Goal: Book appointment/travel/reservation

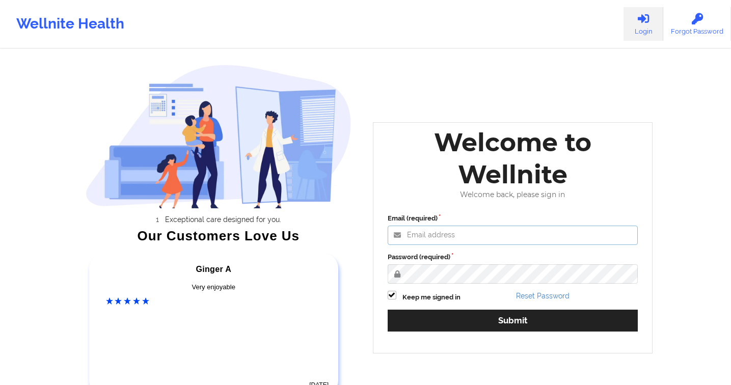
click at [432, 239] on input "Email (required)" at bounding box center [513, 235] width 251 height 19
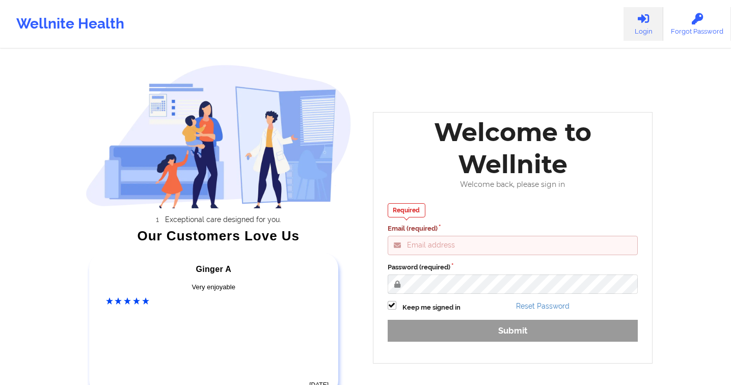
type input "gabrielle.macasaquit@wellnite.com"
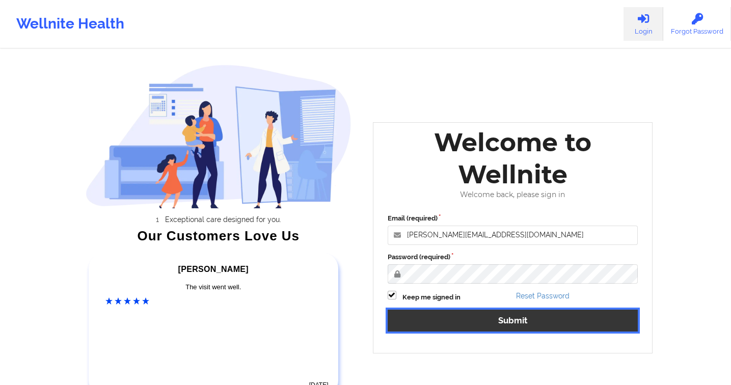
click at [513, 311] on button "Submit" at bounding box center [513, 321] width 251 height 22
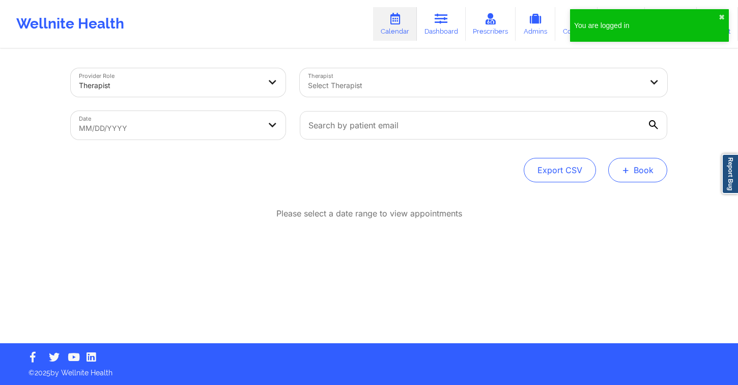
click at [640, 178] on button "+ Book" at bounding box center [638, 170] width 59 height 24
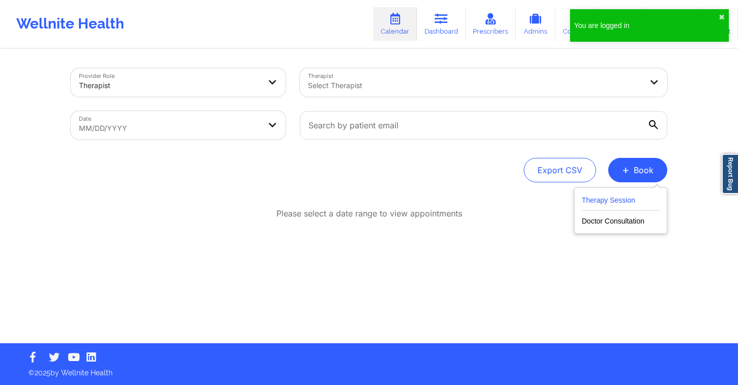
click at [602, 195] on button "Therapy Session" at bounding box center [621, 202] width 78 height 17
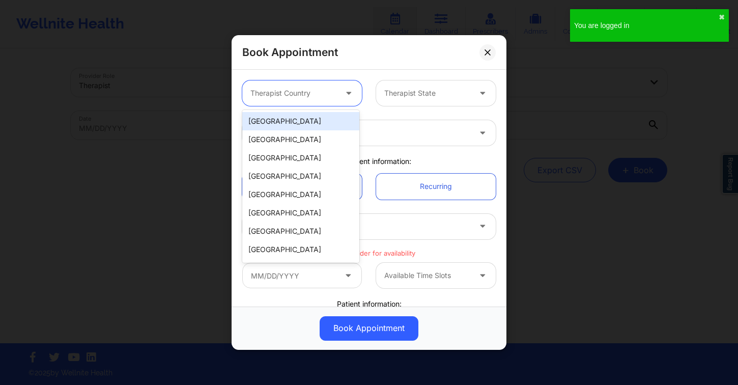
click at [292, 96] on div at bounding box center [294, 93] width 86 height 12
click at [289, 123] on div "[GEOGRAPHIC_DATA]" at bounding box center [300, 121] width 117 height 18
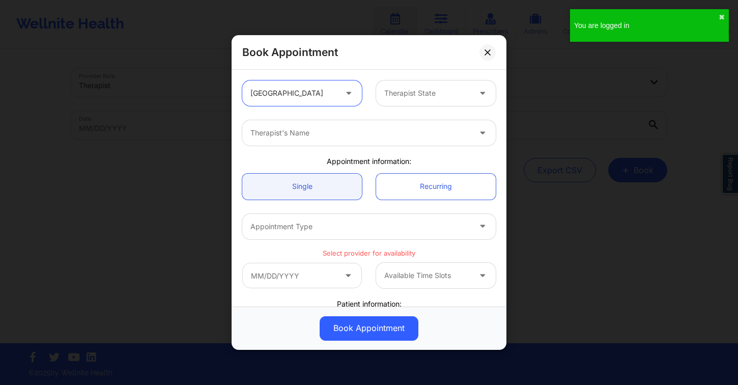
click at [432, 93] on div at bounding box center [427, 93] width 86 height 12
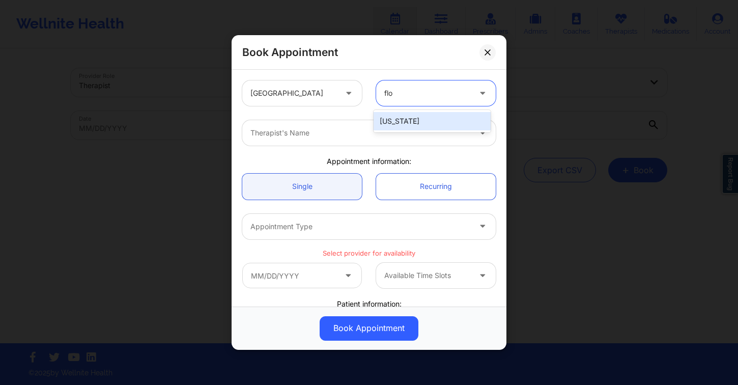
type input "[PERSON_NAME]"
click at [411, 131] on div at bounding box center [361, 133] width 220 height 12
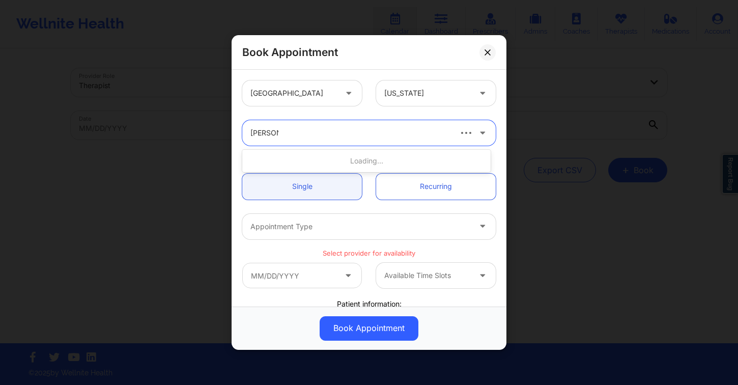
type input "claudia ba"
click at [292, 130] on div at bounding box center [361, 133] width 220 height 12
click at [292, 129] on div at bounding box center [361, 133] width 220 height 12
type input "[PERSON_NAME]"
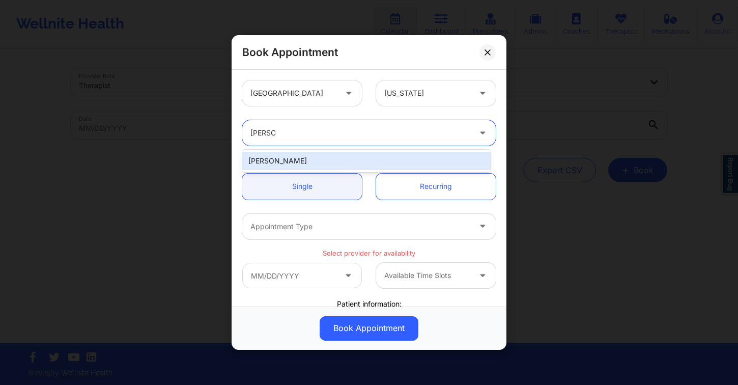
click at [333, 160] on div "[PERSON_NAME]" at bounding box center [366, 161] width 249 height 18
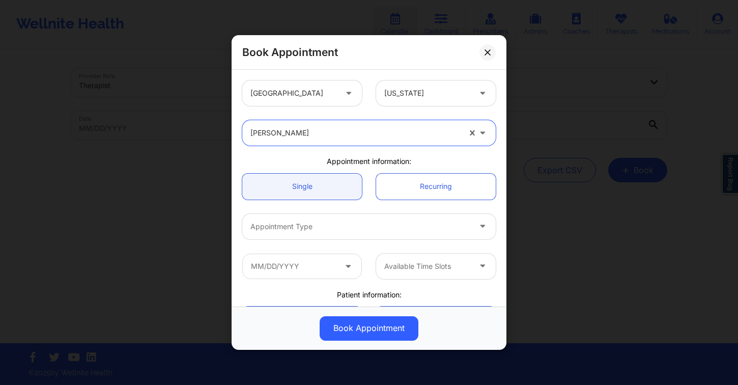
click at [340, 236] on div "Appointment Type" at bounding box center [356, 226] width 229 height 25
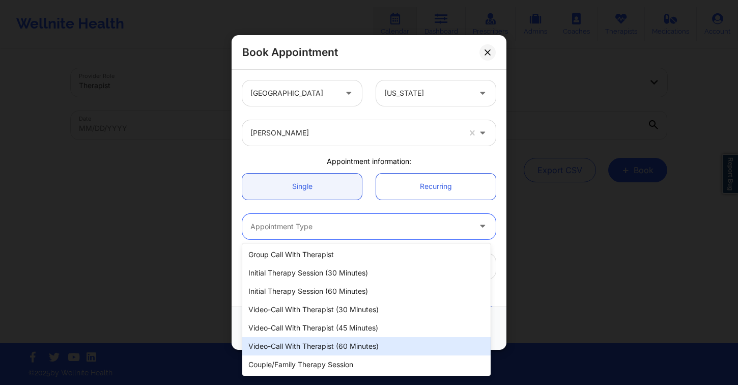
click at [360, 344] on div "Video-Call with Therapist (60 minutes)" at bounding box center [366, 346] width 249 height 18
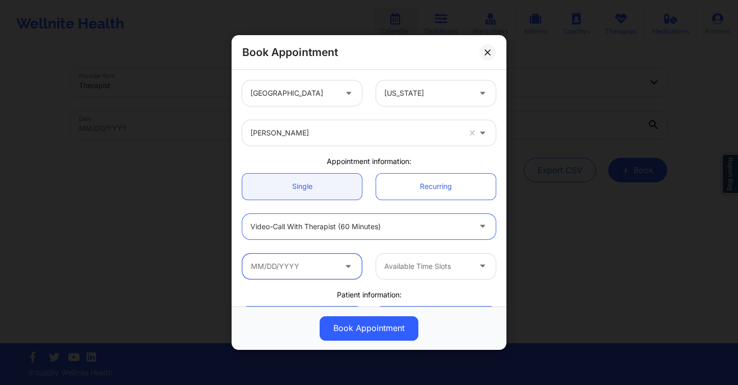
click at [280, 269] on input "text" at bounding box center [302, 266] width 120 height 25
click at [337, 276] on input "text" at bounding box center [302, 266] width 120 height 25
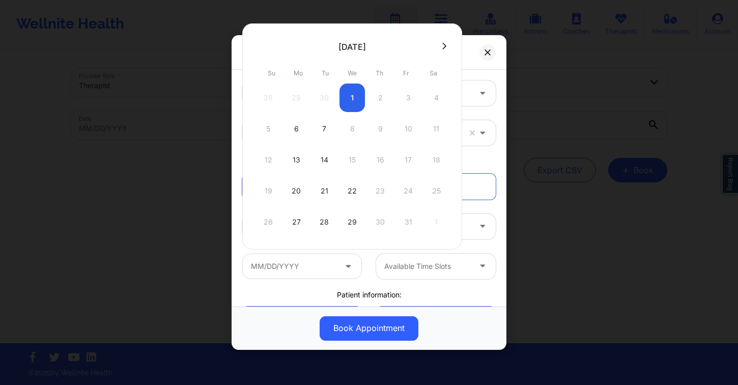
click at [492, 236] on div "Video-Call with Therapist (60 minutes)" at bounding box center [369, 226] width 268 height 25
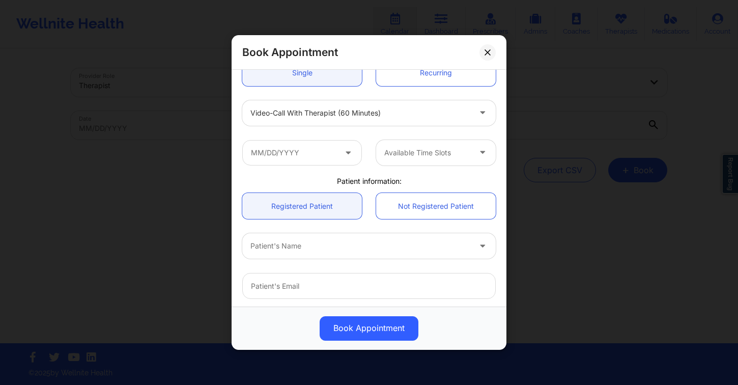
scroll to position [154, 0]
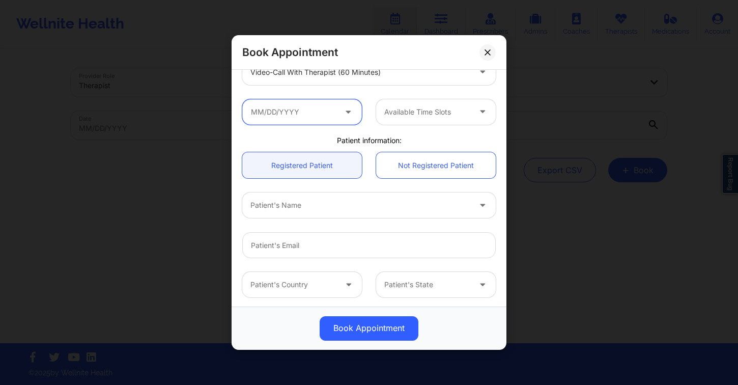
click at [324, 112] on input "text" at bounding box center [302, 111] width 120 height 25
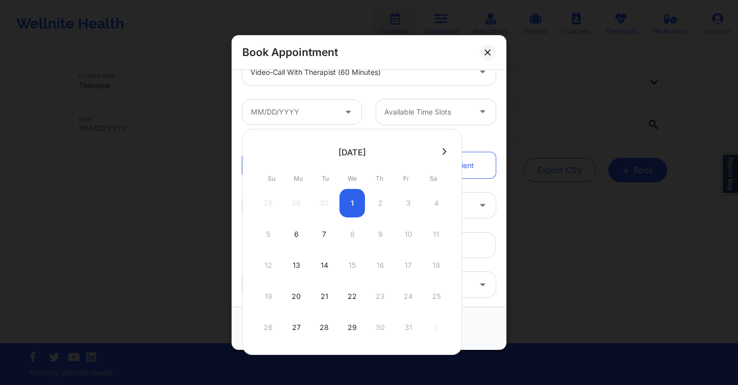
click at [294, 233] on div "6" at bounding box center [296, 234] width 25 height 29
type input "[DATE]"
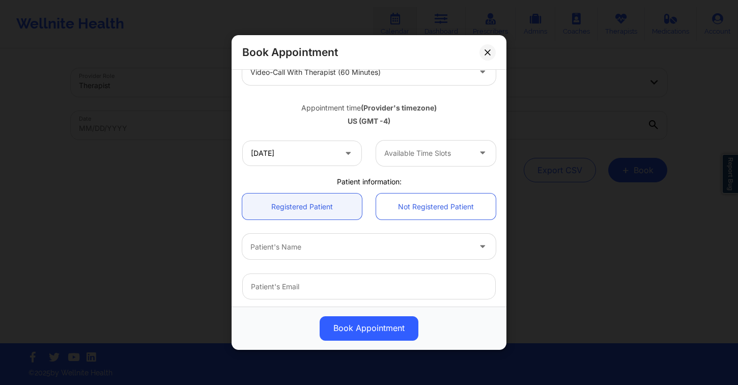
click at [412, 155] on div at bounding box center [427, 153] width 86 height 12
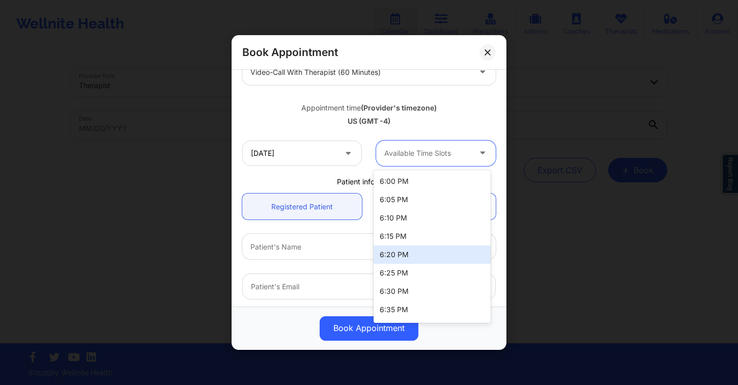
scroll to position [90, 0]
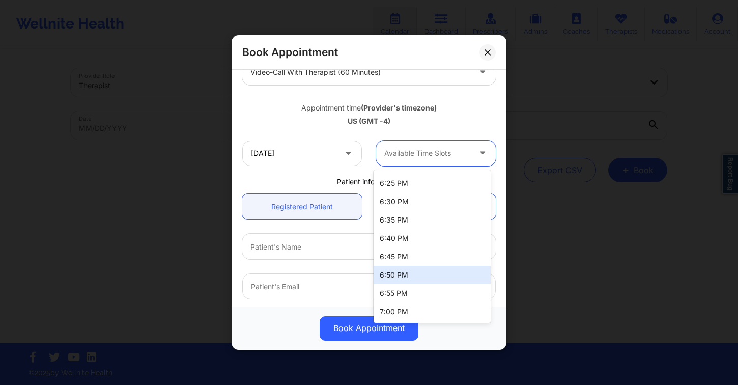
click at [324, 237] on div "Patient's Name" at bounding box center [356, 246] width 229 height 25
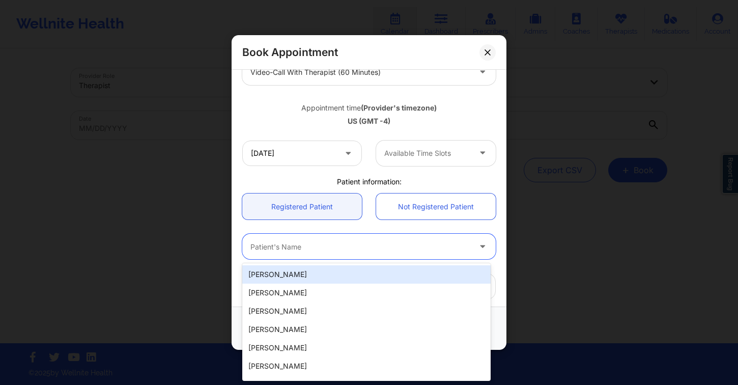
click at [411, 155] on div at bounding box center [427, 153] width 86 height 12
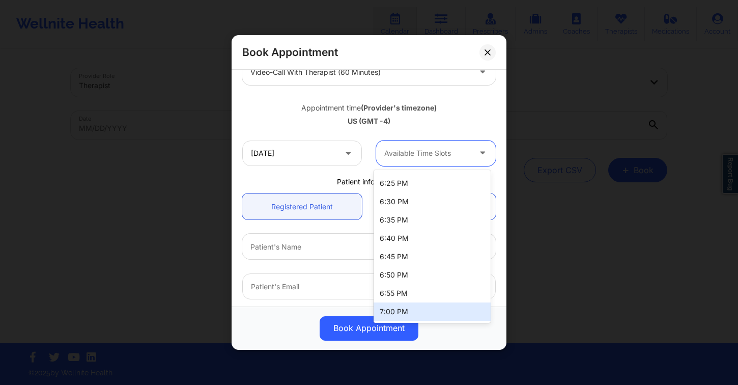
click at [426, 313] on div "7:00 PM" at bounding box center [432, 312] width 117 height 18
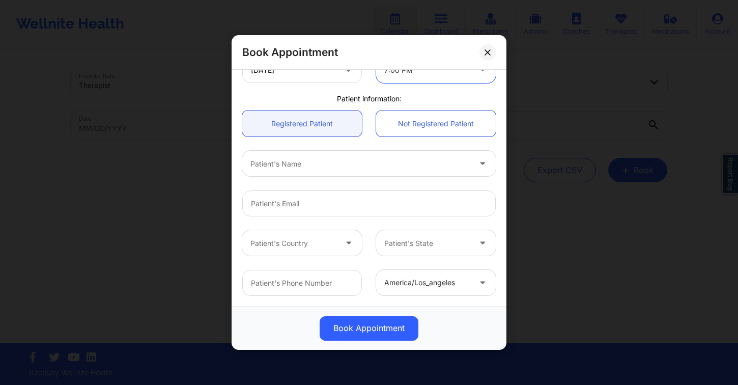
scroll to position [292, 0]
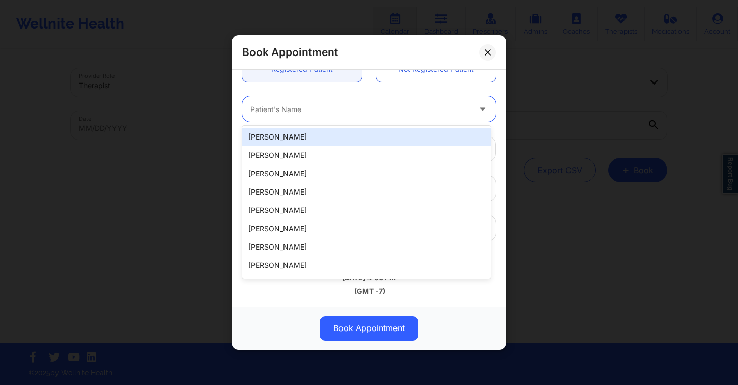
click at [320, 118] on div "Patient's Name" at bounding box center [356, 108] width 229 height 25
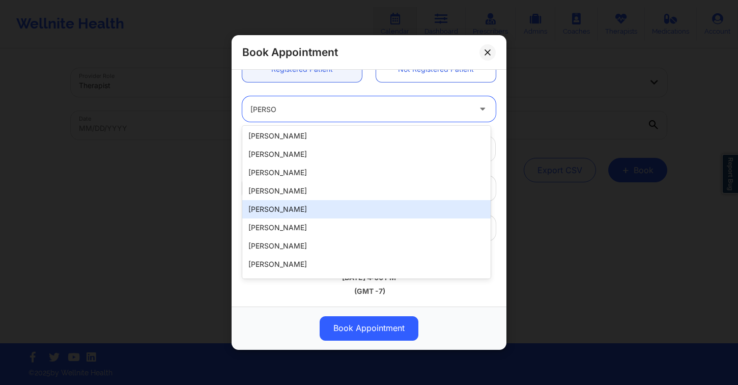
scroll to position [213, 0]
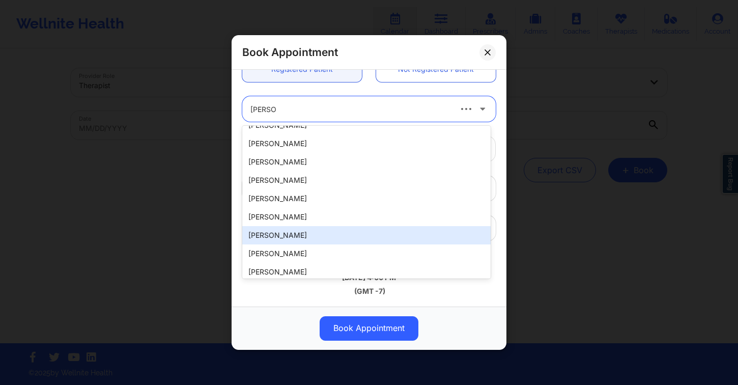
type input "claudiab"
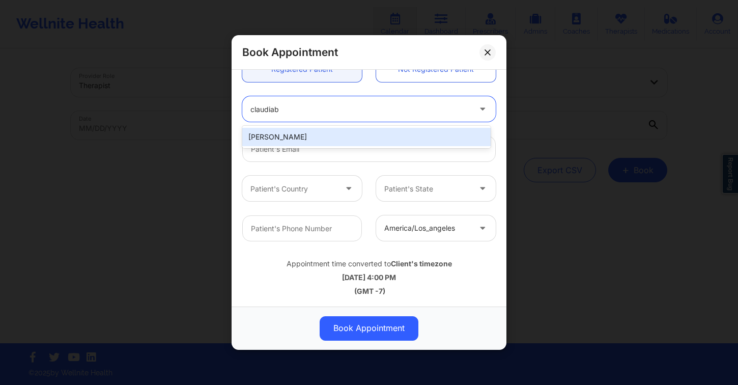
click at [342, 139] on div "Claudia Barrios" at bounding box center [366, 137] width 249 height 18
type input "claudiabarrios813@gmail.com"
type input "+1786-302-6335"
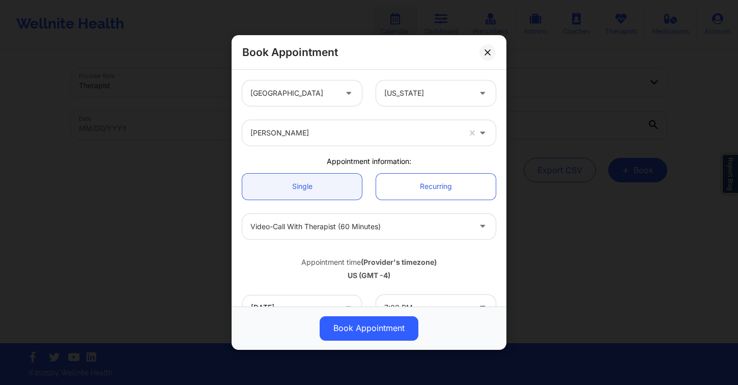
click at [402, 218] on div "Video-Call with Therapist (60 minutes)" at bounding box center [361, 226] width 220 height 25
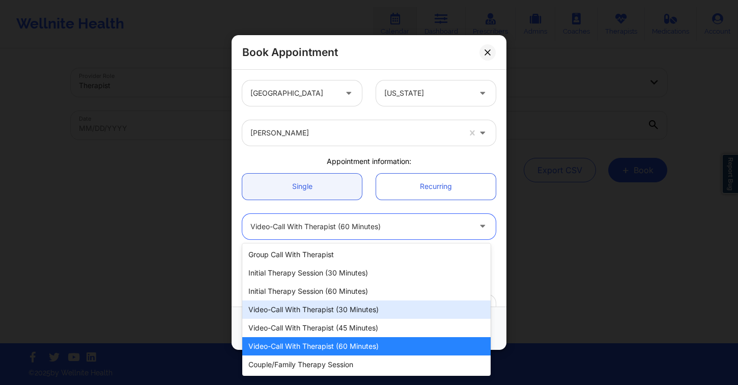
click at [390, 308] on div "Video-Call with Therapist (30 minutes)" at bounding box center [366, 309] width 249 height 18
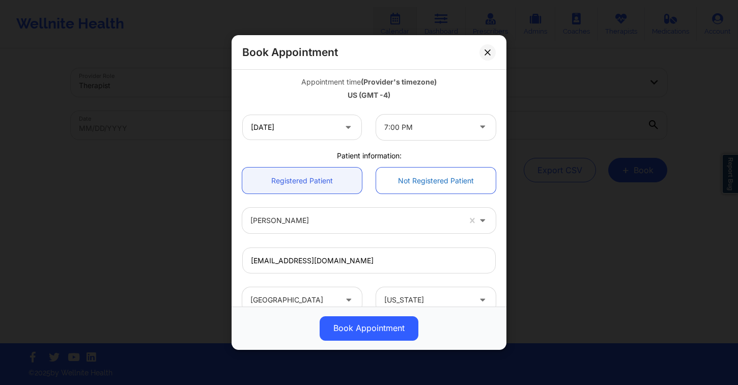
scroll to position [188, 0]
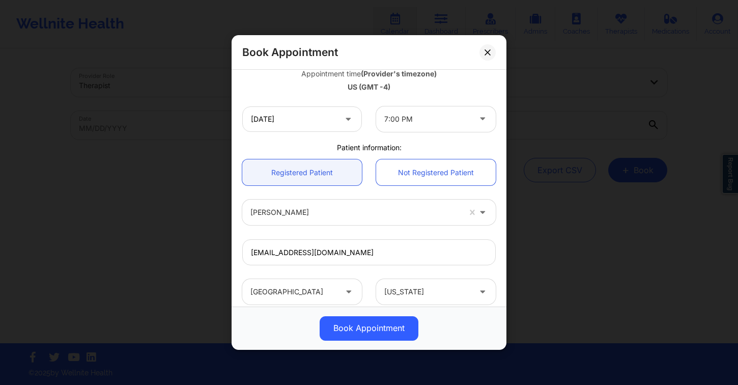
click at [442, 124] on div at bounding box center [427, 119] width 86 height 12
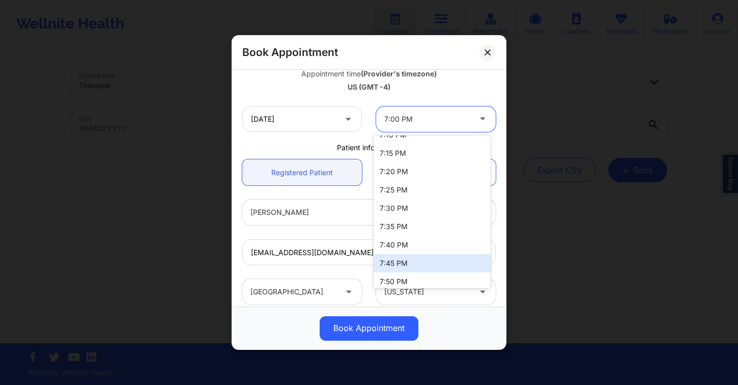
scroll to position [363, 0]
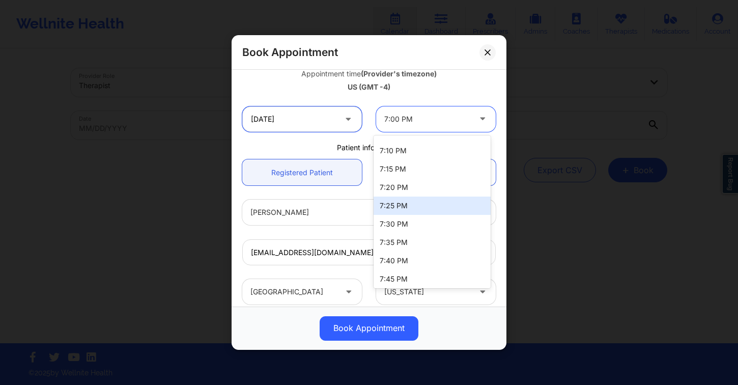
click at [334, 107] on input "10/06/2025" at bounding box center [302, 118] width 120 height 25
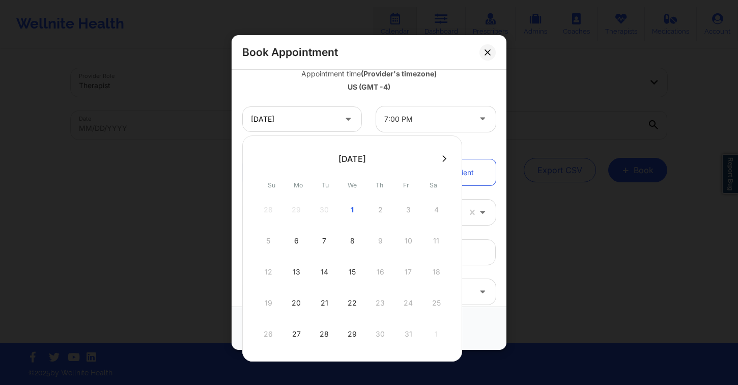
click at [439, 85] on div "US (GMT -4)" at bounding box center [369, 87] width 254 height 10
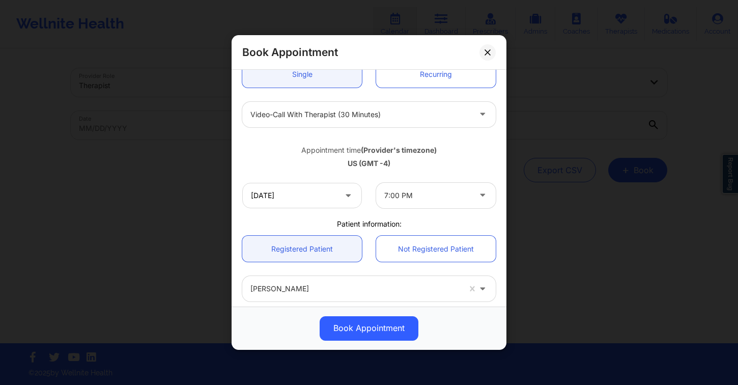
scroll to position [112, 0]
click at [388, 117] on div at bounding box center [361, 115] width 220 height 12
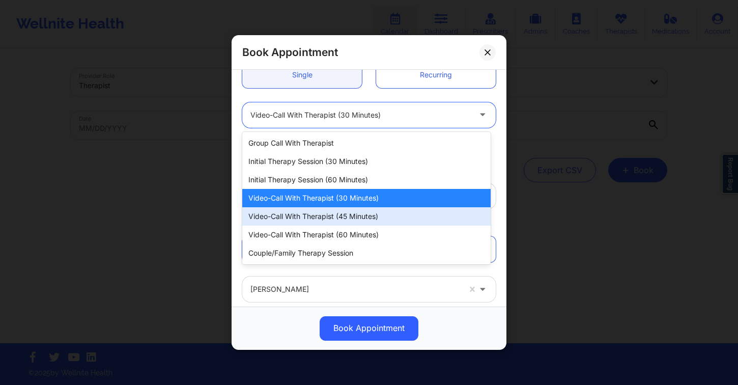
click at [378, 216] on div "Video-Call with Therapist (45 minutes)" at bounding box center [366, 216] width 249 height 18
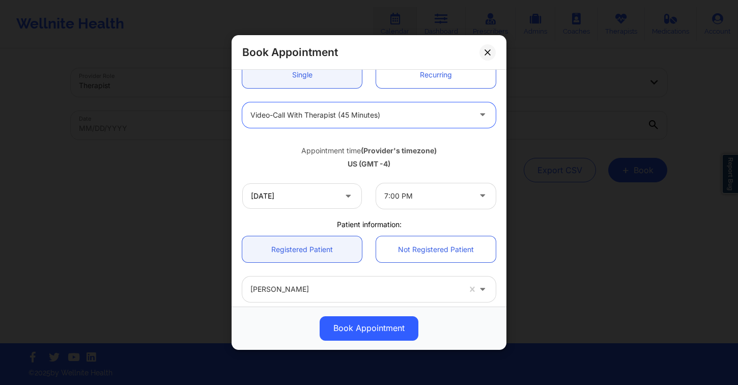
click at [408, 193] on div at bounding box center [427, 196] width 86 height 12
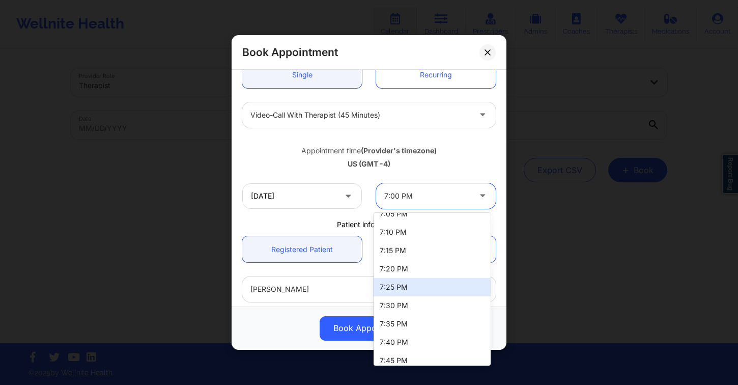
scroll to position [360, 0]
click at [426, 304] on div "7:30 PM" at bounding box center [432, 304] width 117 height 18
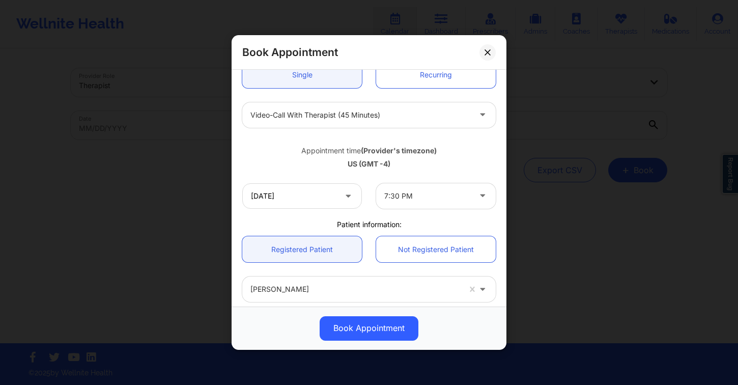
click at [368, 134] on div "Video-Call with Therapist (45 minutes)" at bounding box center [369, 115] width 268 height 40
click at [374, 127] on div "Video-Call with Therapist (45 minutes)" at bounding box center [369, 115] width 268 height 40
click at [379, 123] on div "Video-Call with Therapist (45 minutes)" at bounding box center [361, 114] width 220 height 25
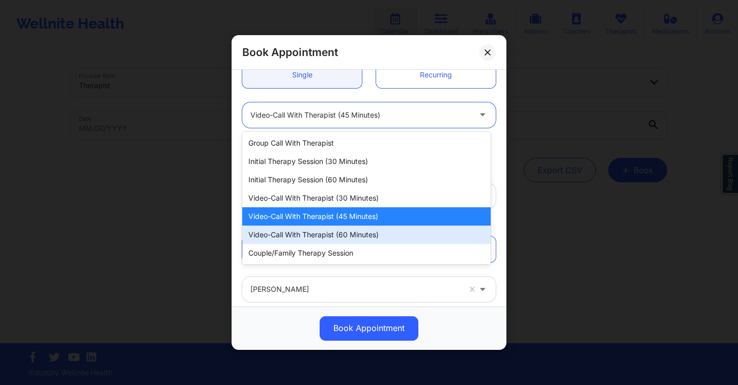
click at [387, 233] on div "Video-Call with Therapist (60 minutes)" at bounding box center [366, 235] width 249 height 18
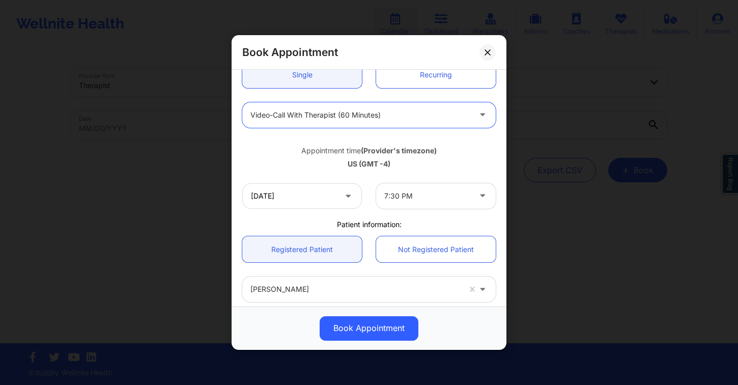
click at [400, 198] on div at bounding box center [427, 196] width 86 height 12
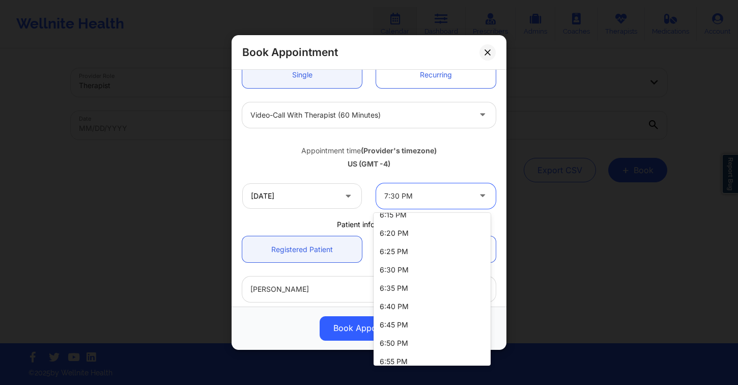
scroll to position [90, 0]
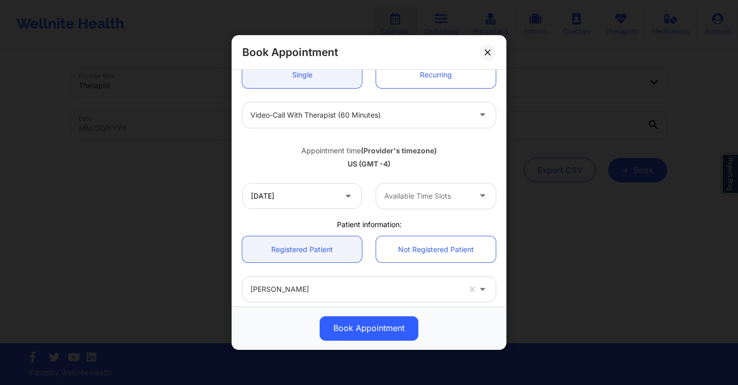
click at [392, 160] on div "US (GMT -4)" at bounding box center [369, 164] width 254 height 10
click at [410, 120] on div at bounding box center [361, 115] width 220 height 12
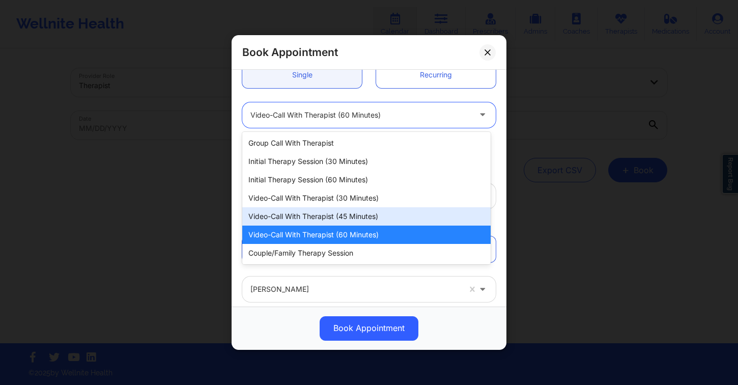
click at [390, 217] on div "Video-Call with Therapist (45 minutes)" at bounding box center [366, 216] width 249 height 18
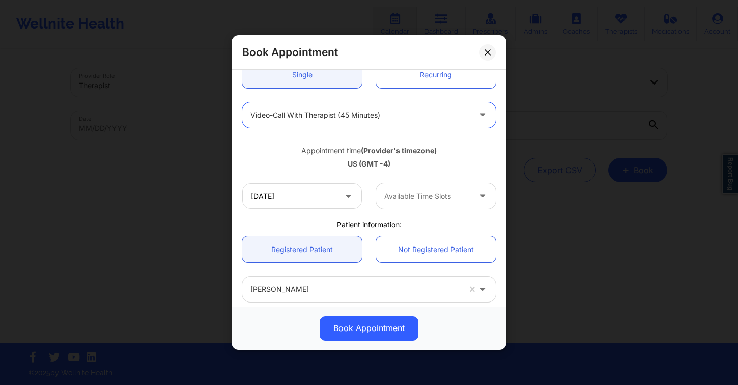
click at [430, 200] on div at bounding box center [427, 196] width 86 height 12
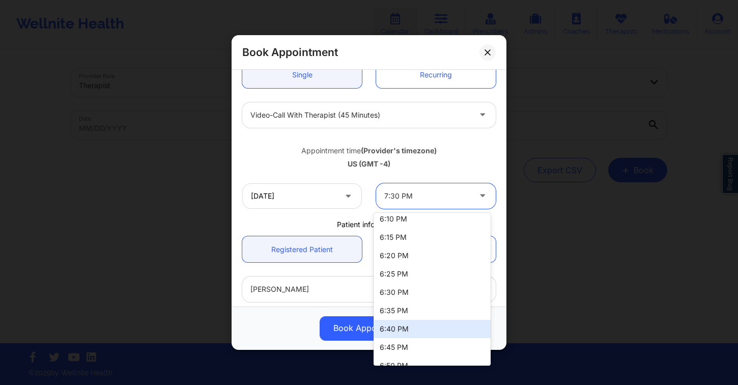
scroll to position [365, 0]
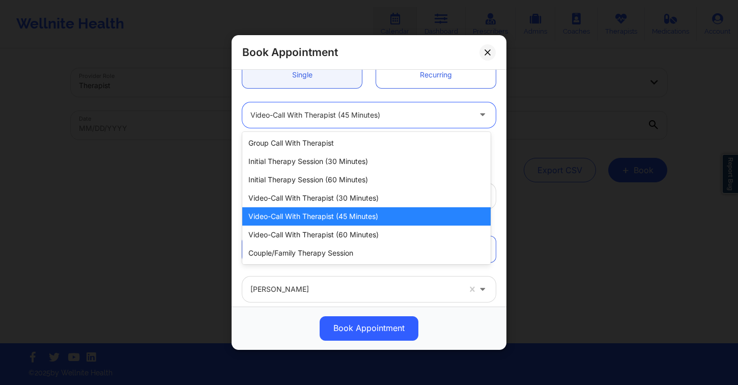
click at [402, 119] on div at bounding box center [361, 115] width 220 height 12
click at [401, 119] on div at bounding box center [361, 115] width 220 height 12
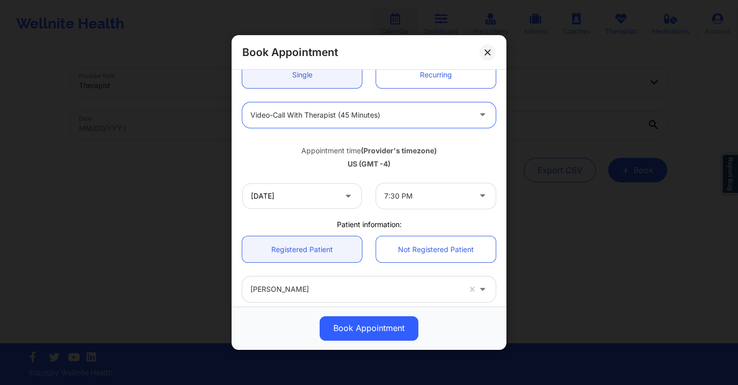
click at [402, 116] on div at bounding box center [361, 115] width 220 height 12
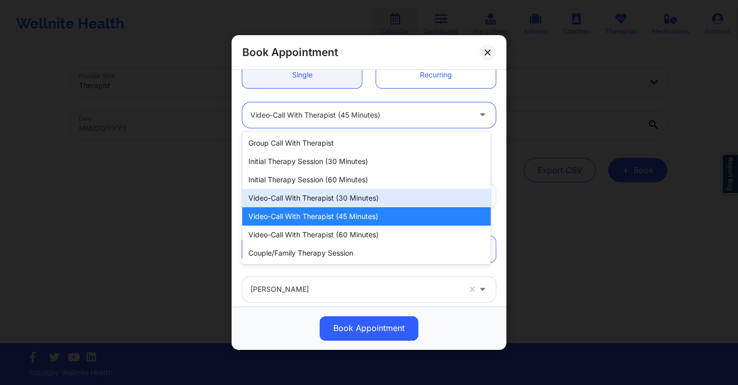
click at [357, 203] on div "Video-Call with Therapist (30 minutes)" at bounding box center [366, 198] width 249 height 18
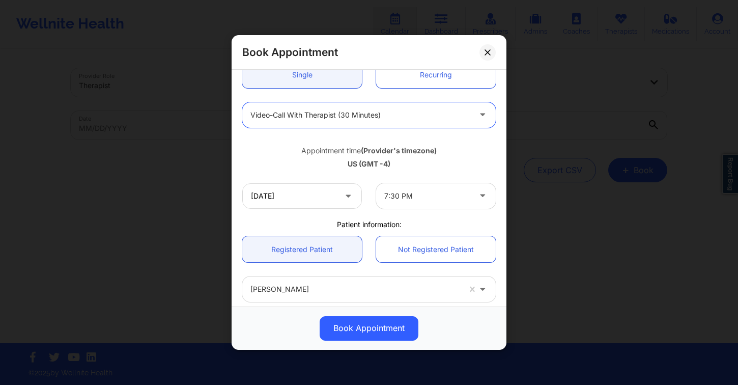
click at [436, 189] on div "7:30 PM" at bounding box center [427, 195] width 86 height 25
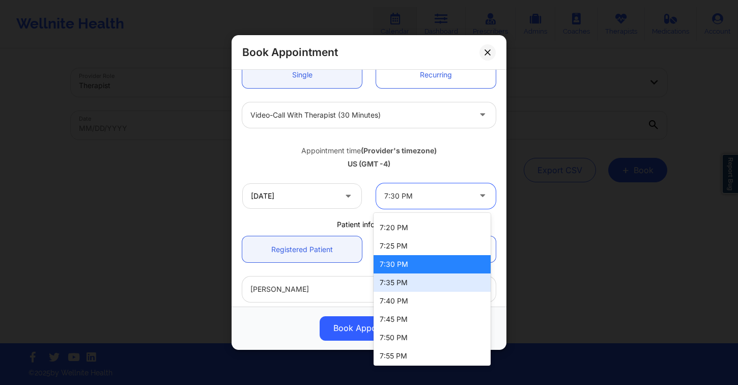
scroll to position [420, 0]
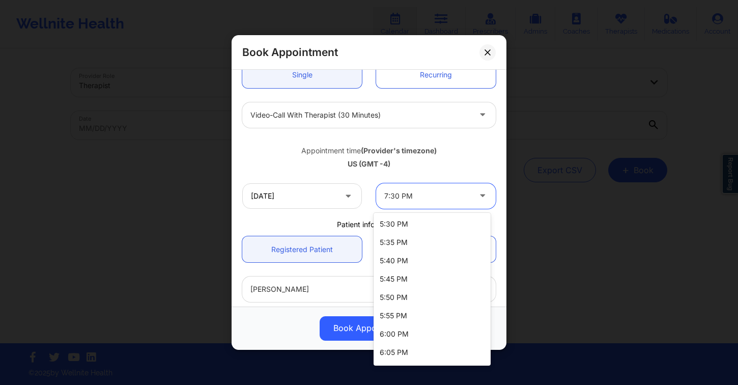
click at [442, 198] on div at bounding box center [427, 196] width 86 height 12
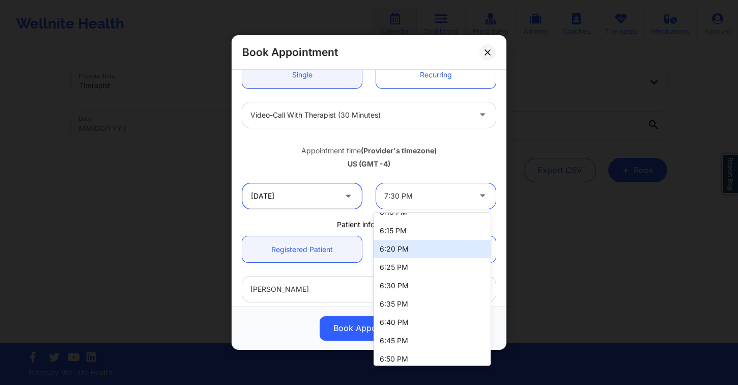
click at [334, 193] on input "10/06/2025" at bounding box center [302, 195] width 120 height 25
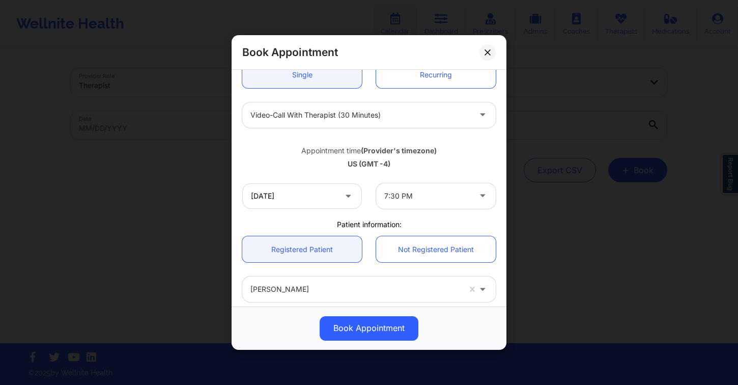
click at [434, 133] on div "Video-Call with Therapist (30 minutes)" at bounding box center [369, 115] width 268 height 40
click at [434, 119] on div at bounding box center [361, 115] width 220 height 12
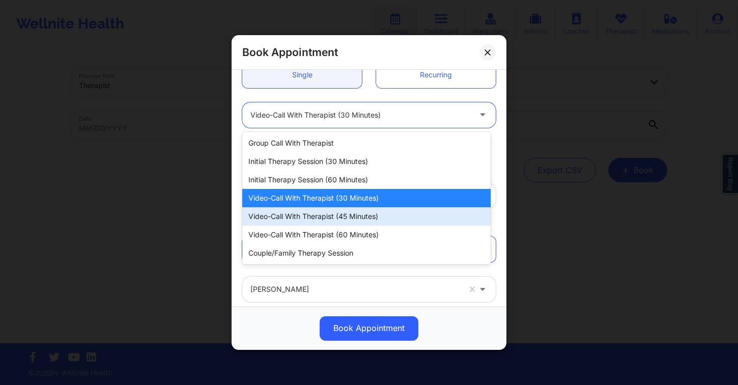
click at [402, 219] on div "Video-Call with Therapist (45 minutes)" at bounding box center [366, 216] width 249 height 18
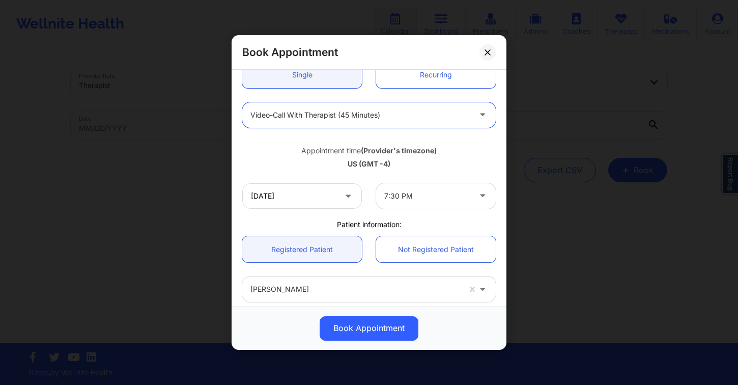
click at [436, 197] on div at bounding box center [427, 196] width 86 height 12
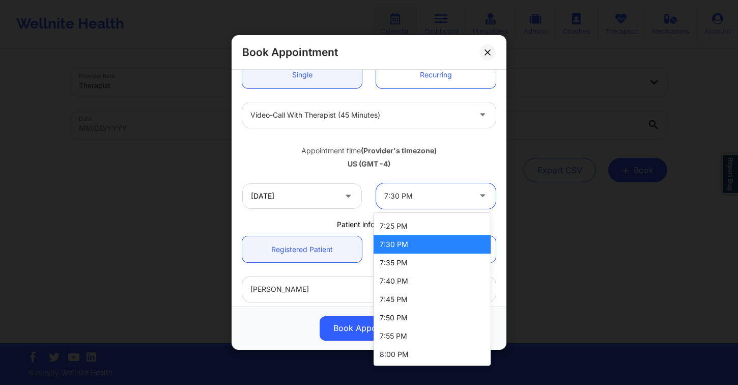
scroll to position [365, 0]
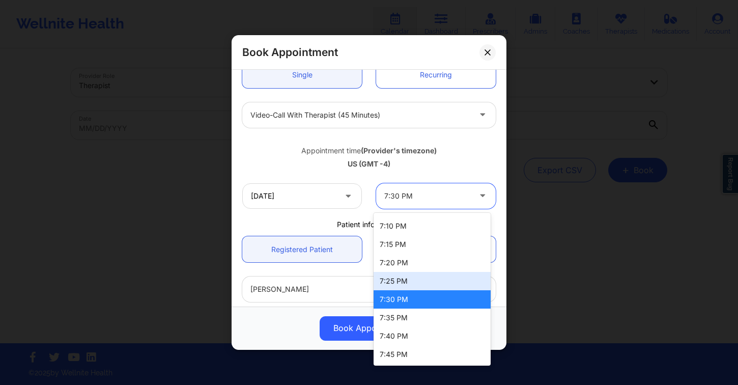
drag, startPoint x: 331, startPoint y: 214, endPoint x: 305, endPoint y: 200, distance: 28.9
click at [331, 214] on div "10/06/2025 7:25 PM, 24 of 28. 28 results available. Use Up and Down to choose o…" at bounding box center [369, 196] width 268 height 40
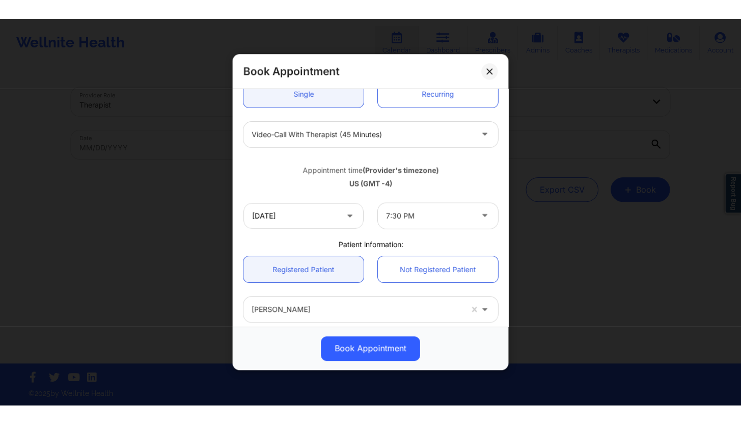
scroll to position [109, 0]
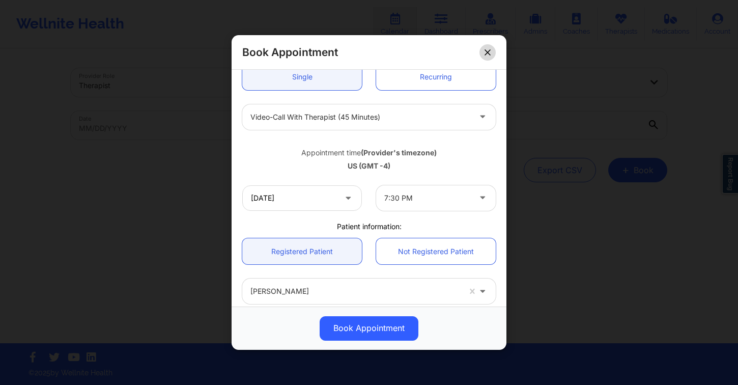
click at [492, 55] on button at bounding box center [488, 52] width 16 height 16
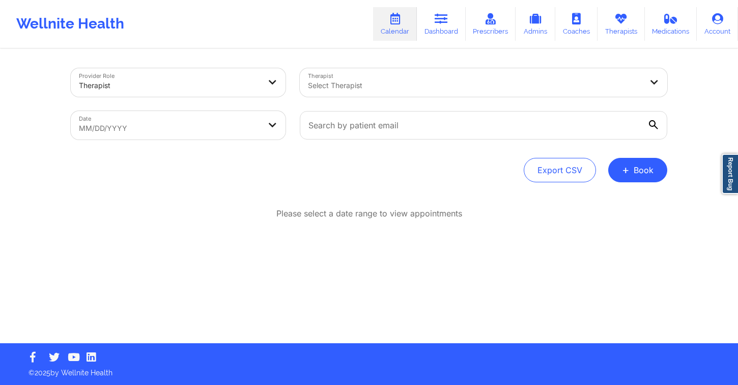
click at [229, 121] on body "Wellnite Health Calendar Dashboard Prescribers Admins Coaches Therapists Medica…" at bounding box center [369, 192] width 738 height 385
select select "2025-8"
select select "2025-9"
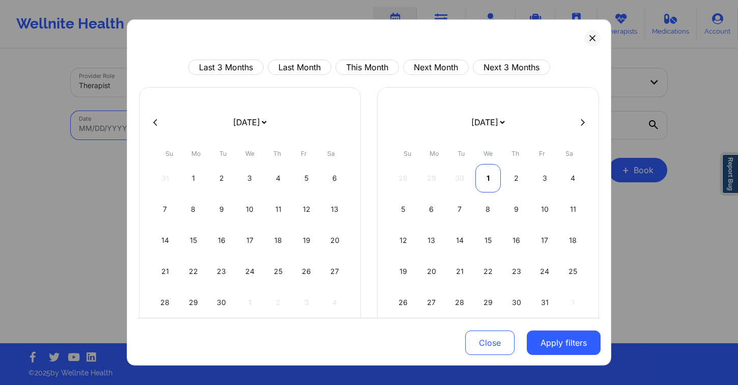
click at [486, 178] on div "1" at bounding box center [489, 178] width 26 height 29
select select "2025-9"
select select "2025-10"
click at [515, 177] on div "26 27 28 29 30 31 1" at bounding box center [489, 178] width 196 height 29
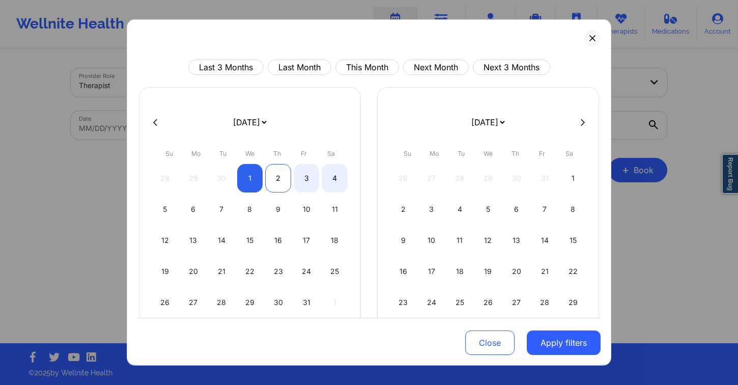
select select "2025-9"
select select "2025-10"
drag, startPoint x: 276, startPoint y: 179, endPoint x: 302, endPoint y: 193, distance: 29.2
click at [276, 179] on div "2" at bounding box center [278, 178] width 26 height 29
select select "2025-9"
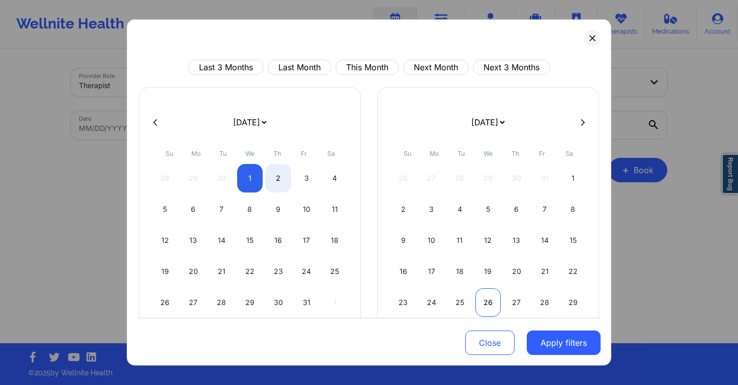
select select "2025-10"
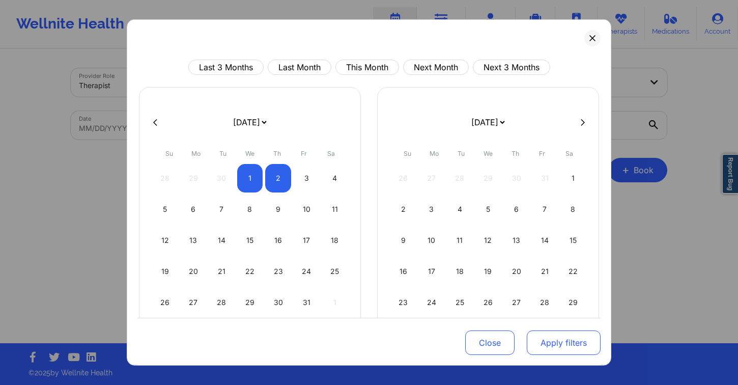
click at [565, 346] on button "Apply filters" at bounding box center [564, 343] width 74 height 24
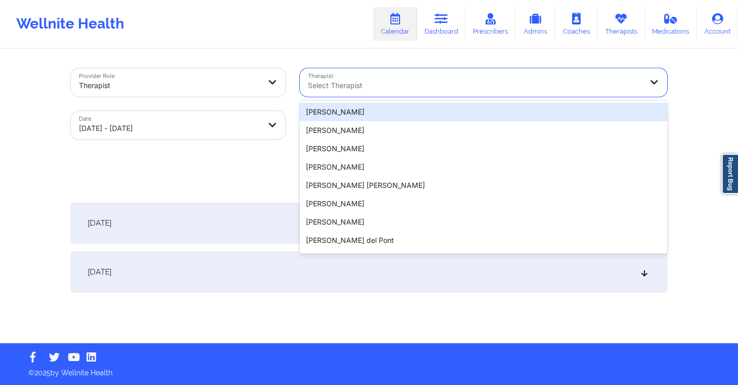
click at [392, 90] on div at bounding box center [475, 85] width 334 height 12
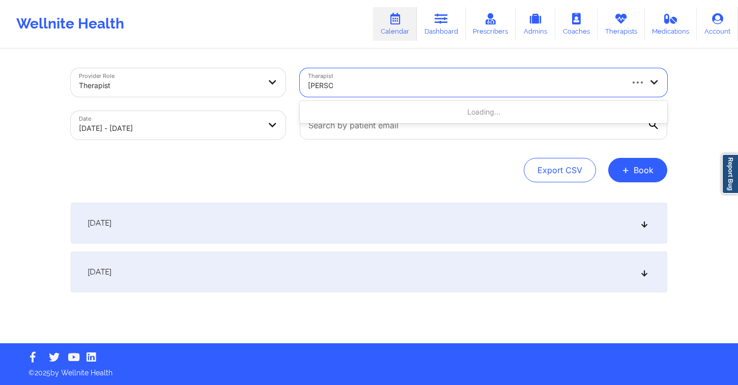
type input "julia eus"
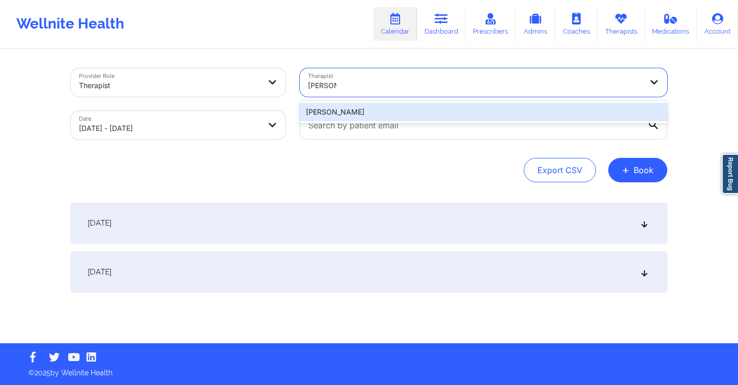
click at [453, 113] on div "[PERSON_NAME]" at bounding box center [484, 112] width 368 height 18
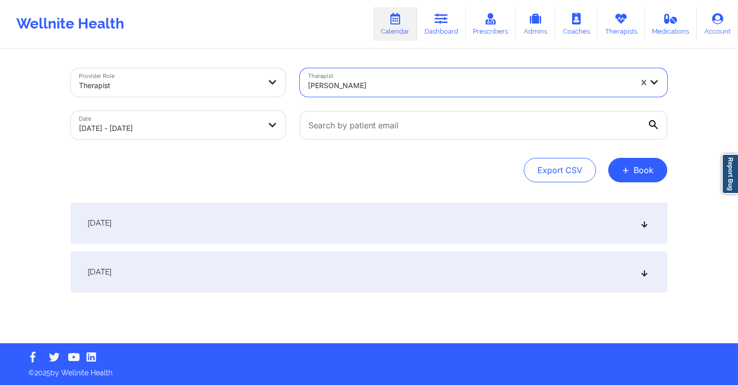
click at [438, 172] on div "Export CSV + Book" at bounding box center [369, 170] width 597 height 24
click at [377, 174] on div "Export CSV + Book" at bounding box center [369, 170] width 597 height 24
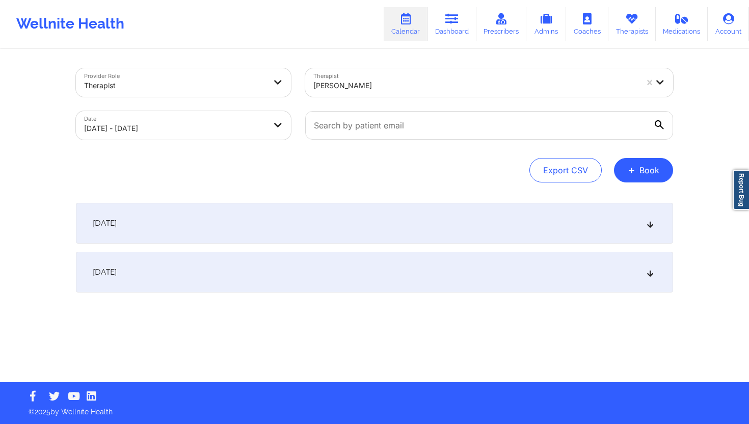
click at [224, 221] on div "October 1, 2025" at bounding box center [374, 223] width 597 height 41
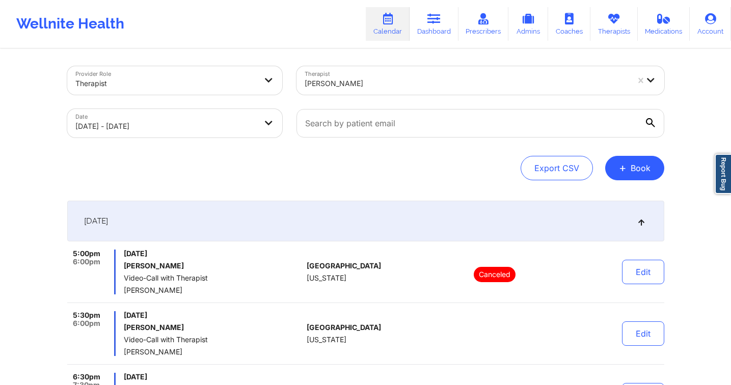
scroll to position [75, 0]
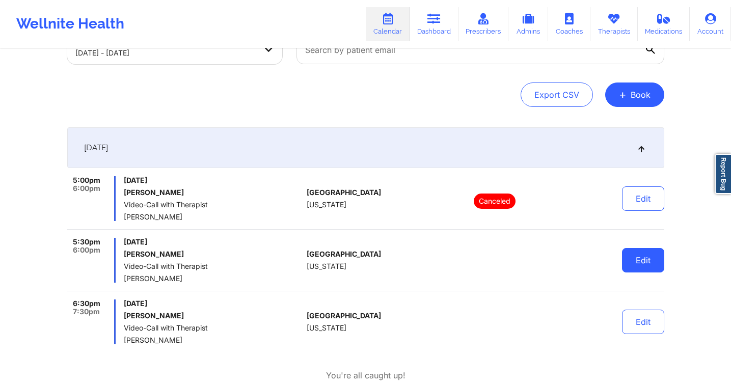
click at [640, 258] on button "Edit" at bounding box center [643, 260] width 42 height 24
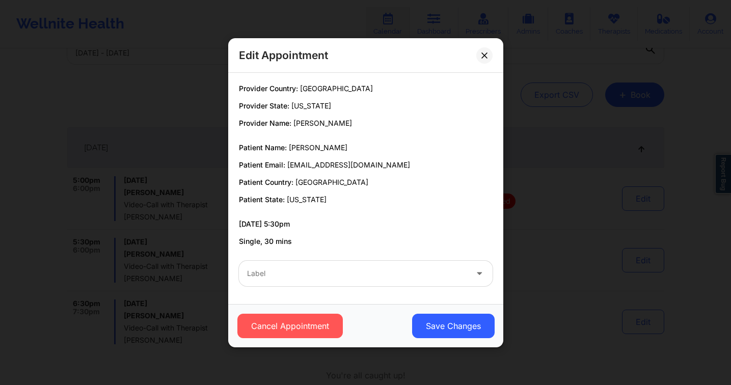
click at [334, 270] on div at bounding box center [357, 273] width 220 height 12
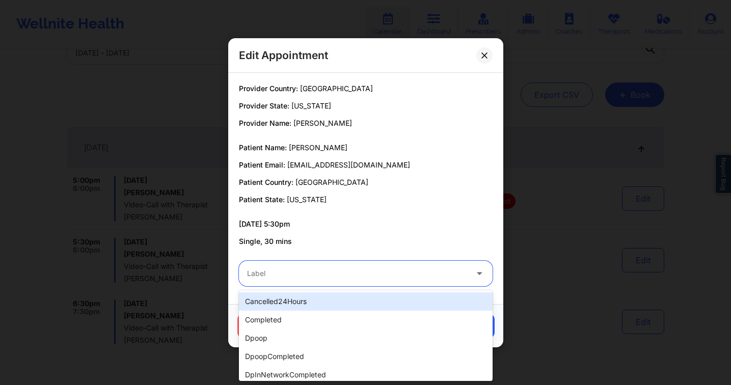
click at [335, 270] on div at bounding box center [357, 273] width 220 height 12
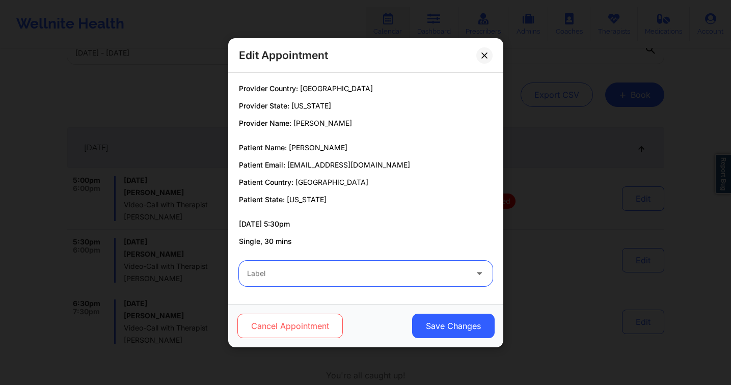
click at [311, 324] on button "Cancel Appointment" at bounding box center [289, 326] width 105 height 24
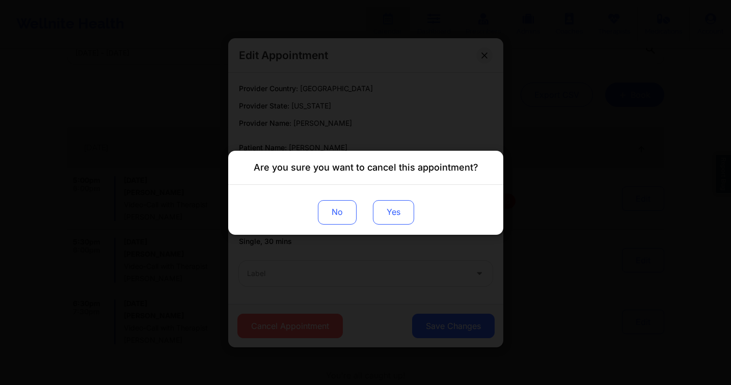
click at [394, 214] on button "Yes" at bounding box center [392, 212] width 41 height 24
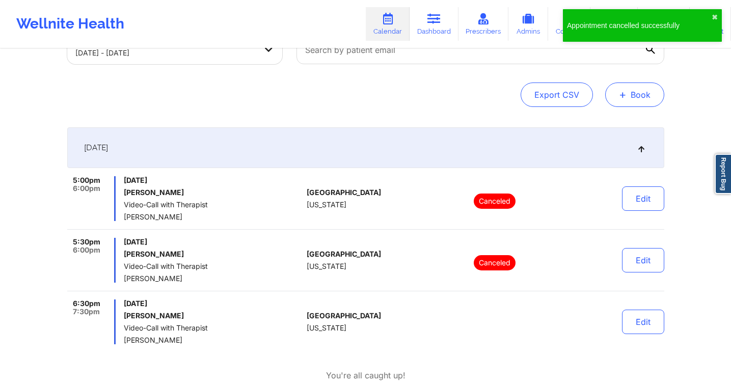
click at [631, 95] on button "+ Book" at bounding box center [634, 95] width 59 height 24
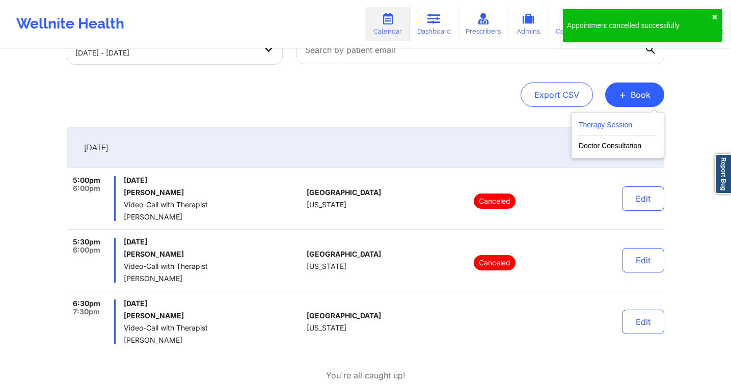
click at [609, 126] on button "Therapy Session" at bounding box center [618, 127] width 78 height 17
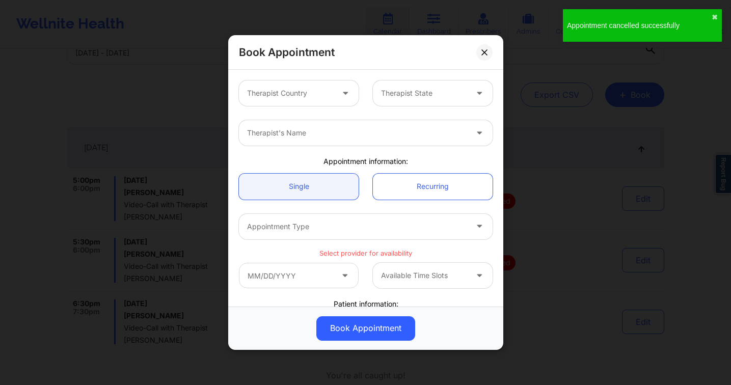
click at [327, 98] on div at bounding box center [290, 93] width 86 height 12
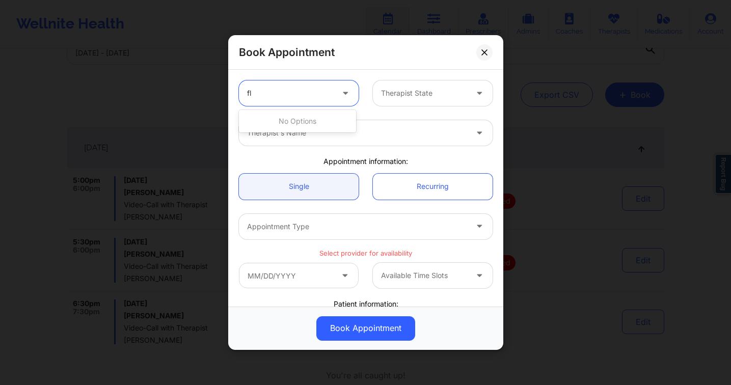
type input "f"
type input "uni"
click at [420, 95] on div at bounding box center [424, 93] width 86 height 12
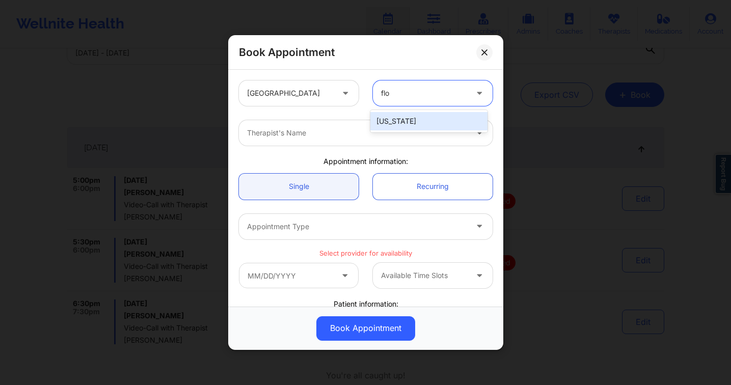
type input "flor"
click at [412, 125] on div "Therapist's Name" at bounding box center [353, 132] width 229 height 25
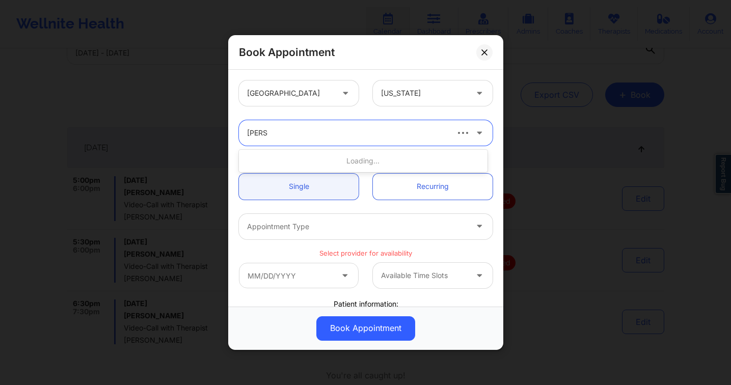
type input "julia eu"
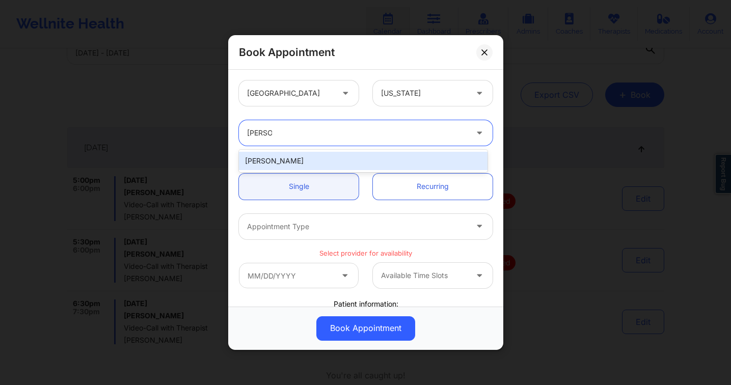
click at [359, 153] on div "[PERSON_NAME]" at bounding box center [363, 161] width 249 height 18
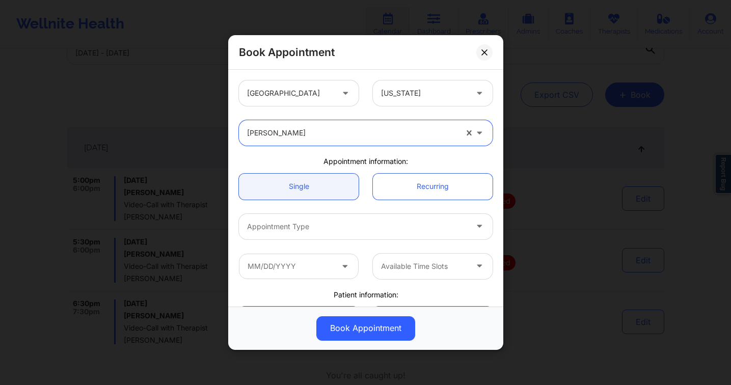
click at [359, 226] on div at bounding box center [357, 227] width 220 height 12
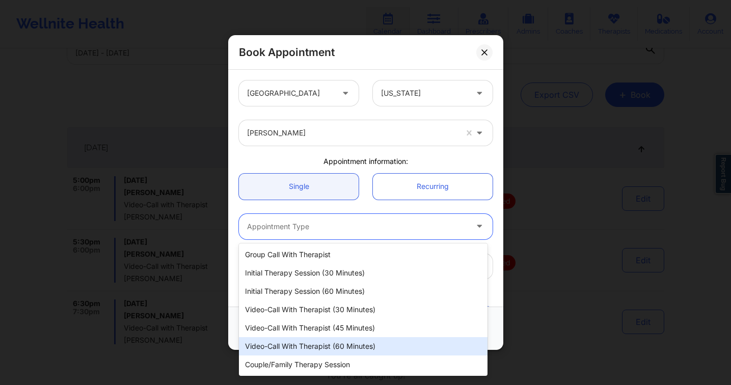
click at [367, 341] on div "Video-Call with Therapist (60 minutes)" at bounding box center [363, 346] width 249 height 18
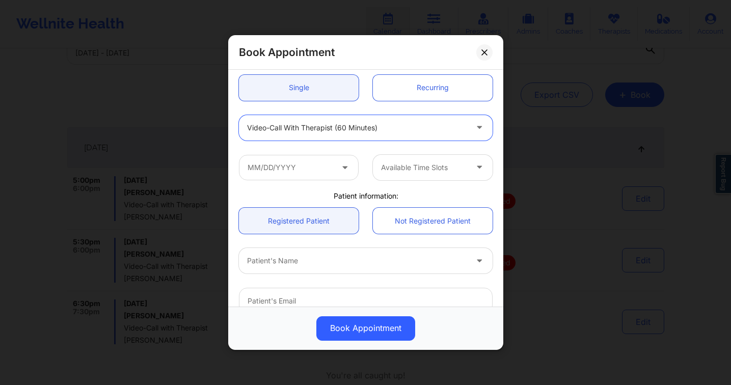
scroll to position [134, 0]
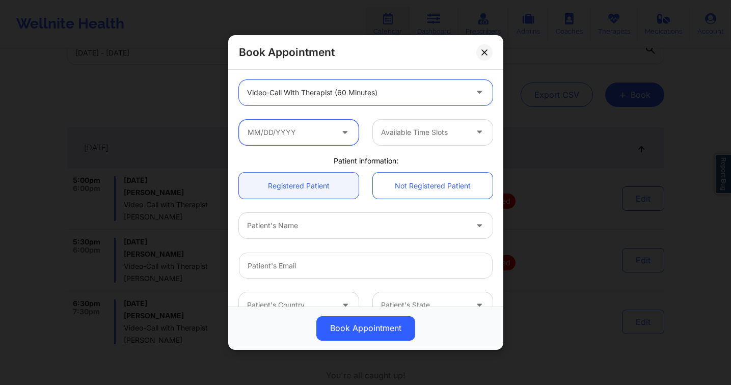
click at [310, 130] on input "text" at bounding box center [299, 132] width 120 height 25
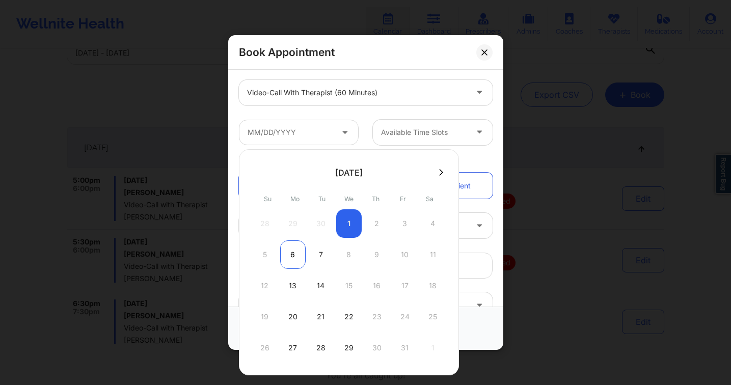
click at [298, 255] on div "6" at bounding box center [292, 254] width 25 height 29
type input "10/06/2025"
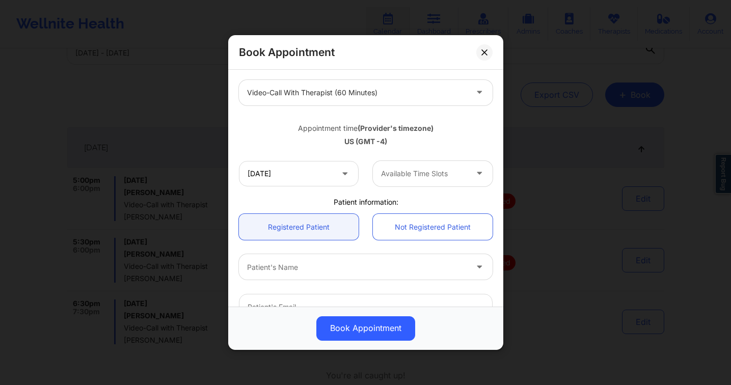
click at [413, 169] on div at bounding box center [424, 174] width 86 height 12
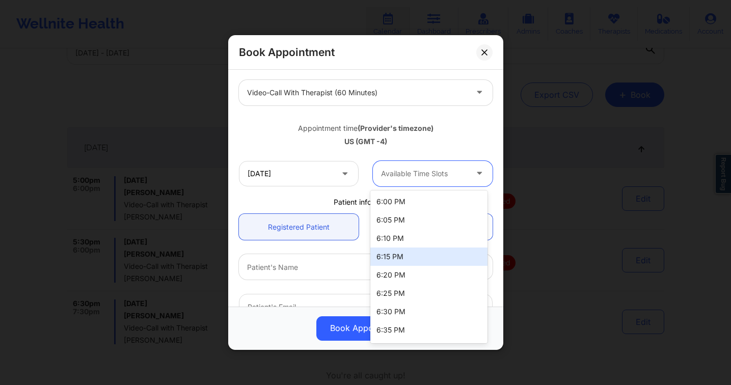
scroll to position [90, 0]
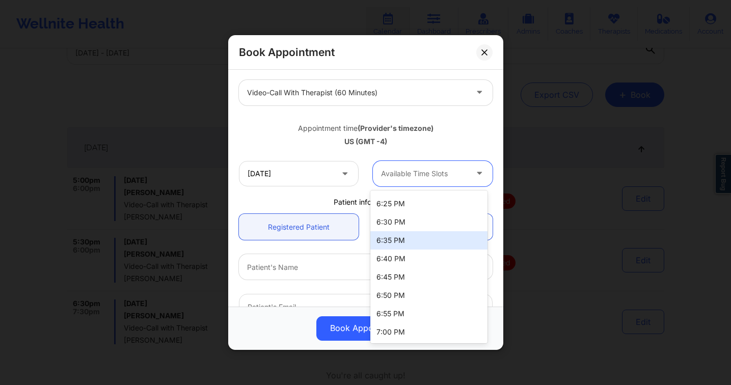
click at [315, 200] on div "Patient information:" at bounding box center [366, 202] width 268 height 10
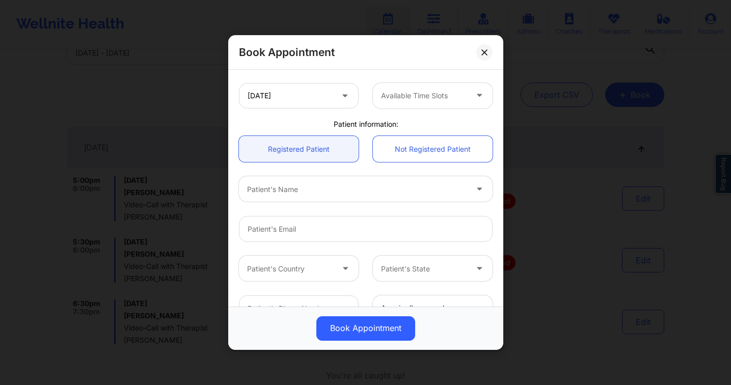
scroll to position [213, 0]
click at [308, 193] on div at bounding box center [357, 188] width 220 height 12
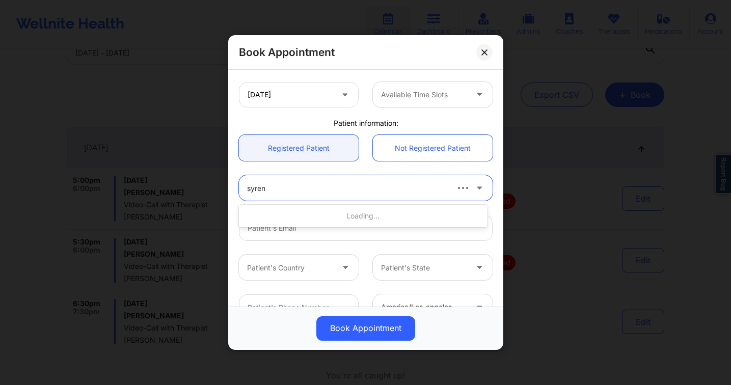
type input "syrena"
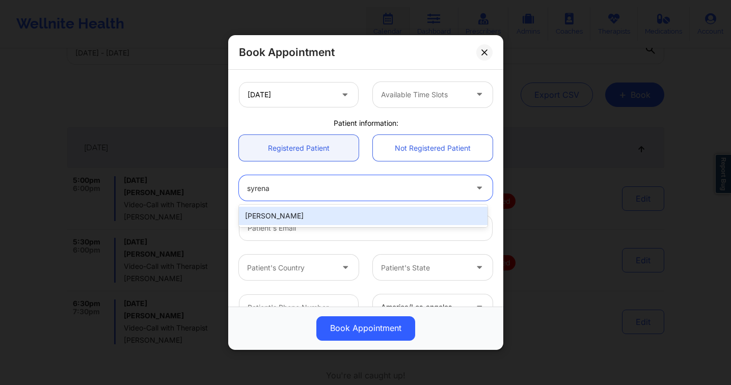
click at [347, 208] on div "Syrena M Guerrero" at bounding box center [363, 216] width 249 height 18
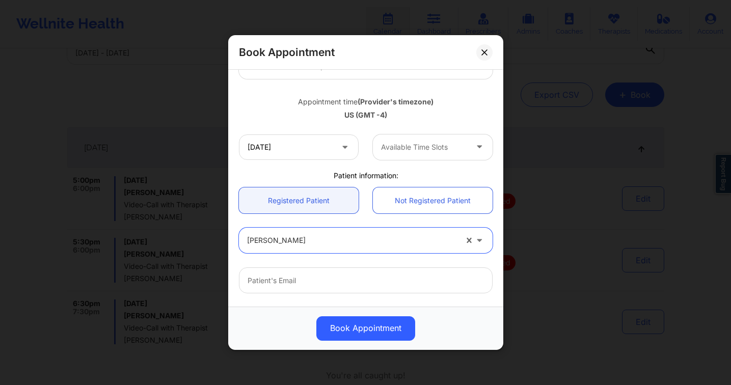
scroll to position [136, 0]
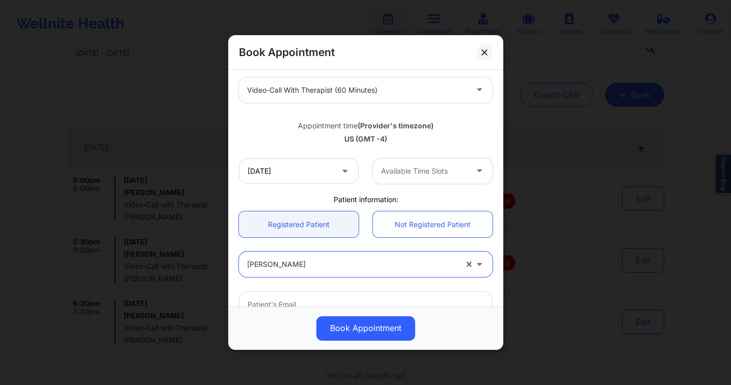
click at [417, 174] on div at bounding box center [424, 171] width 86 height 12
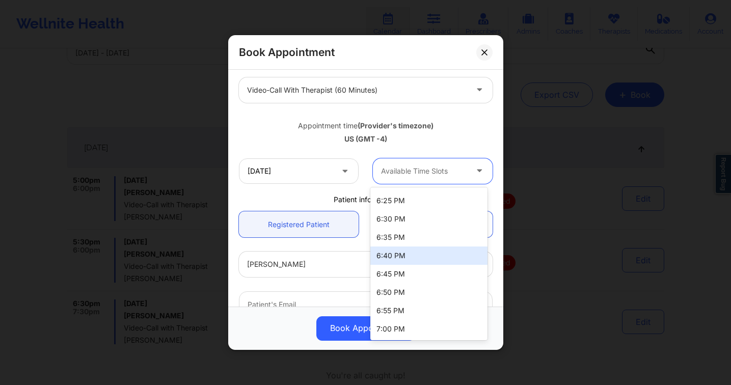
scroll to position [71, 0]
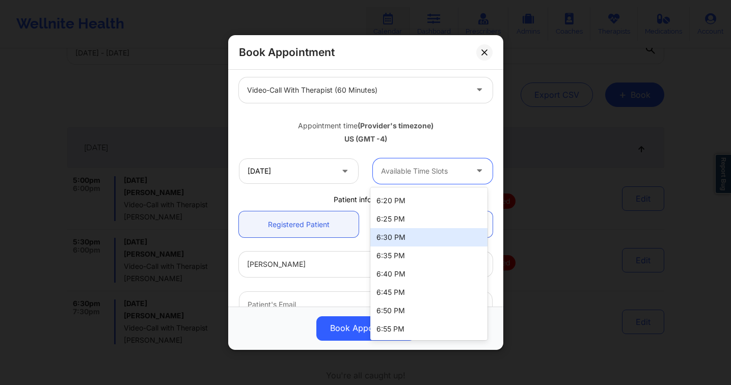
click at [422, 239] on div "6:30 PM" at bounding box center [428, 237] width 117 height 18
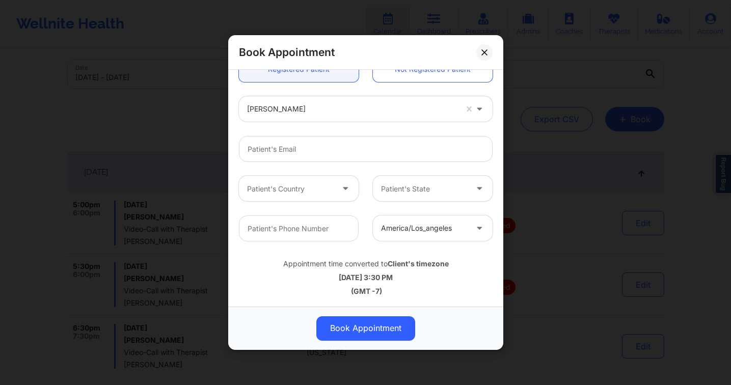
scroll to position [39, 0]
click at [482, 52] on icon at bounding box center [484, 52] width 6 height 6
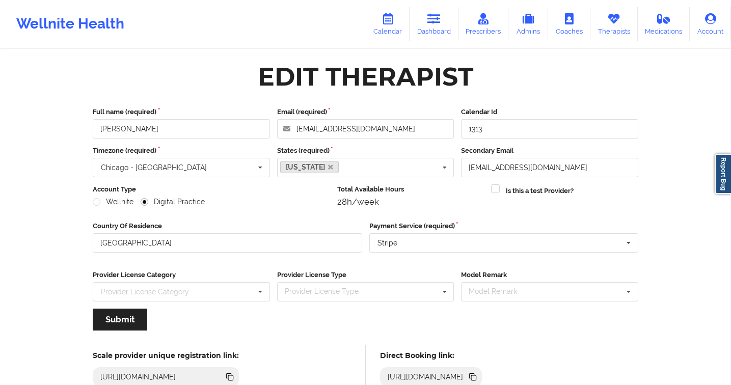
scroll to position [71, 0]
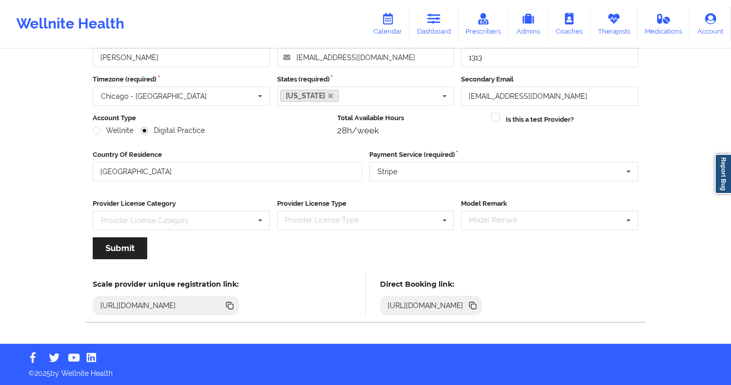
click at [425, 21] on link "Dashboard" at bounding box center [433, 24] width 49 height 34
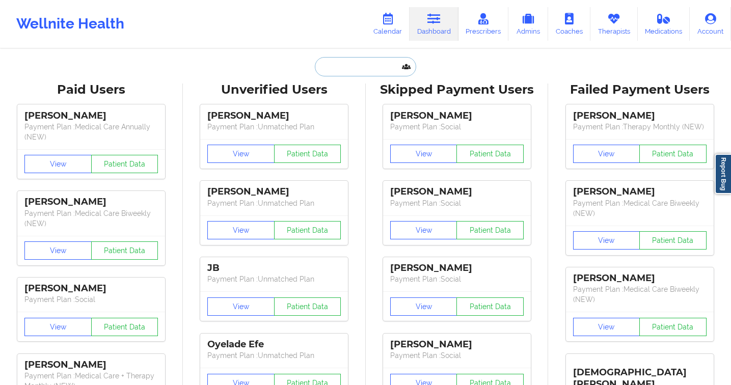
click at [340, 66] on input "text" at bounding box center [365, 66] width 101 height 19
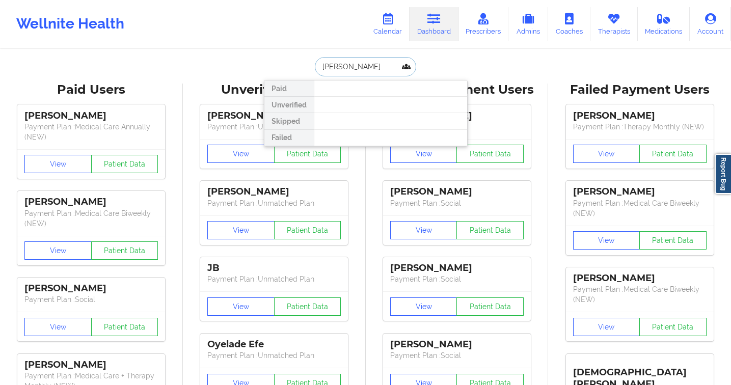
type input "[PERSON_NAME]"
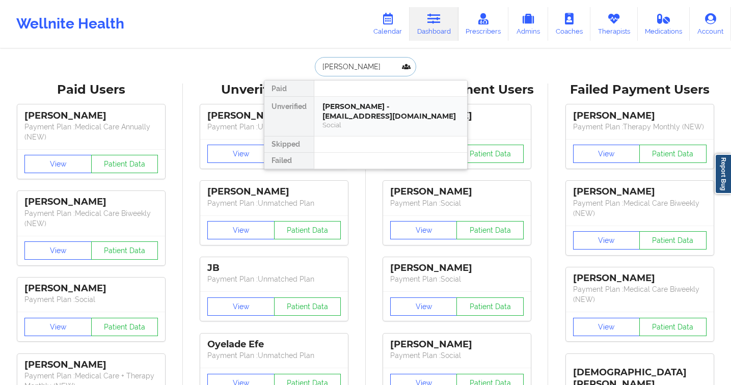
click at [374, 115] on div "[PERSON_NAME] - [EMAIL_ADDRESS][DOMAIN_NAME]" at bounding box center [390, 111] width 136 height 19
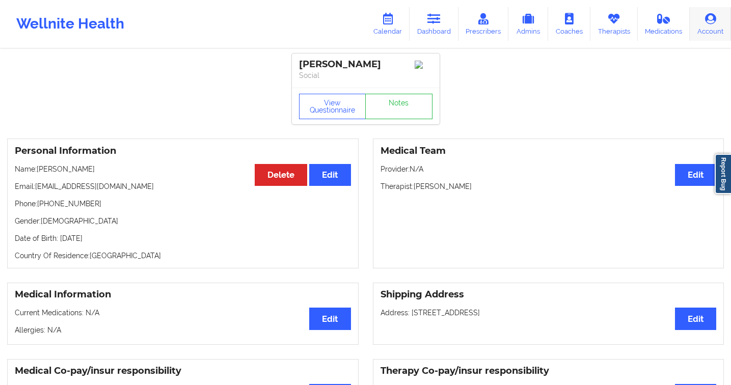
click at [715, 25] on link "Account" at bounding box center [710, 24] width 41 height 34
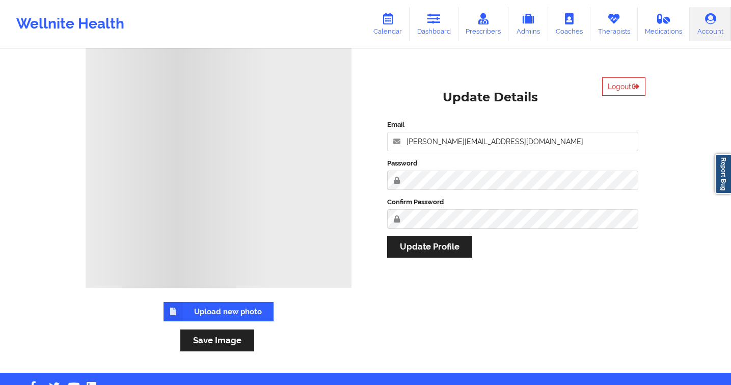
scroll to position [103, 0]
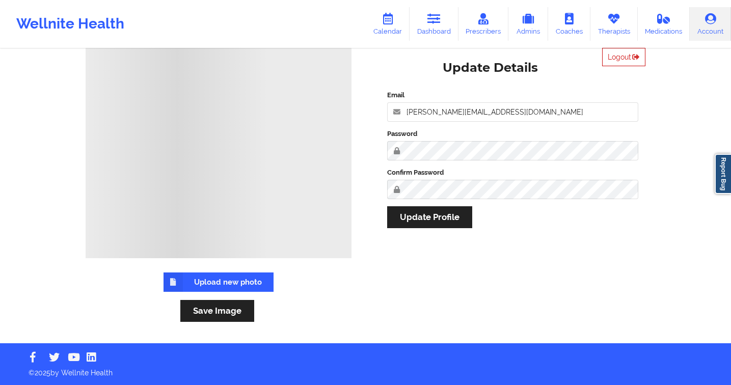
click at [624, 59] on button "Logout" at bounding box center [623, 57] width 43 height 18
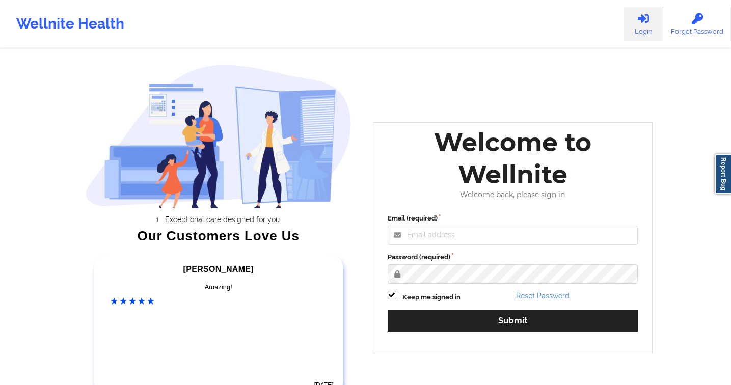
click at [94, 62] on div "Exceptional care designed for you. Our Customers Love Us [PERSON_NAME] C Amazin…" at bounding box center [218, 233] width 280 height 353
click at [461, 245] on div "Email (required) Password (required) Keep me signed in Reset Password Submit" at bounding box center [512, 276] width 265 height 140
click at [476, 239] on input "Email (required)" at bounding box center [513, 235] width 251 height 19
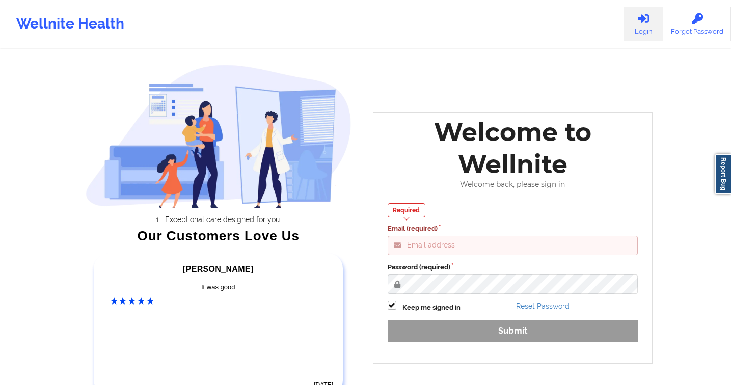
type input "[PERSON_NAME][EMAIL_ADDRESS][DOMAIN_NAME]"
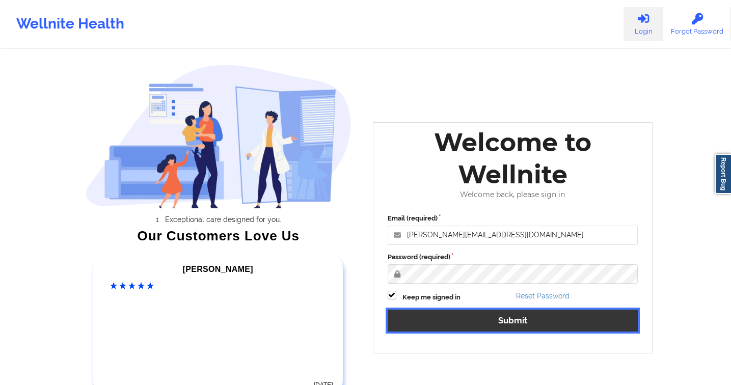
click at [518, 319] on button "Submit" at bounding box center [513, 321] width 251 height 22
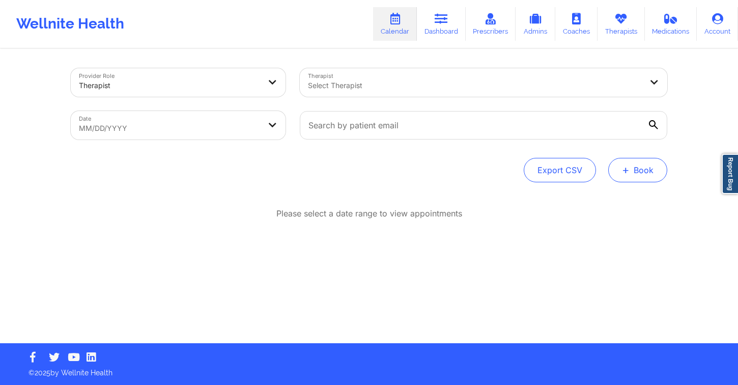
click at [647, 170] on button "+ Book" at bounding box center [638, 170] width 59 height 24
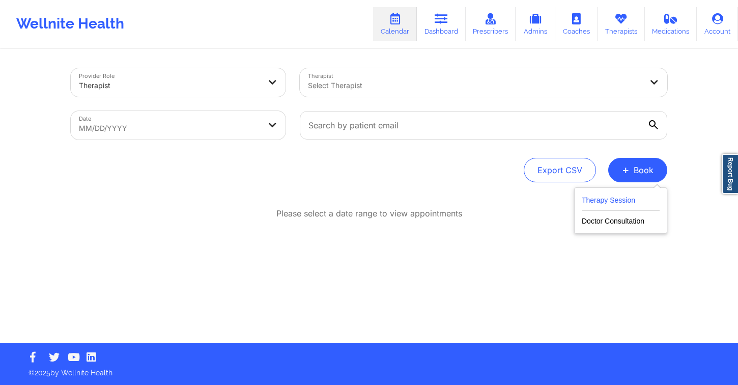
click at [601, 201] on button "Therapy Session" at bounding box center [621, 202] width 78 height 17
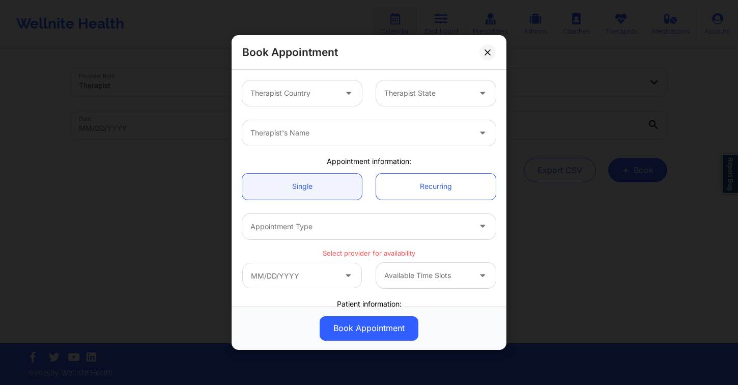
click at [330, 98] on div at bounding box center [294, 93] width 86 height 12
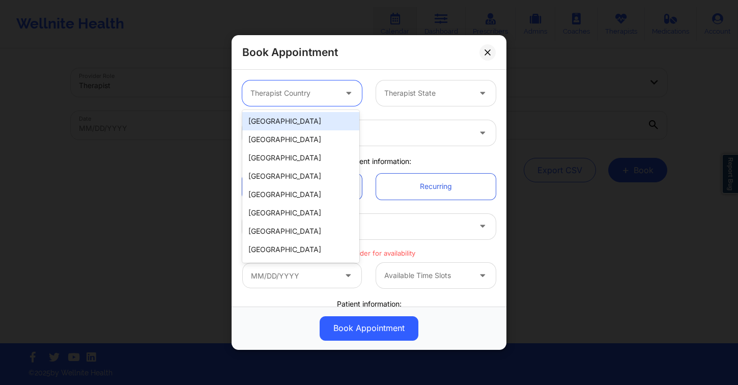
type input "f"
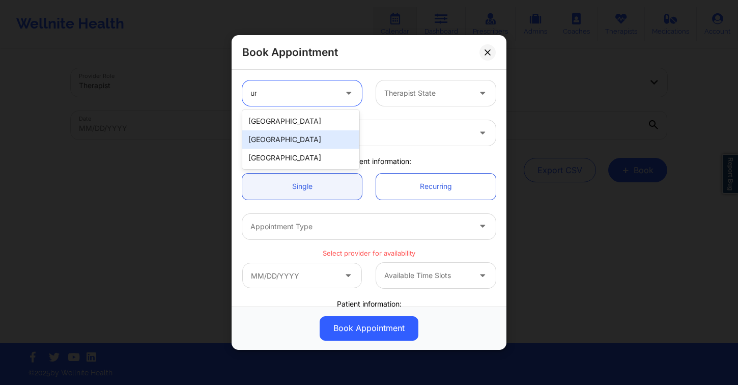
type input "uni"
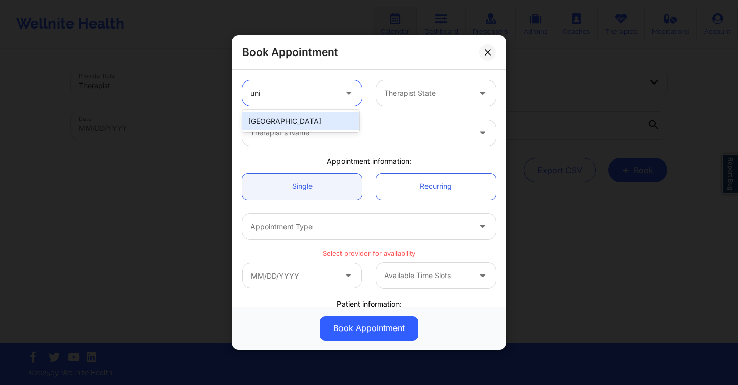
click at [332, 117] on div "[GEOGRAPHIC_DATA]" at bounding box center [300, 121] width 117 height 18
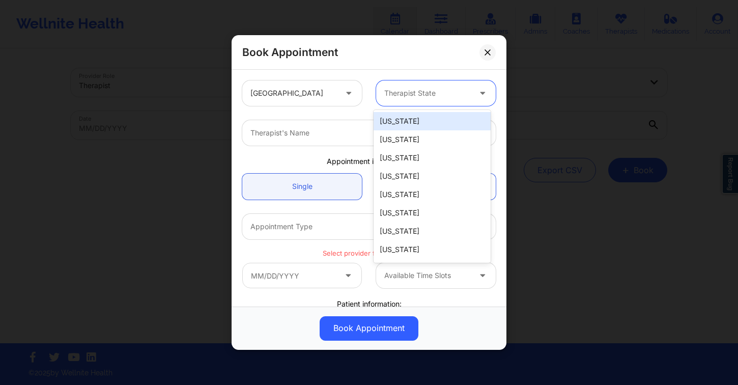
click at [404, 87] on div at bounding box center [427, 93] width 86 height 12
type input "f"
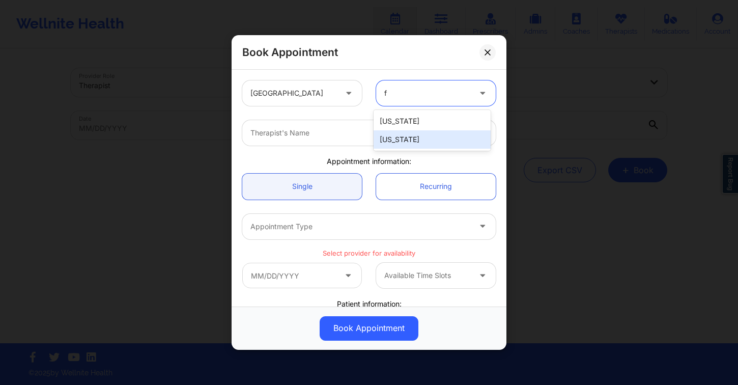
click at [405, 135] on div "[US_STATE]" at bounding box center [432, 139] width 117 height 18
click at [337, 119] on div "Therapist's Name" at bounding box center [369, 133] width 268 height 40
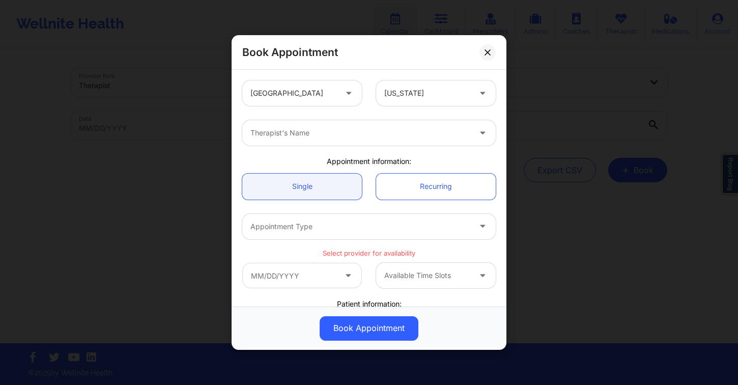
click at [355, 138] on div at bounding box center [361, 133] width 220 height 12
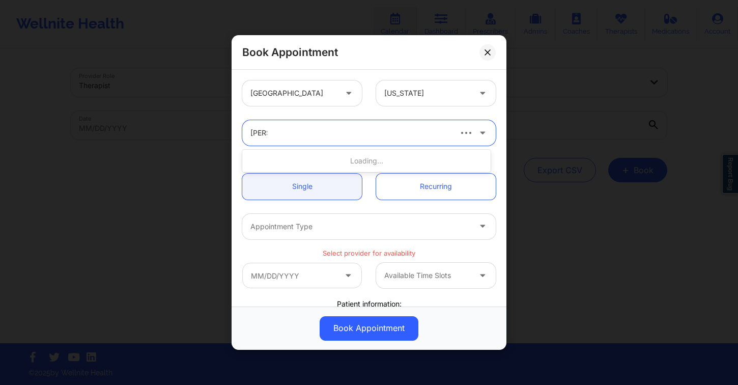
type input "[PERSON_NAME]"
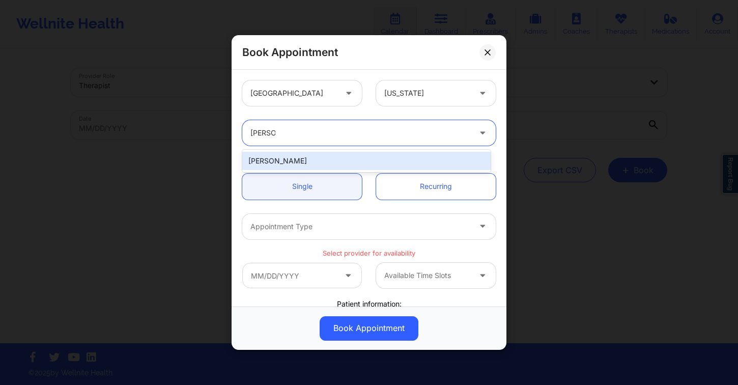
click at [353, 164] on div "[PERSON_NAME]" at bounding box center [366, 161] width 249 height 18
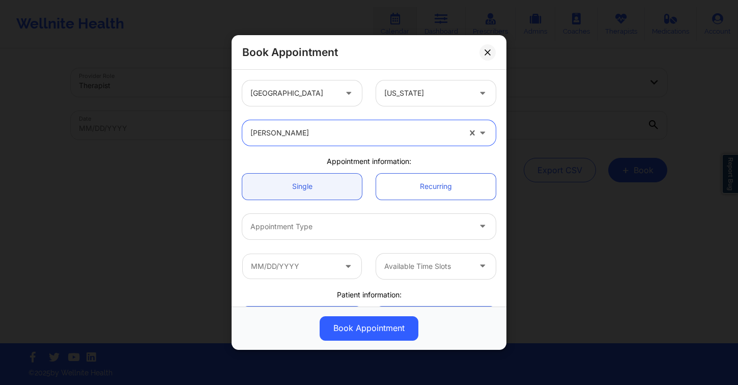
scroll to position [72, 0]
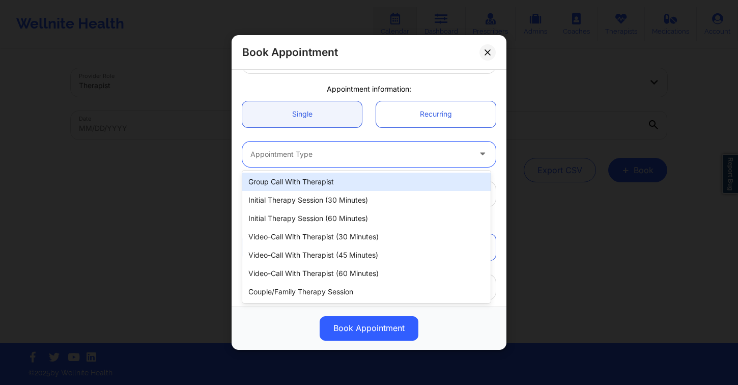
click at [337, 151] on div at bounding box center [361, 154] width 220 height 12
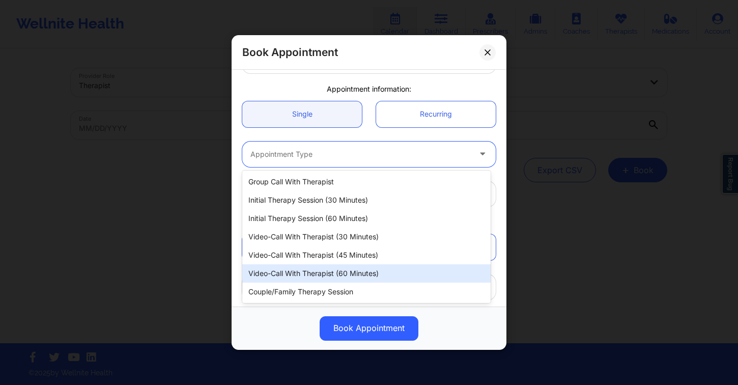
click at [370, 266] on div "Video-Call with Therapist (60 minutes)" at bounding box center [366, 273] width 249 height 18
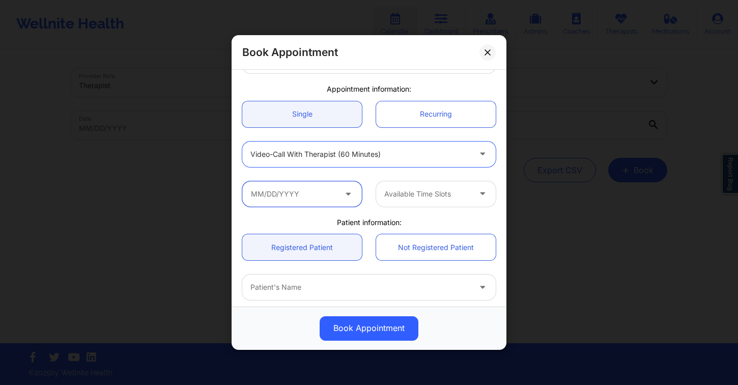
click at [331, 197] on input "text" at bounding box center [302, 193] width 120 height 25
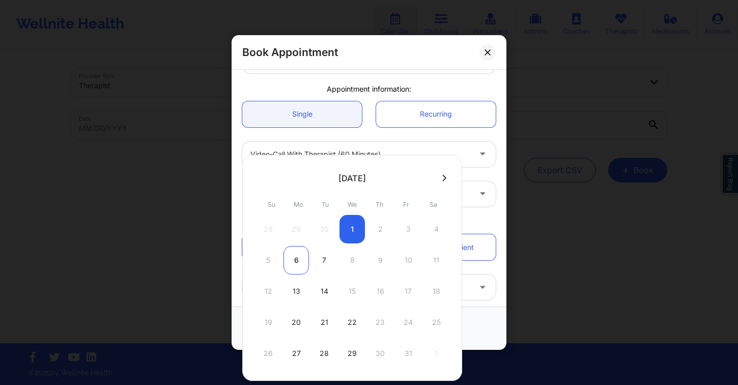
click at [297, 252] on div "6" at bounding box center [296, 260] width 25 height 29
type input "[DATE]"
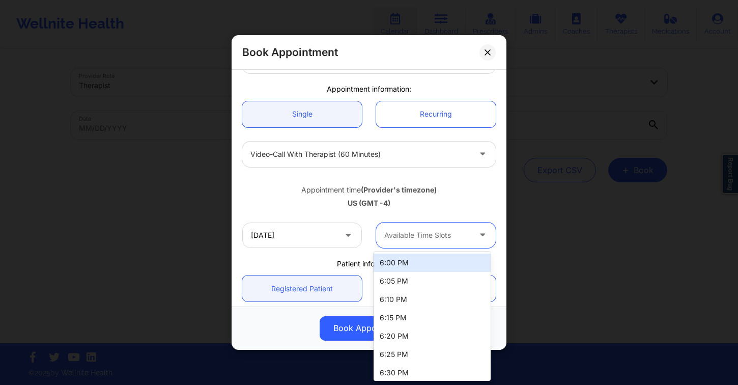
click at [430, 232] on div at bounding box center [427, 235] width 86 height 12
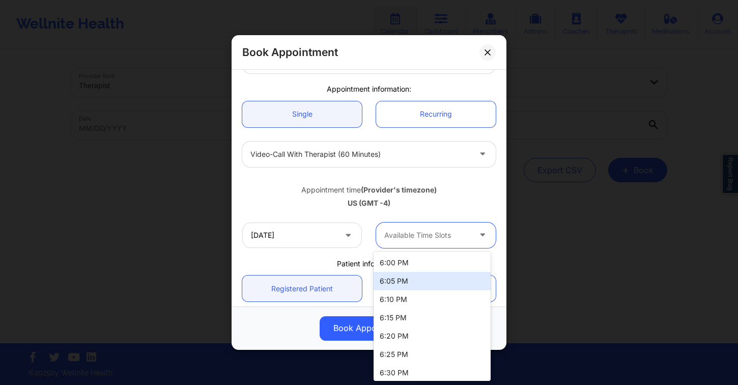
scroll to position [113, 0]
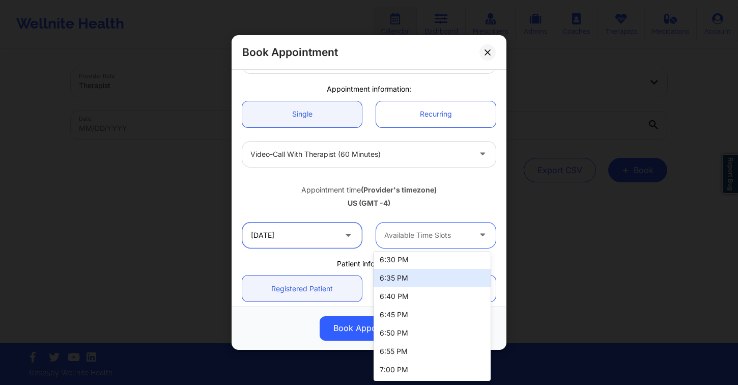
click at [337, 234] on input "[DATE]" at bounding box center [302, 235] width 120 height 25
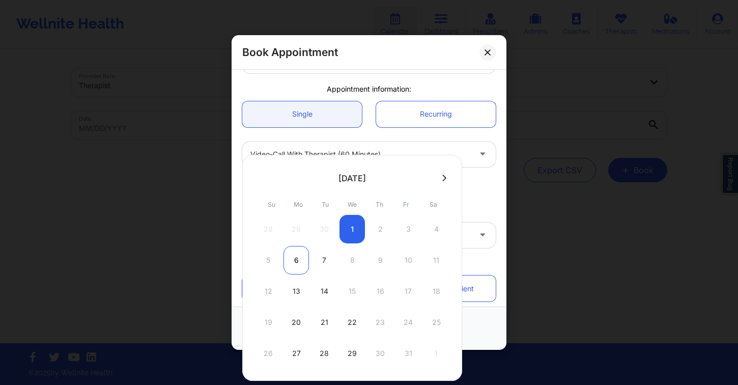
click at [307, 262] on div "6" at bounding box center [296, 260] width 25 height 29
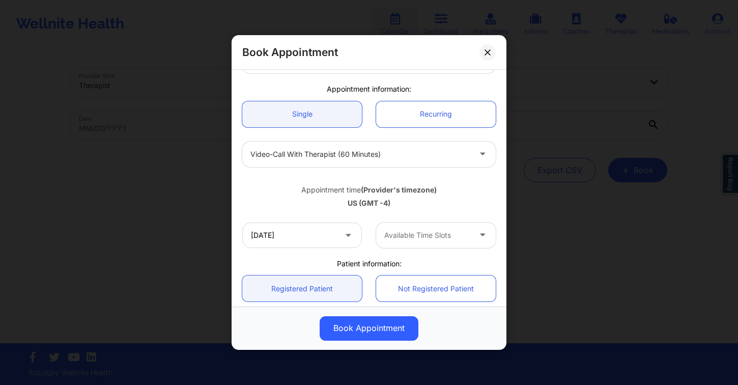
click at [414, 227] on div "Available Time Slots" at bounding box center [423, 235] width 95 height 25
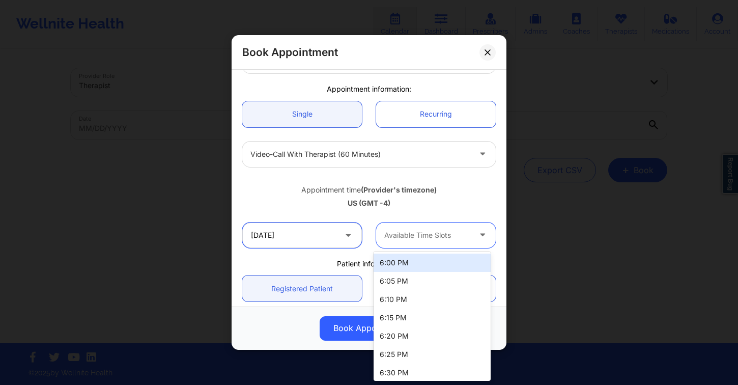
click at [321, 241] on input "[DATE]" at bounding box center [302, 235] width 120 height 25
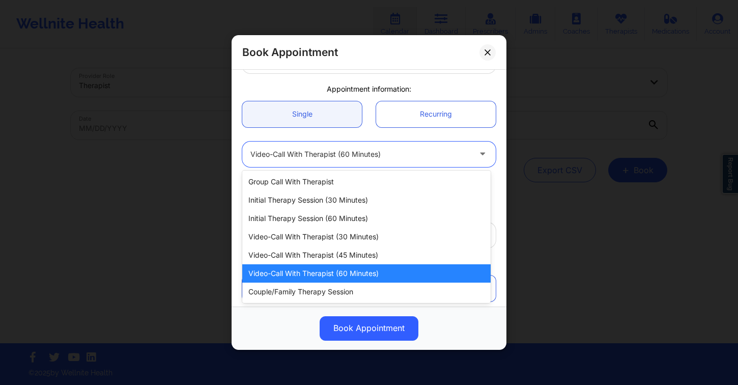
click at [348, 146] on div "Video-Call with Therapist (60 minutes)" at bounding box center [361, 154] width 220 height 25
click at [348, 149] on div at bounding box center [361, 154] width 220 height 12
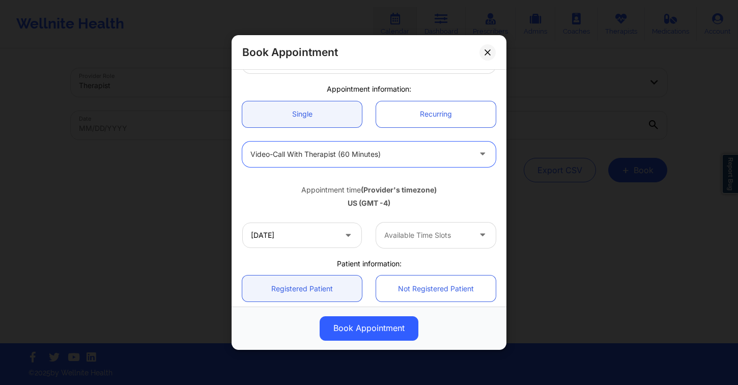
click at [359, 151] on div at bounding box center [361, 154] width 220 height 12
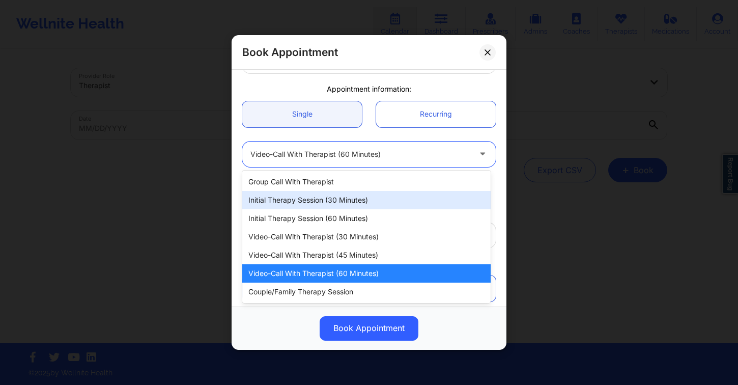
click at [364, 198] on div "Initial Therapy Session (30 minutes)" at bounding box center [366, 200] width 249 height 18
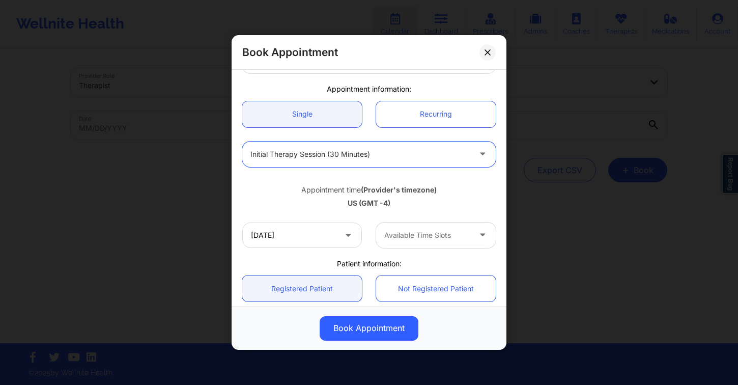
click at [399, 229] on div at bounding box center [427, 235] width 86 height 12
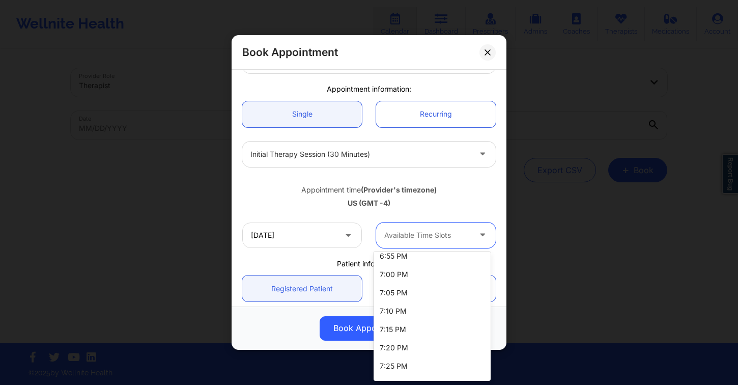
scroll to position [240, 0]
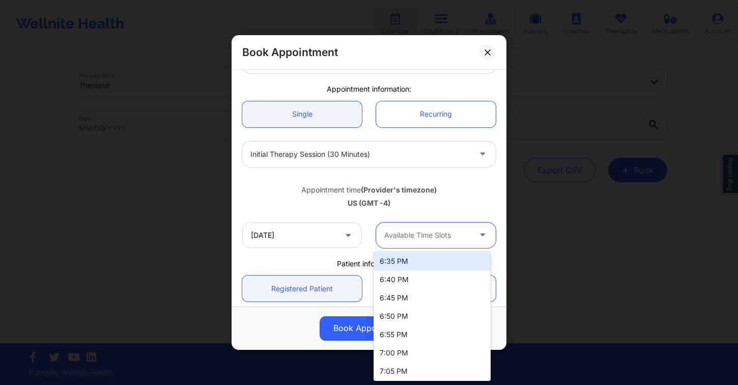
click at [327, 160] on div "Initial Therapy Session (30 minutes)" at bounding box center [361, 154] width 220 height 25
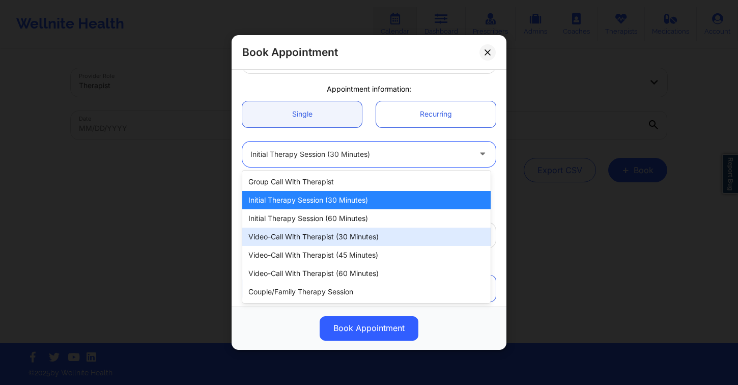
click at [359, 246] on div "Video-Call with Therapist (45 minutes)" at bounding box center [366, 255] width 249 height 18
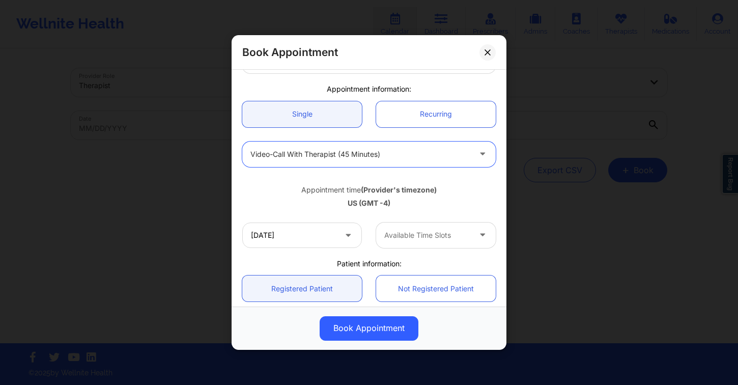
click at [428, 223] on div "Available Time Slots" at bounding box center [423, 235] width 95 height 25
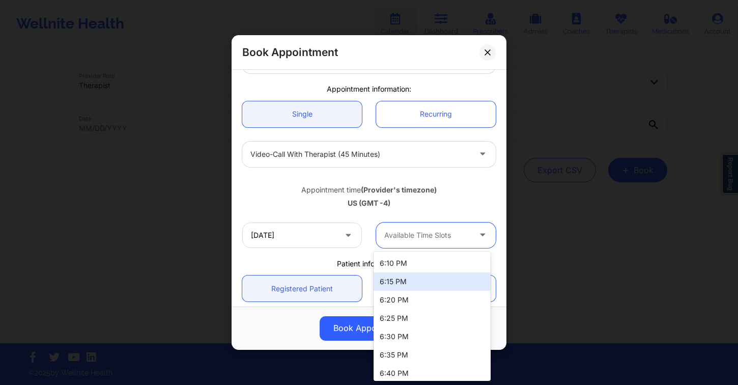
scroll to position [0, 0]
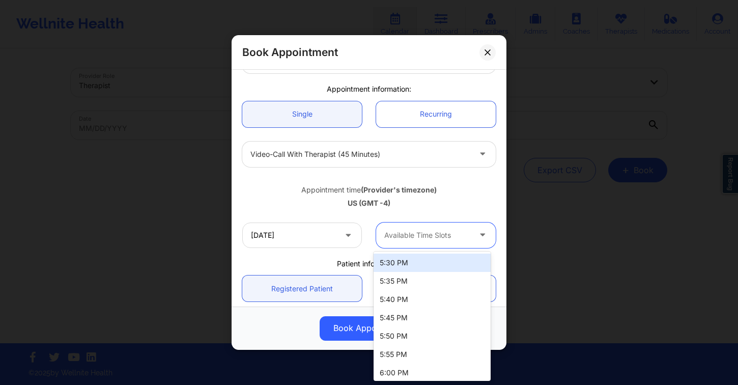
click at [428, 266] on div "5:30 PM" at bounding box center [432, 263] width 117 height 18
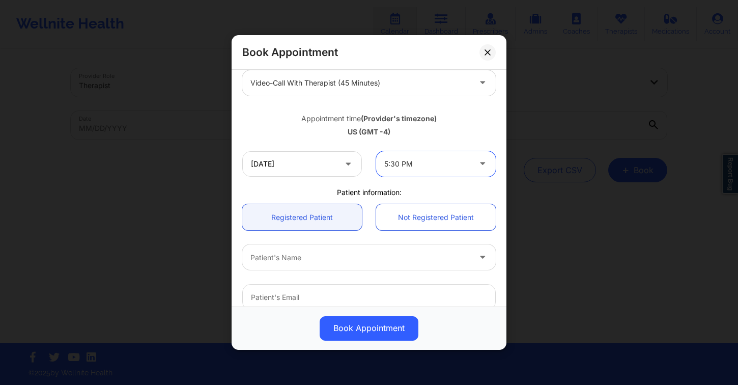
scroll to position [156, 0]
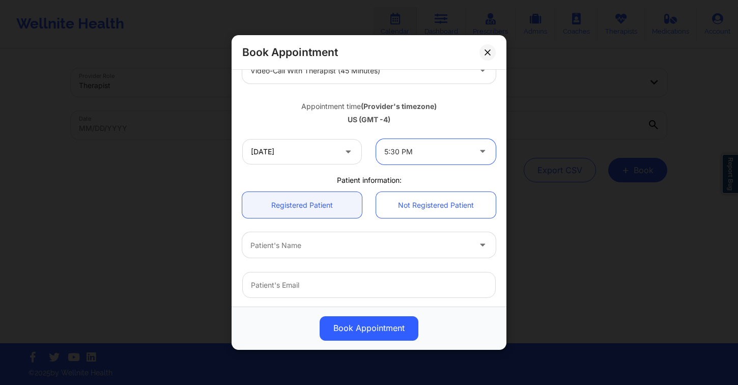
click at [327, 240] on div at bounding box center [361, 245] width 220 height 12
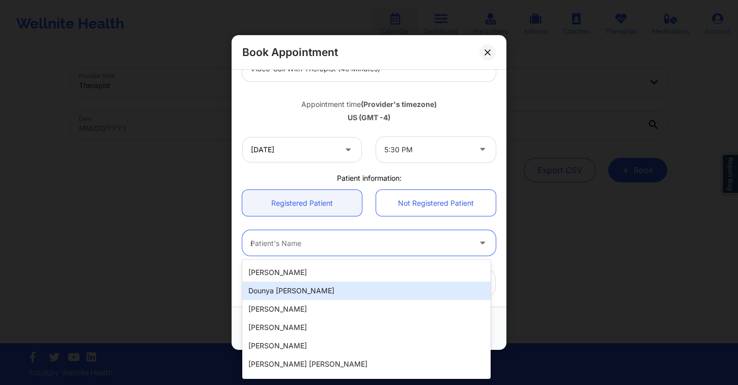
scroll to position [0, 0]
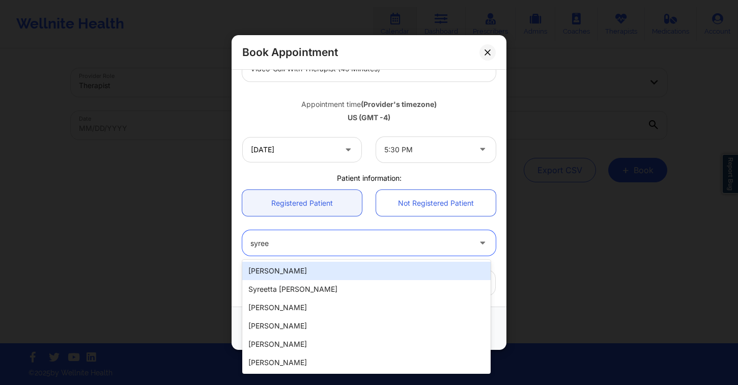
type input "syree"
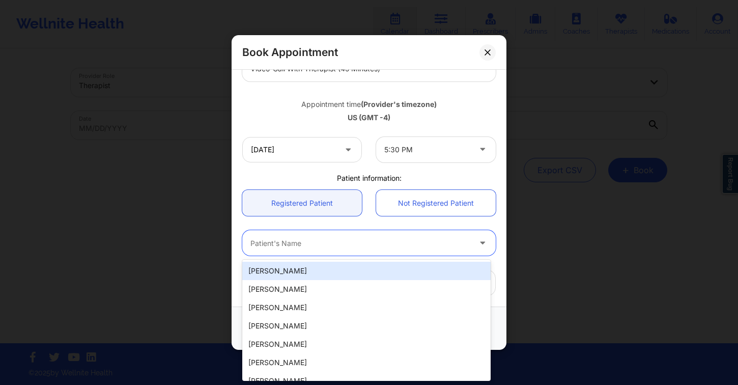
click at [323, 243] on div at bounding box center [361, 243] width 220 height 12
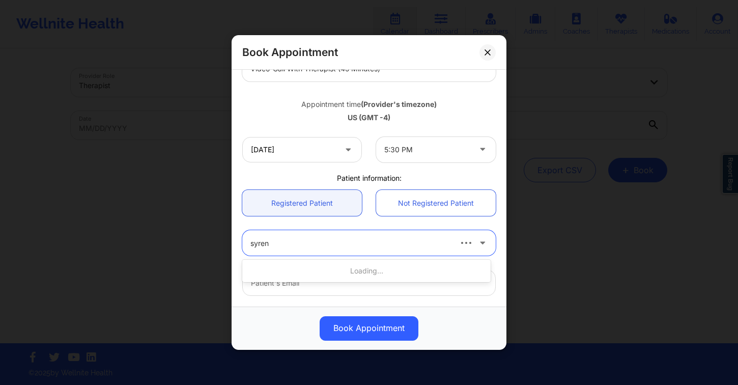
type input "syrena"
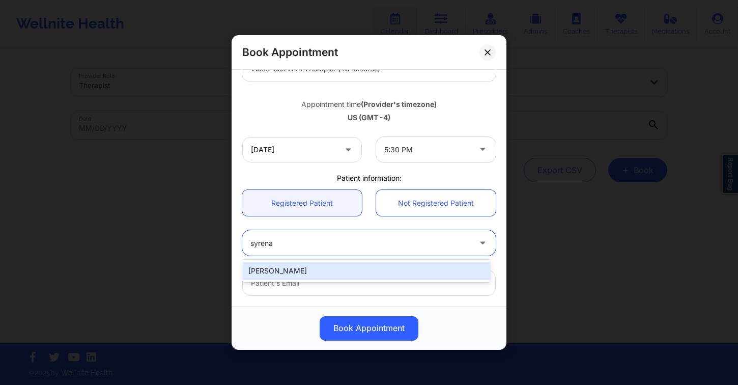
type input "syrenag121@gmail.com"
type input "+1786-651-7291"
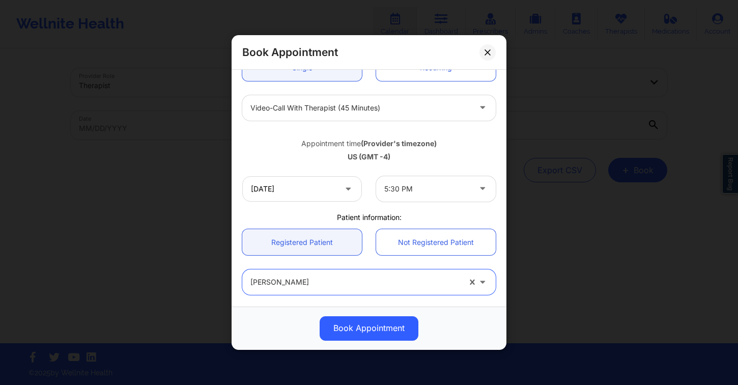
scroll to position [101, 0]
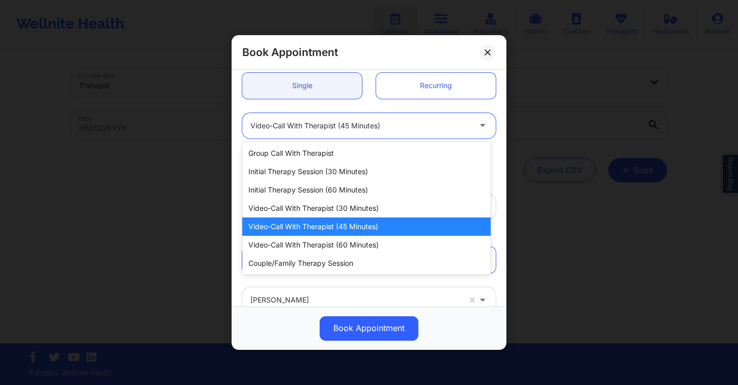
click at [356, 123] on div at bounding box center [361, 126] width 220 height 12
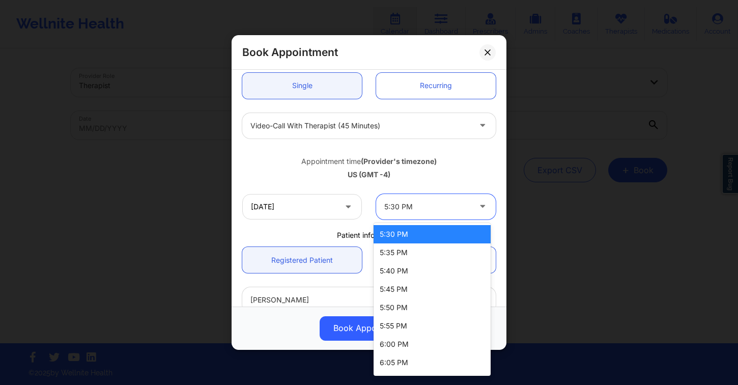
click at [423, 207] on div at bounding box center [427, 207] width 86 height 12
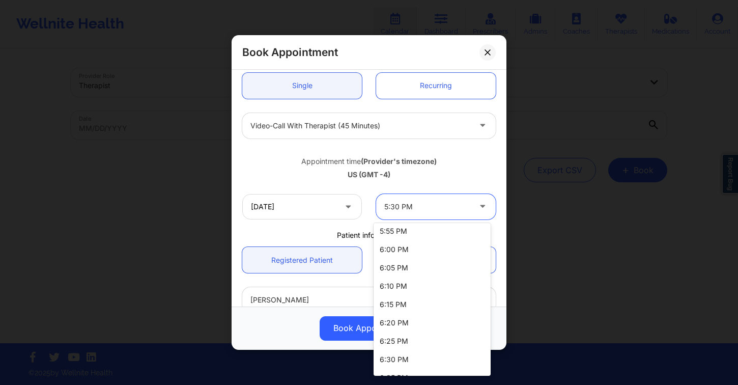
scroll to position [90, 0]
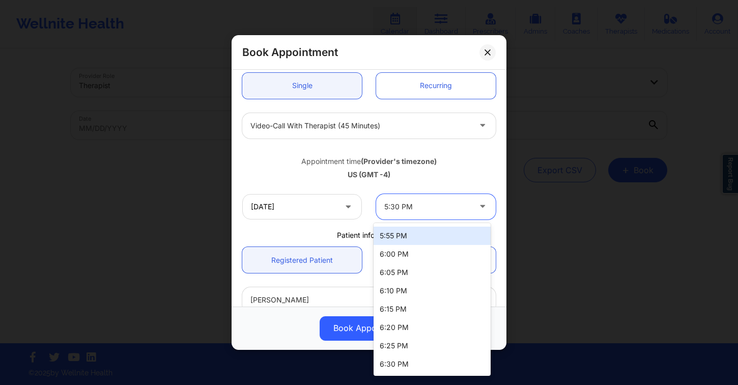
click at [344, 176] on div "US (GMT -4)" at bounding box center [369, 175] width 254 height 10
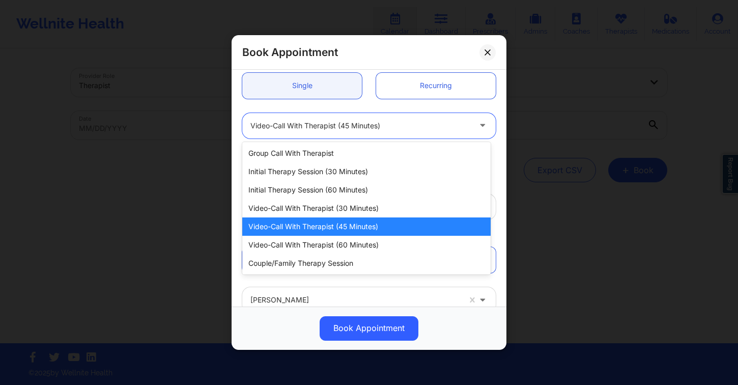
click at [376, 120] on div at bounding box center [361, 126] width 220 height 12
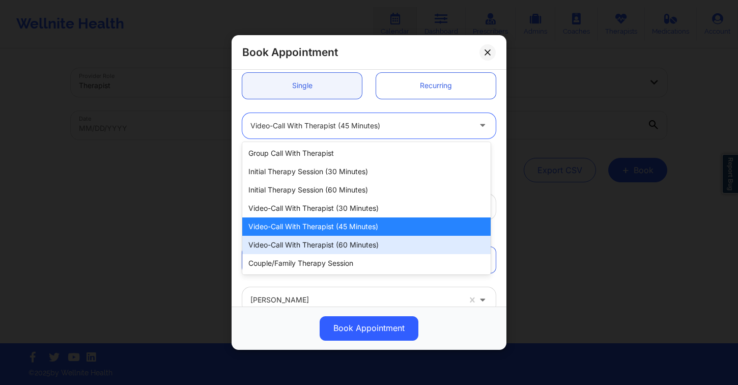
click at [373, 242] on div "Video-Call with Therapist (60 minutes)" at bounding box center [366, 245] width 249 height 18
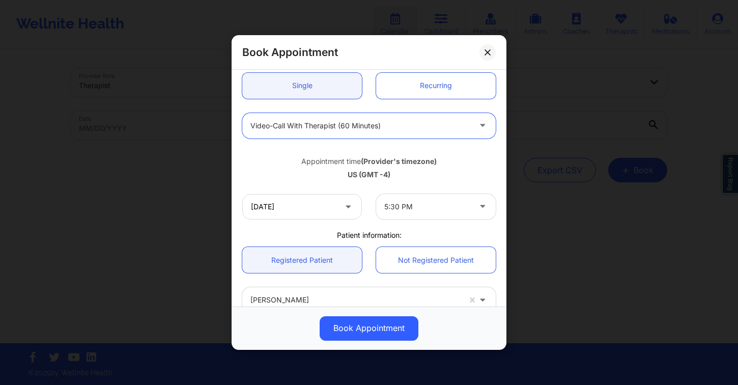
click at [408, 212] on div at bounding box center [427, 207] width 86 height 12
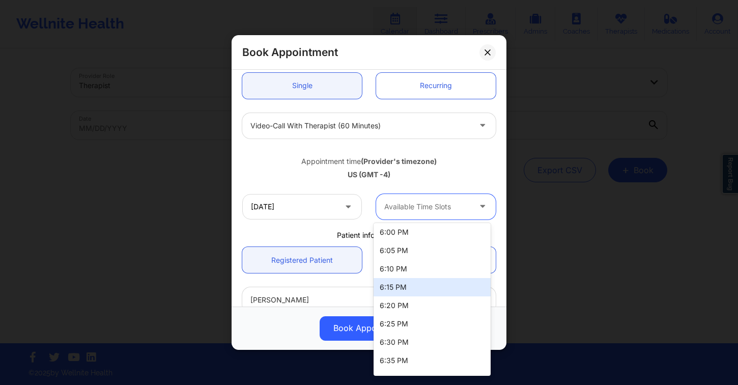
scroll to position [0, 0]
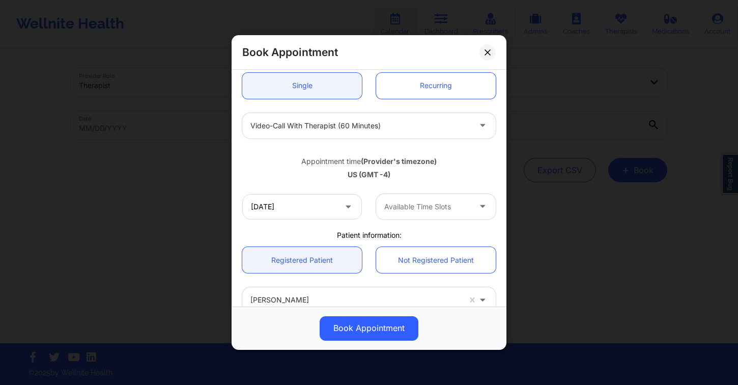
click at [392, 144] on div "Video-Call with Therapist (60 minutes)" at bounding box center [369, 126] width 268 height 40
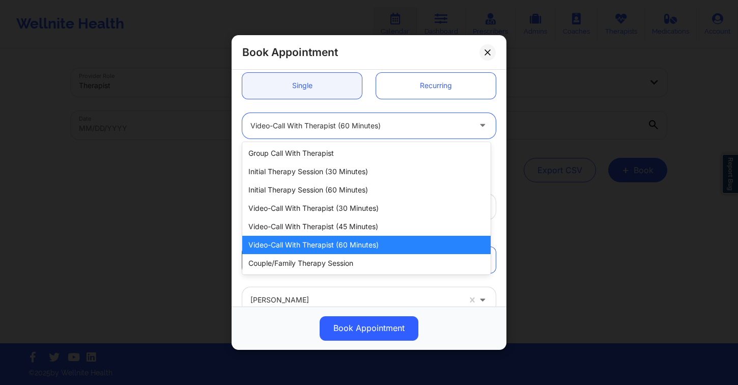
click at [394, 128] on div at bounding box center [361, 126] width 220 height 12
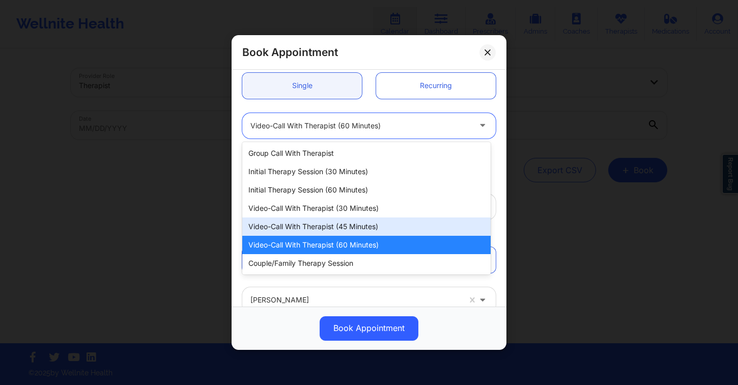
click at [391, 229] on div "Video-Call with Therapist (45 minutes)" at bounding box center [366, 226] width 249 height 18
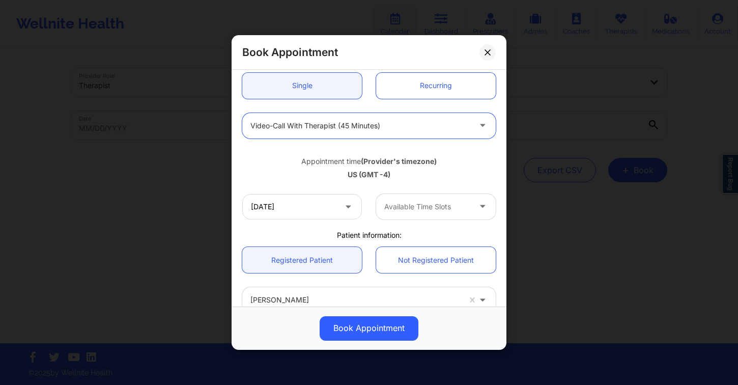
click at [419, 201] on div at bounding box center [427, 207] width 86 height 12
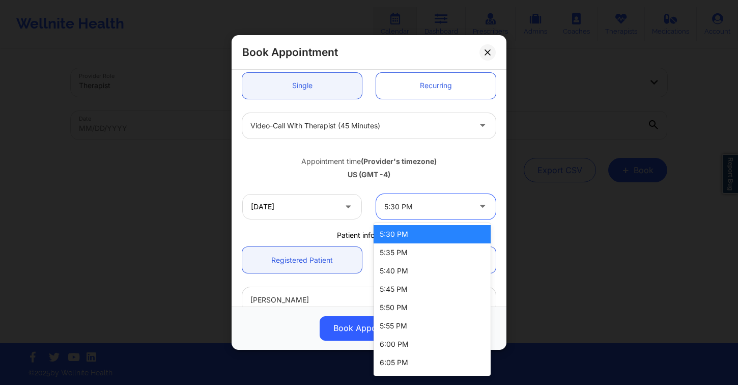
click at [418, 240] on div "5:30 PM" at bounding box center [432, 234] width 117 height 18
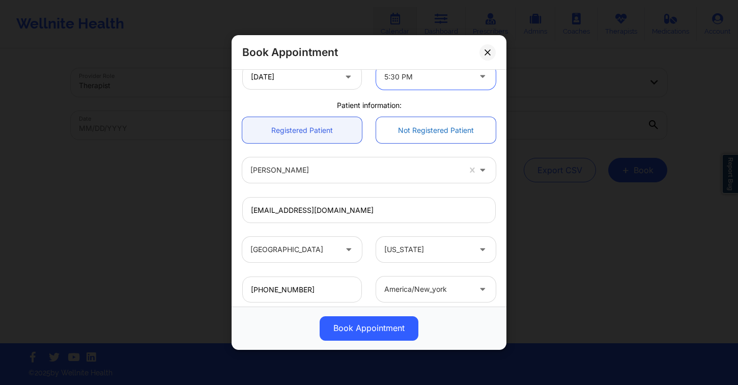
scroll to position [292, 0]
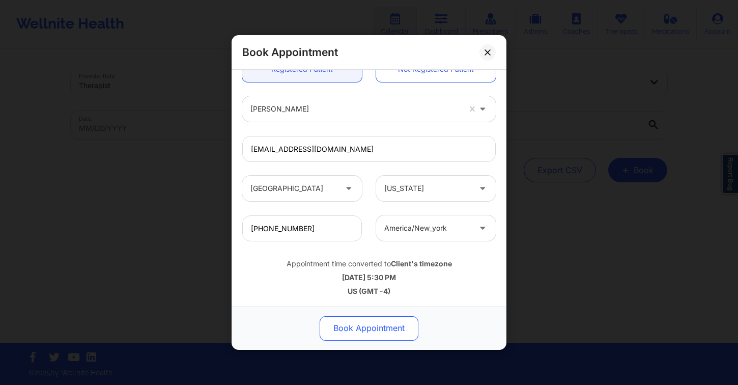
click at [385, 324] on button "Book Appointment" at bounding box center [369, 328] width 99 height 24
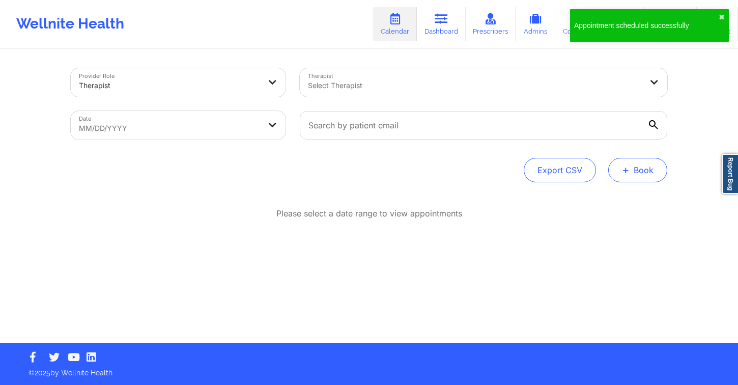
click at [645, 173] on button "+ Book" at bounding box center [638, 170] width 59 height 24
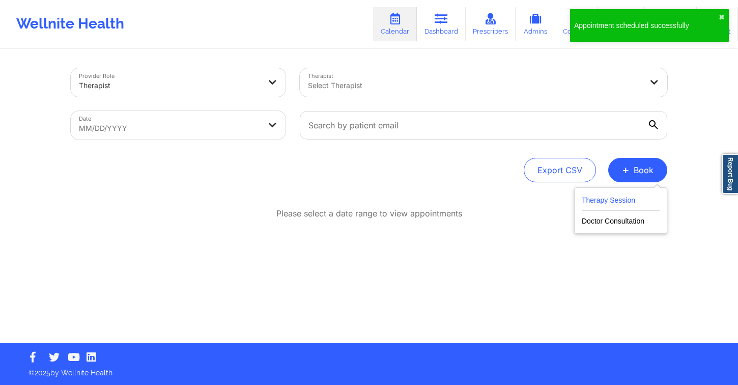
click at [628, 204] on button "Therapy Session" at bounding box center [621, 202] width 78 height 17
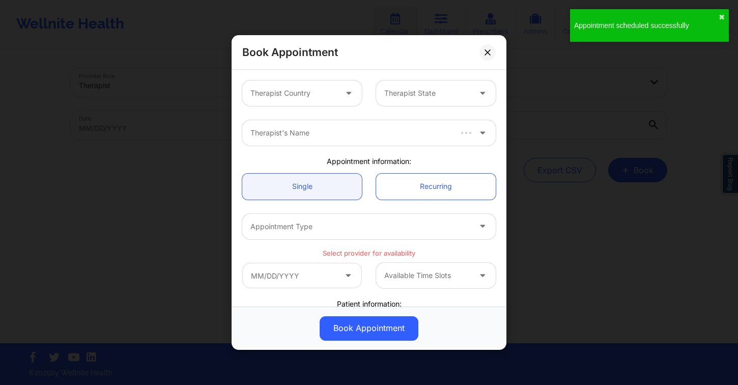
click at [332, 80] on div "Therapist Country" at bounding box center [289, 92] width 95 height 25
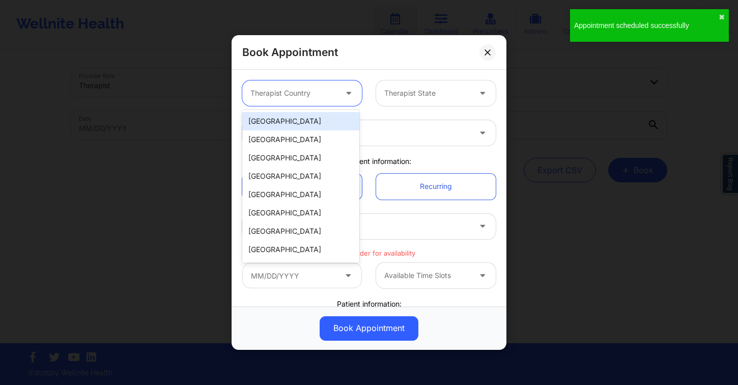
type input "f"
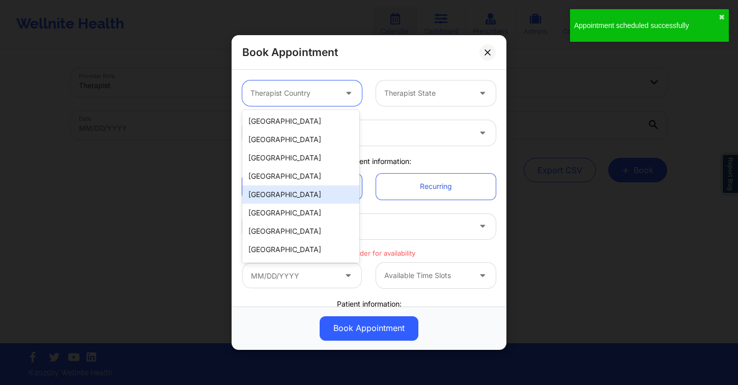
type input "u"
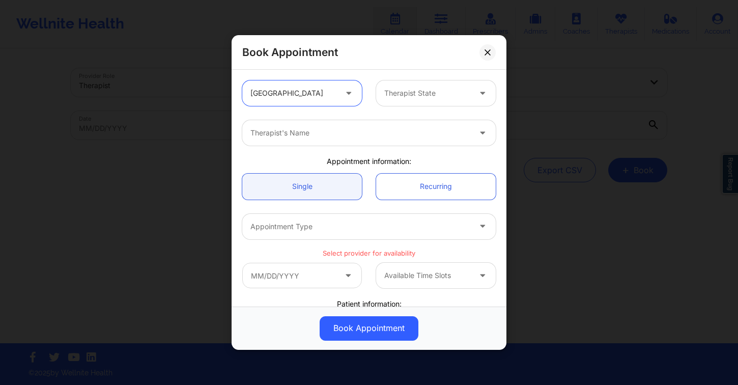
click at [400, 86] on div "Therapist State" at bounding box center [423, 92] width 95 height 25
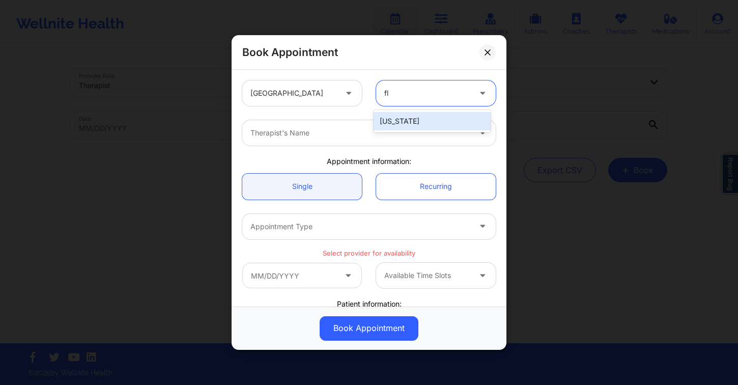
type input "flo"
click at [393, 134] on div at bounding box center [361, 133] width 220 height 12
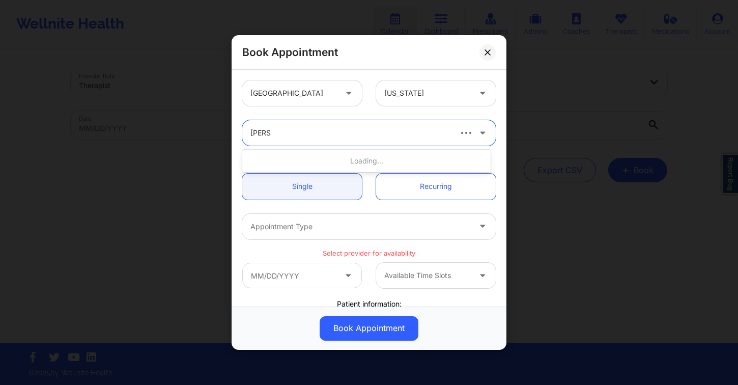
type input "julia eu"
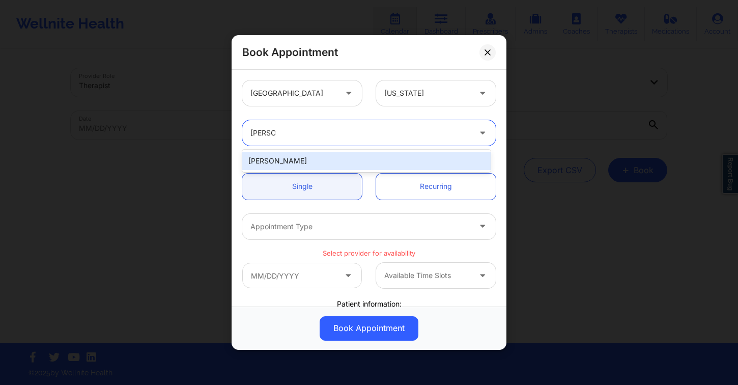
click at [389, 162] on div "[PERSON_NAME]" at bounding box center [366, 161] width 249 height 18
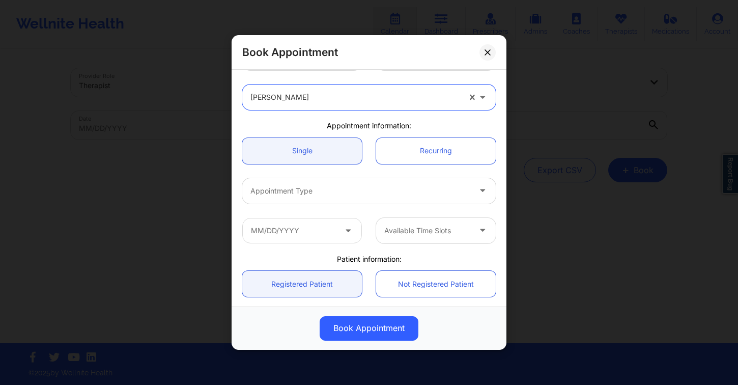
scroll to position [37, 0]
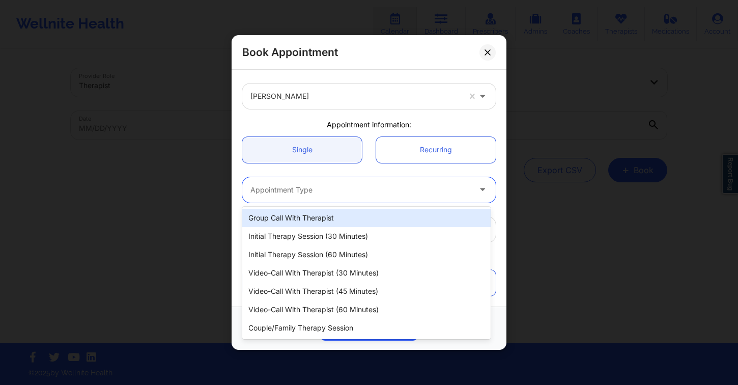
click at [333, 189] on div at bounding box center [361, 190] width 220 height 12
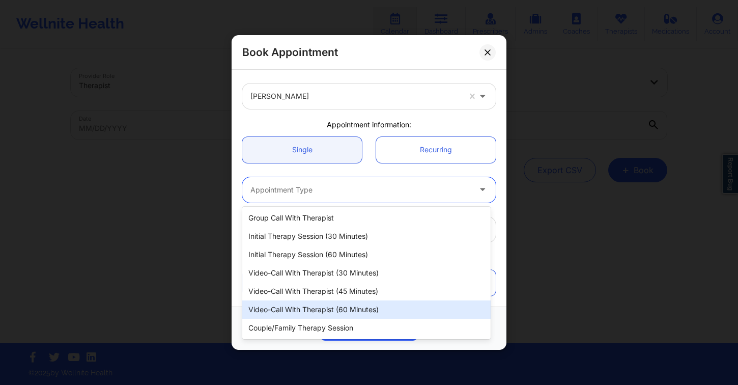
click at [365, 307] on div "Video-Call with Therapist (60 minutes)" at bounding box center [366, 309] width 249 height 18
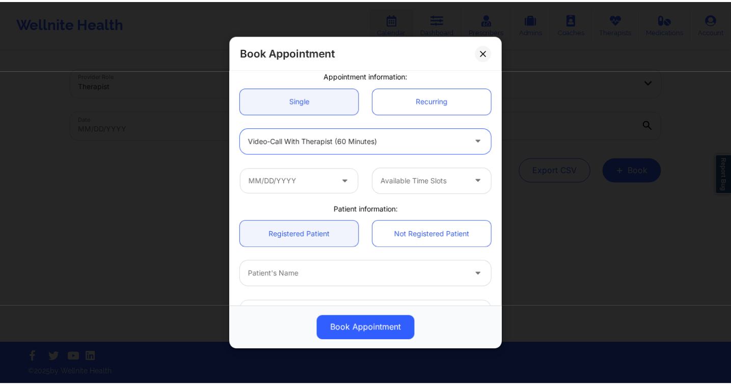
scroll to position [121, 0]
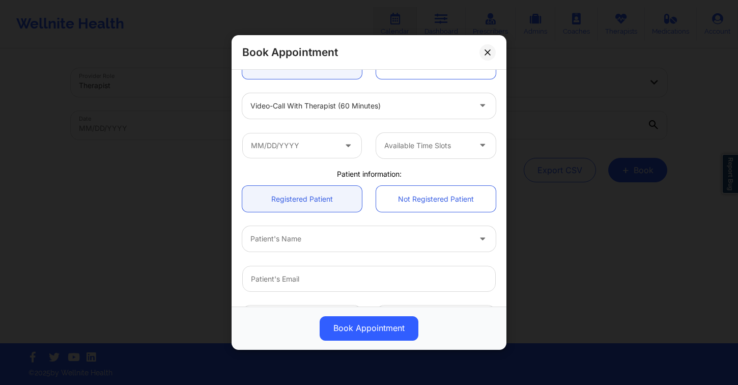
click at [317, 129] on div "Available Time Slots" at bounding box center [369, 146] width 268 height 40
click at [310, 142] on input "text" at bounding box center [302, 145] width 120 height 25
click at [486, 57] on button at bounding box center [488, 52] width 16 height 16
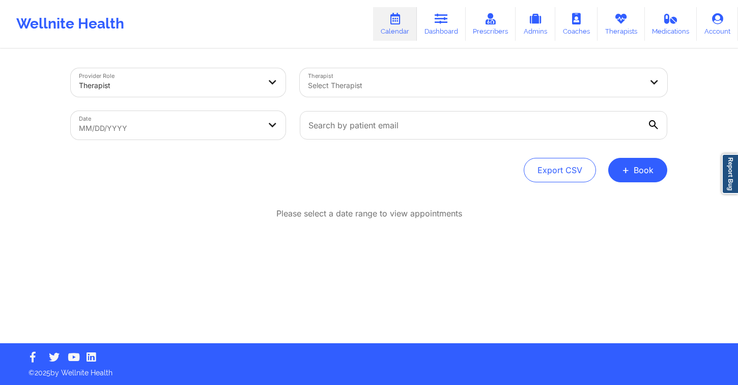
click at [152, 125] on body "Wellnite Health Calendar Dashboard Prescribers Admins Coaches Therapists Medica…" at bounding box center [369, 192] width 738 height 385
select select "2025-8"
select select "2025-9"
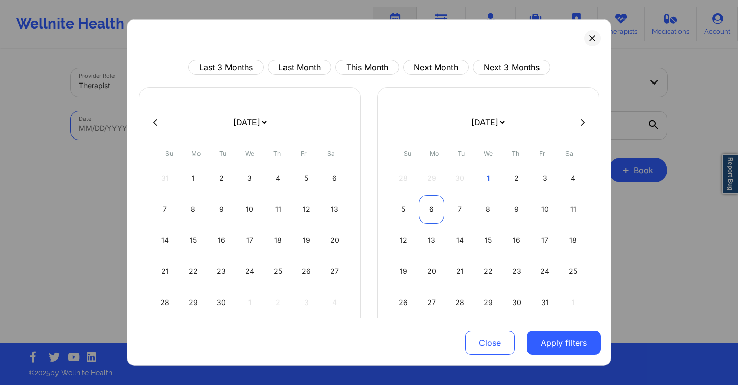
click at [426, 209] on div "6" at bounding box center [432, 209] width 26 height 29
select select "2025-9"
select select "2025-10"
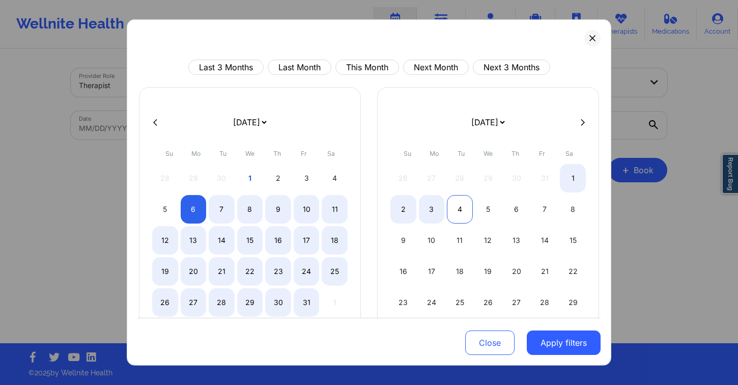
click at [449, 211] on div "4" at bounding box center [460, 209] width 26 height 29
select select "2025-9"
select select "2025-10"
drag, startPoint x: 240, startPoint y: 205, endPoint x: 215, endPoint y: 205, distance: 25.0
click at [239, 205] on div "8" at bounding box center [250, 209] width 26 height 29
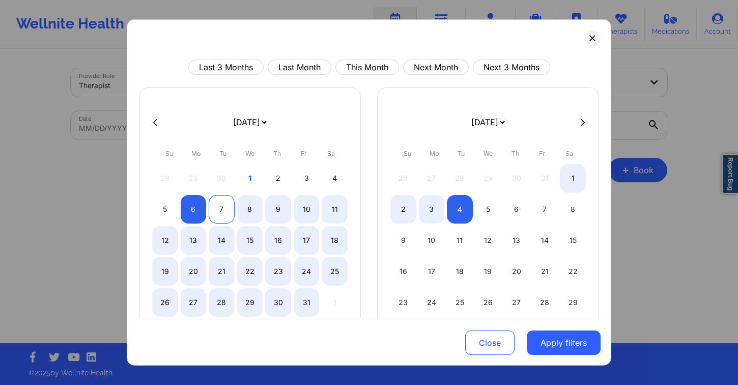
select select "2025-9"
select select "2025-10"
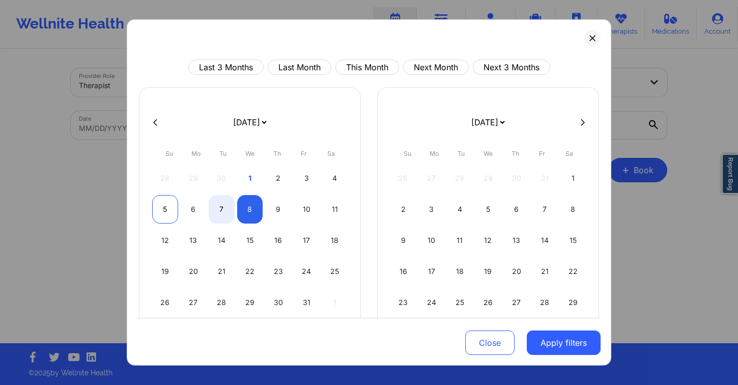
select select "2025-9"
select select "2025-10"
click at [187, 207] on div "6" at bounding box center [194, 209] width 26 height 29
select select "2025-9"
select select "2025-10"
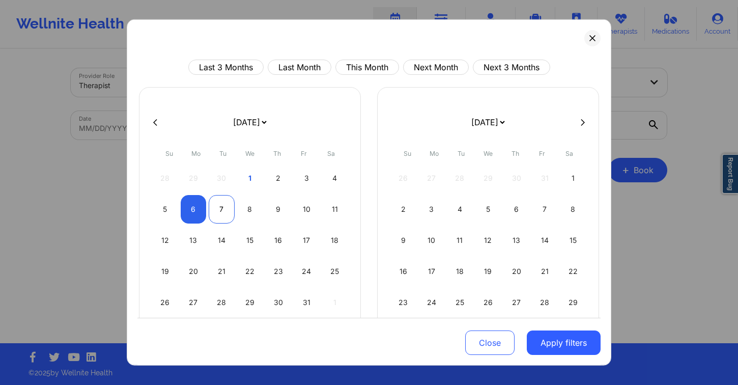
click at [215, 209] on div "7" at bounding box center [222, 209] width 26 height 29
select select "2025-9"
select select "2025-10"
click at [572, 344] on button "Apply filters" at bounding box center [564, 343] width 74 height 24
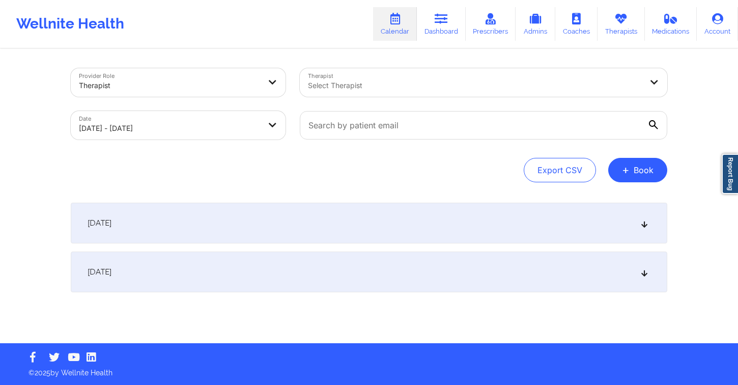
click at [237, 219] on div "October 6, 2025" at bounding box center [369, 223] width 597 height 41
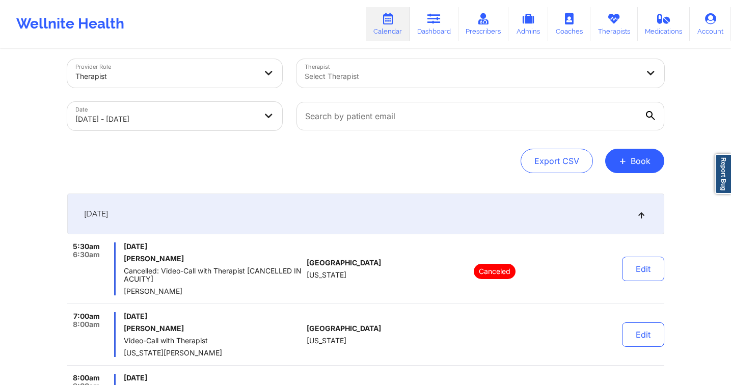
scroll to position [0, 0]
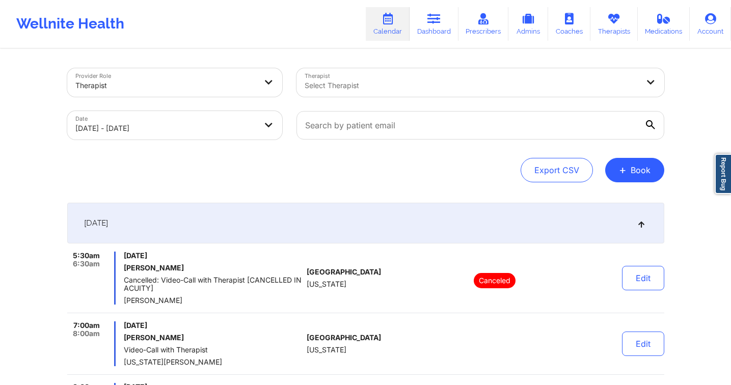
click at [359, 88] on div at bounding box center [472, 85] width 334 height 12
type input "julia eu"
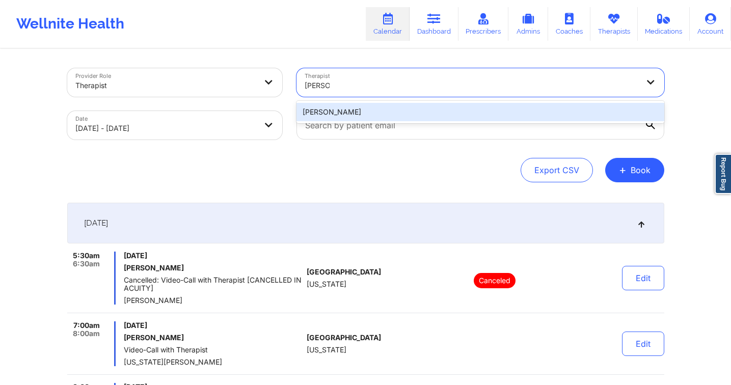
click at [370, 111] on div "[PERSON_NAME]" at bounding box center [480, 112] width 368 height 18
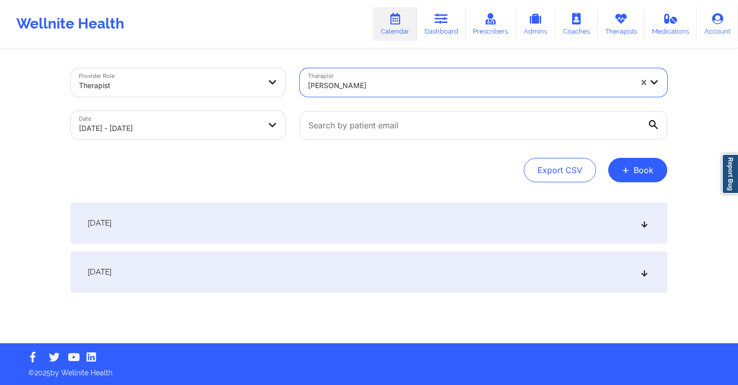
click at [459, 222] on div "October 6, 2025" at bounding box center [369, 223] width 597 height 41
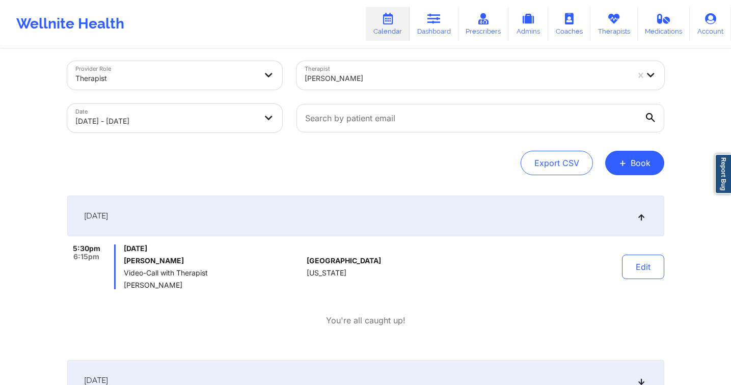
scroll to position [17, 0]
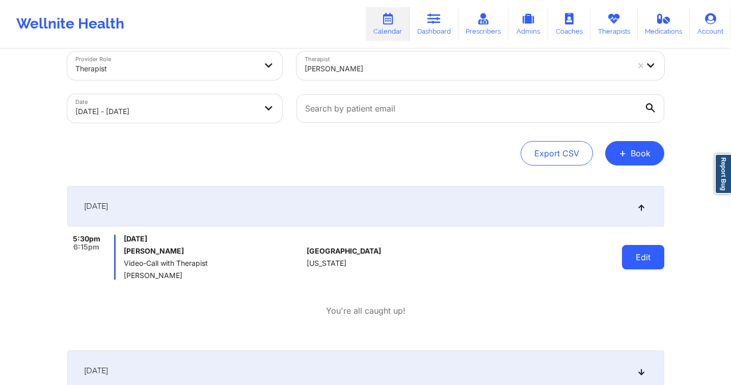
click at [643, 259] on button "Edit" at bounding box center [643, 257] width 42 height 24
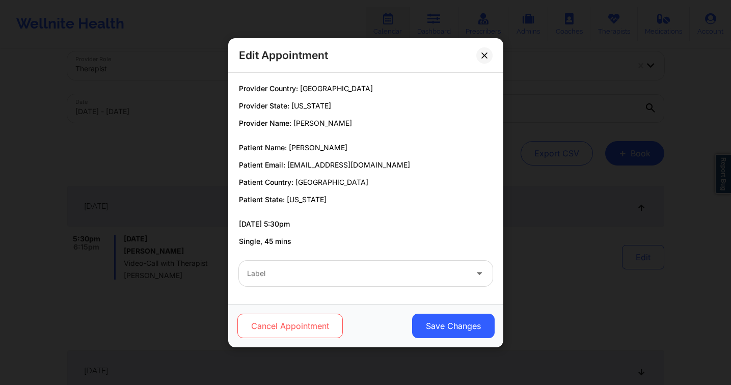
click at [304, 317] on button "Cancel Appointment" at bounding box center [289, 326] width 105 height 24
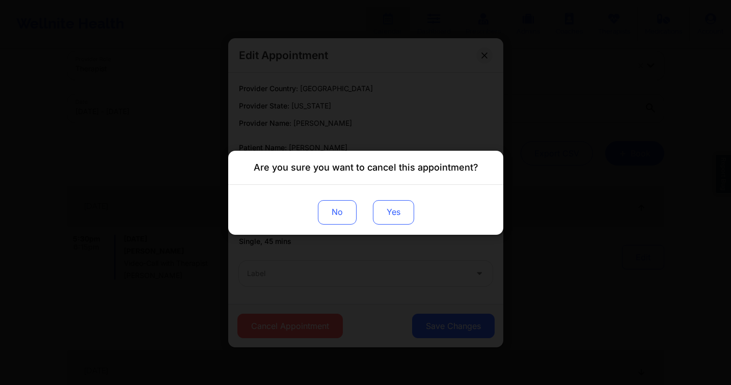
click at [393, 213] on button "Yes" at bounding box center [392, 212] width 41 height 24
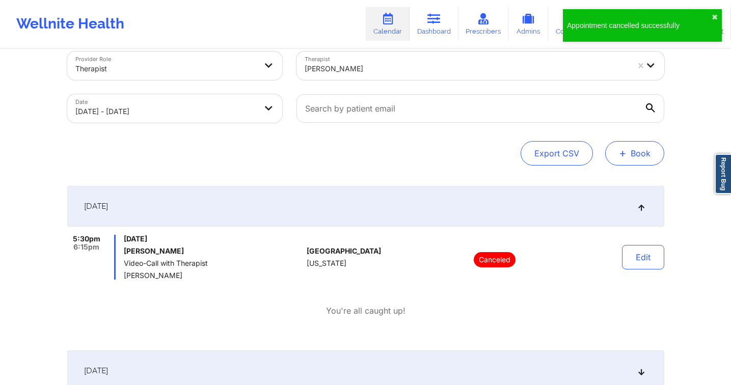
click at [622, 156] on span "+" at bounding box center [623, 153] width 8 height 6
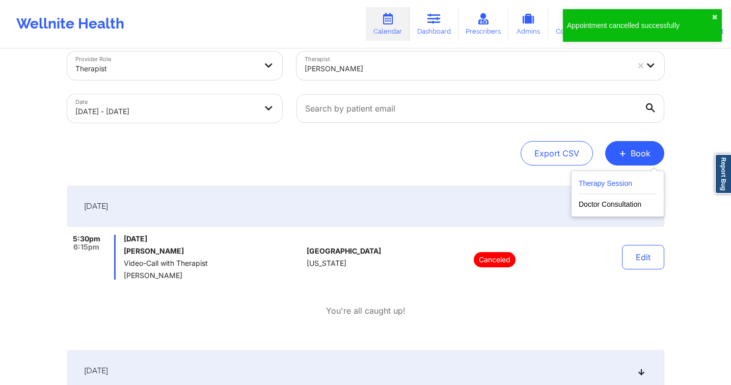
click at [599, 185] on button "Therapy Session" at bounding box center [618, 185] width 78 height 17
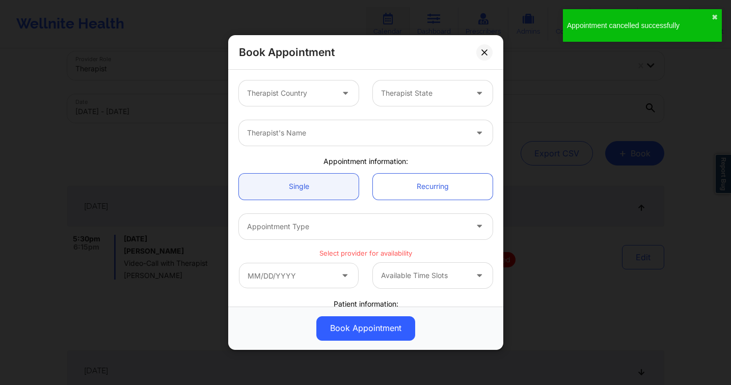
click at [296, 92] on div at bounding box center [290, 93] width 86 height 12
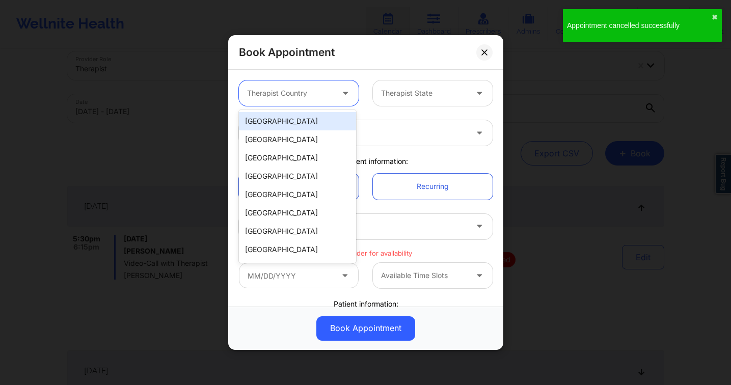
click at [287, 121] on div "[GEOGRAPHIC_DATA]" at bounding box center [297, 121] width 117 height 18
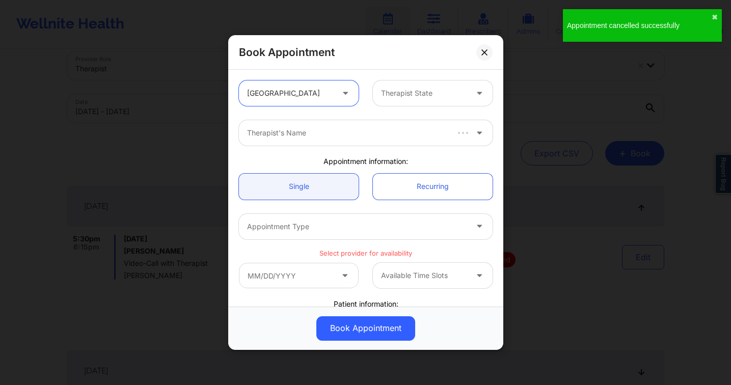
click at [422, 106] on div "option United States, selected. United States Therapist State" at bounding box center [366, 93] width 268 height 40
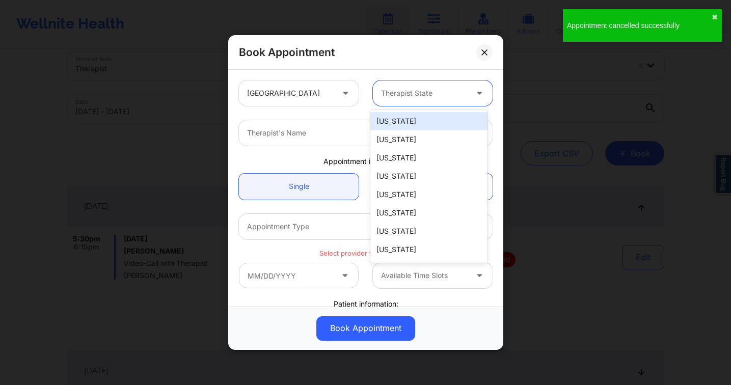
click at [390, 90] on div at bounding box center [424, 93] width 86 height 12
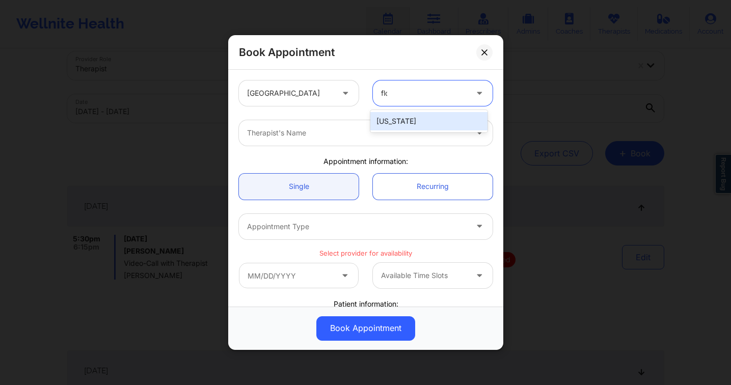
type input "flor"
click at [381, 139] on div at bounding box center [357, 133] width 220 height 12
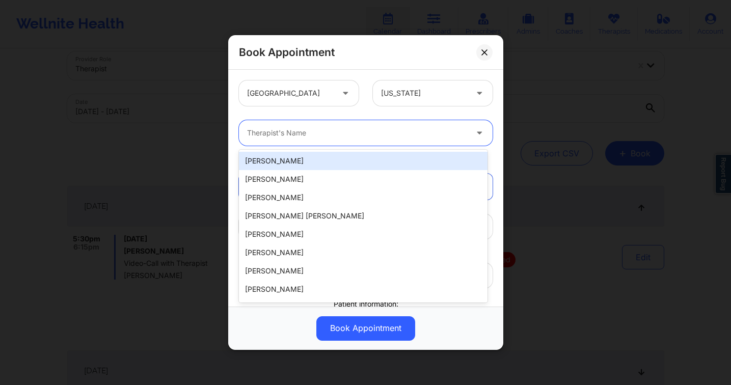
type input "u"
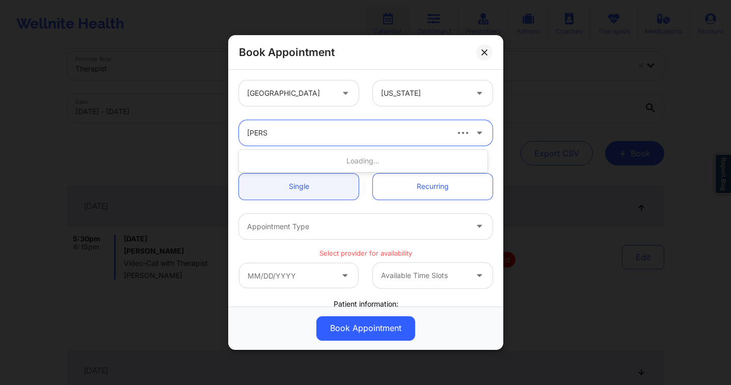
type input "julia eu"
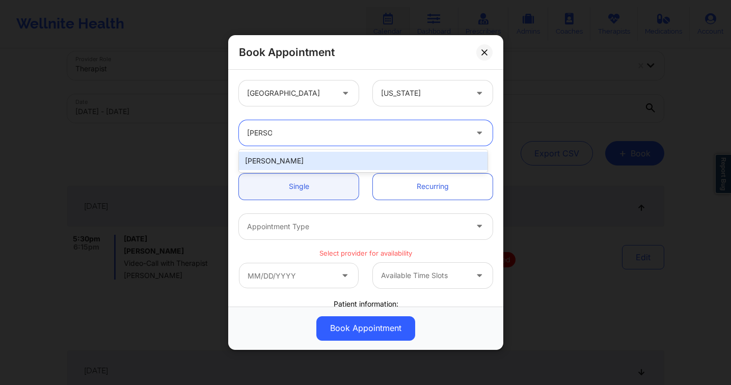
click at [364, 164] on div "[PERSON_NAME]" at bounding box center [363, 161] width 249 height 18
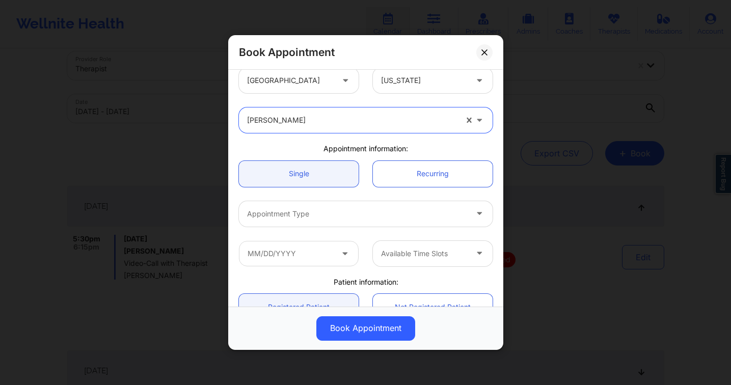
scroll to position [19, 0]
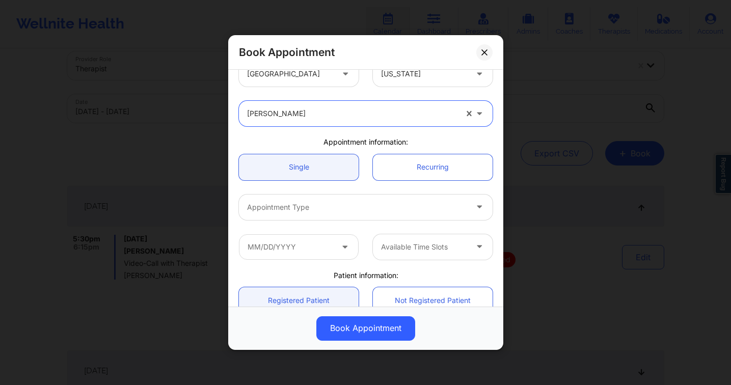
click at [308, 201] on div at bounding box center [357, 207] width 220 height 12
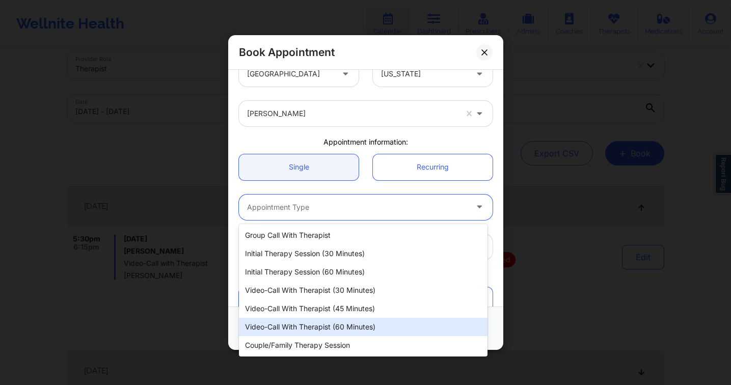
click at [344, 325] on div "Video-Call with Therapist (60 minutes)" at bounding box center [363, 327] width 249 height 18
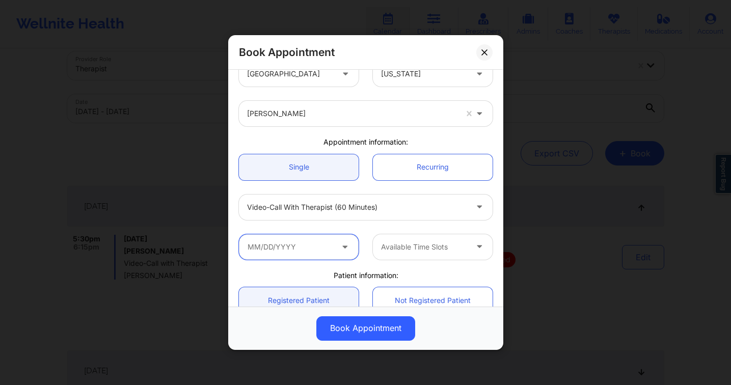
click at [299, 244] on input "text" at bounding box center [299, 246] width 120 height 25
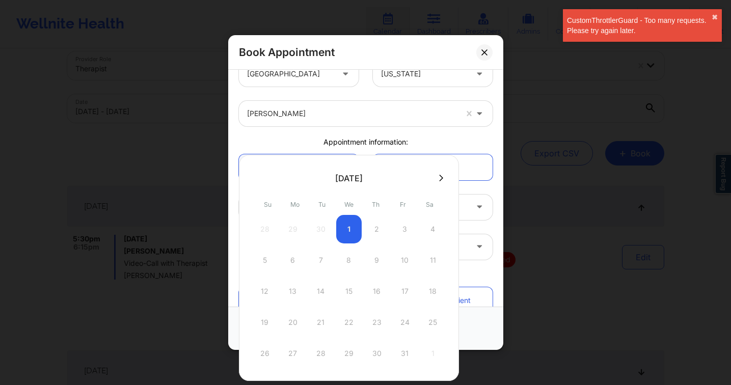
click at [345, 228] on div "28 29 30 1 2 3 4" at bounding box center [349, 229] width 194 height 29
click at [475, 222] on div "Video-Call with Therapist (60 minutes)" at bounding box center [366, 207] width 268 height 40
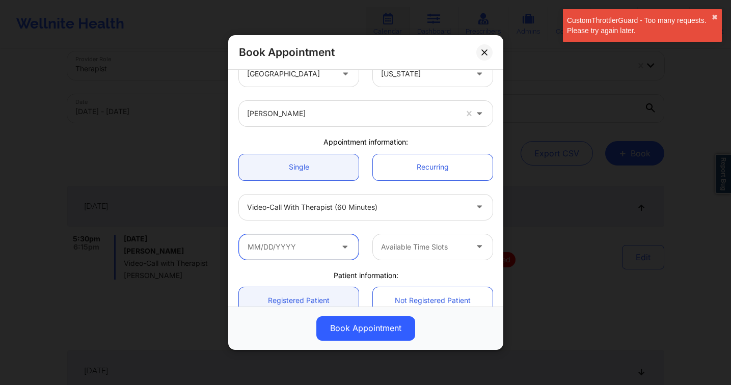
click at [294, 246] on input "text" at bounding box center [299, 246] width 120 height 25
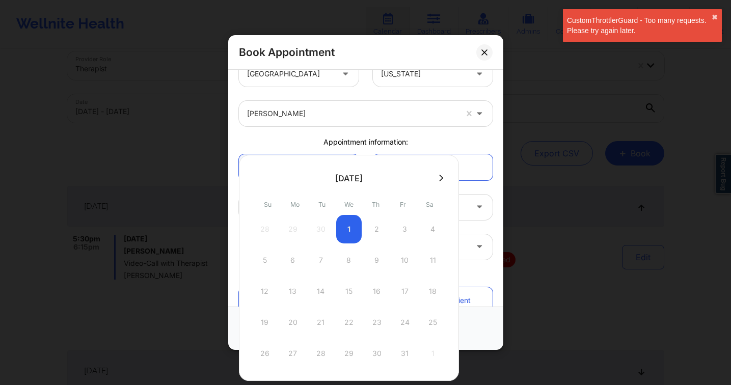
click at [441, 177] on button at bounding box center [441, 178] width 10 height 9
click at [255, 178] on icon at bounding box center [257, 178] width 4 height 8
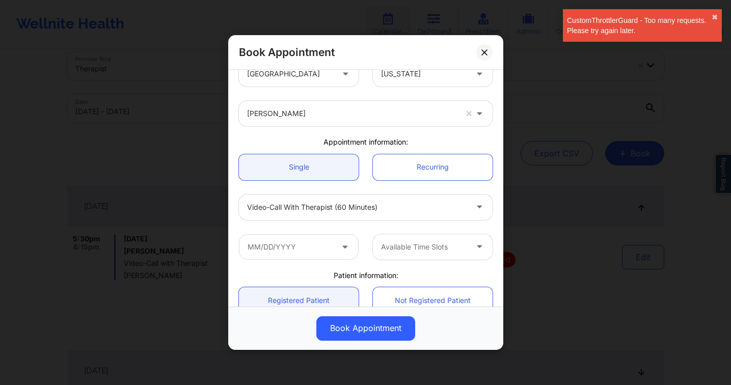
drag, startPoint x: 477, startPoint y: 226, endPoint x: 476, endPoint y: 207, distance: 18.9
click at [477, 226] on div "Video-Call with Therapist (60 minutes)" at bounding box center [366, 207] width 268 height 40
click at [483, 48] on button at bounding box center [484, 52] width 16 height 16
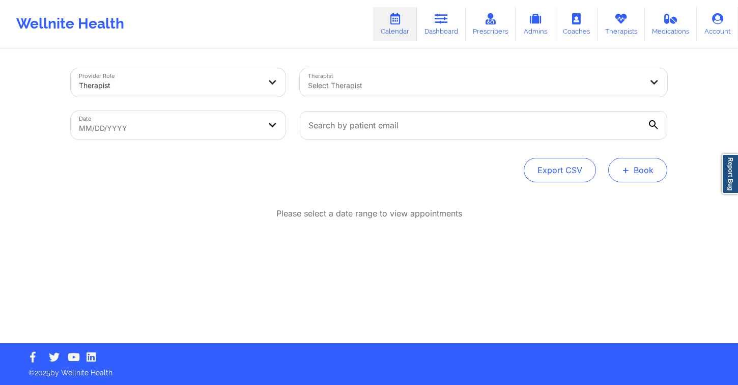
click at [623, 173] on span "+" at bounding box center [626, 170] width 8 height 6
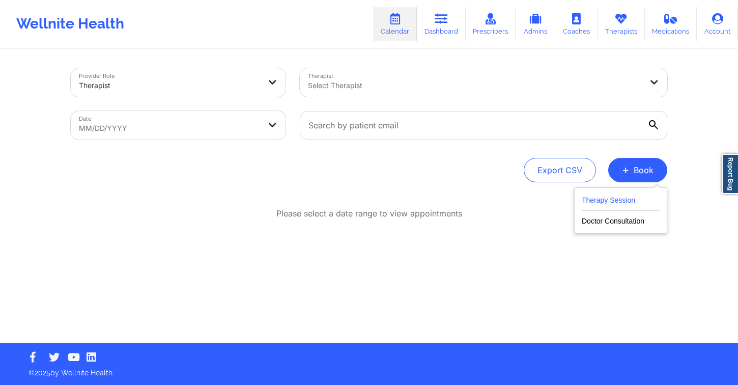
click at [642, 204] on button "Therapy Session" at bounding box center [621, 202] width 78 height 17
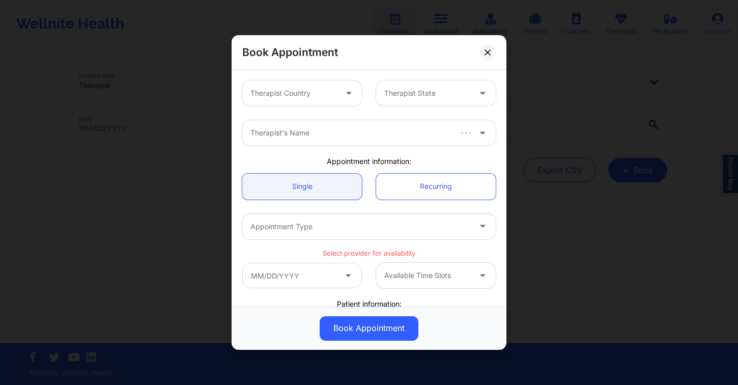
click at [317, 93] on div at bounding box center [294, 93] width 86 height 12
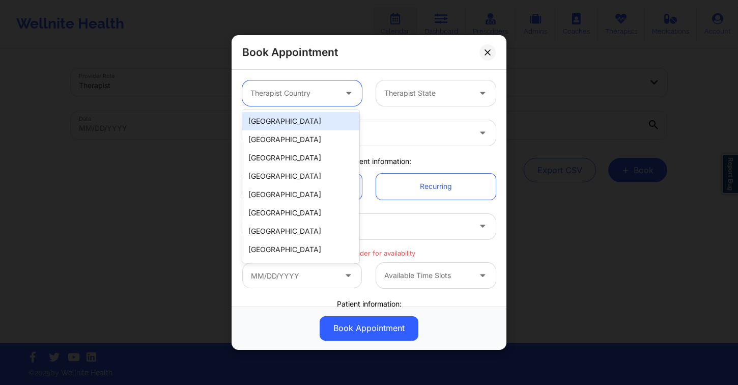
click at [315, 120] on div "[GEOGRAPHIC_DATA]" at bounding box center [300, 121] width 117 height 18
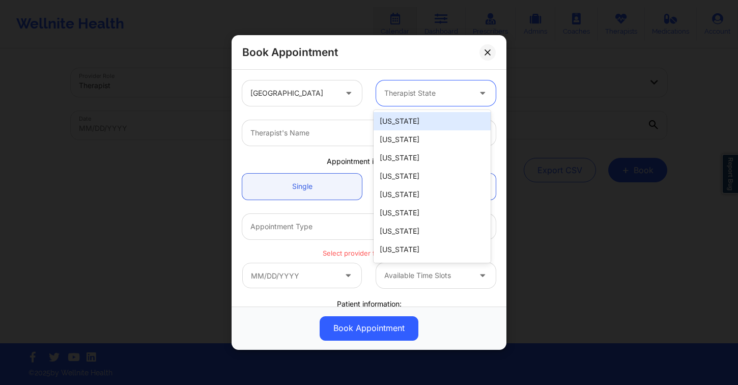
click at [425, 94] on div at bounding box center [427, 93] width 86 height 12
type input "f"
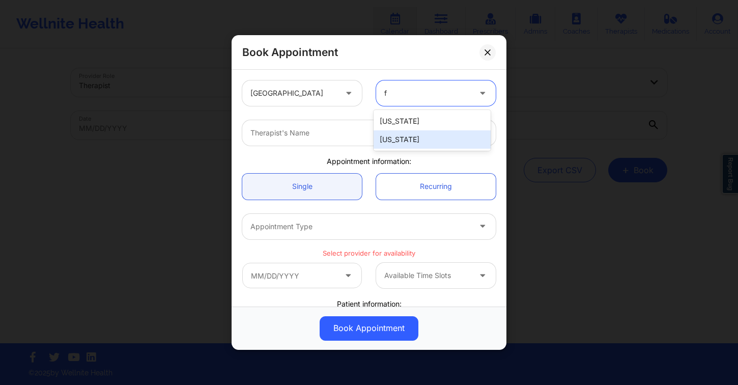
click at [421, 132] on div "[US_STATE]" at bounding box center [432, 139] width 117 height 18
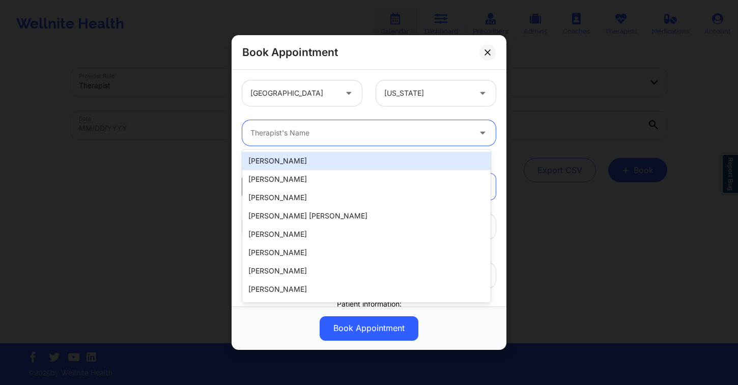
click at [328, 128] on div at bounding box center [361, 133] width 220 height 12
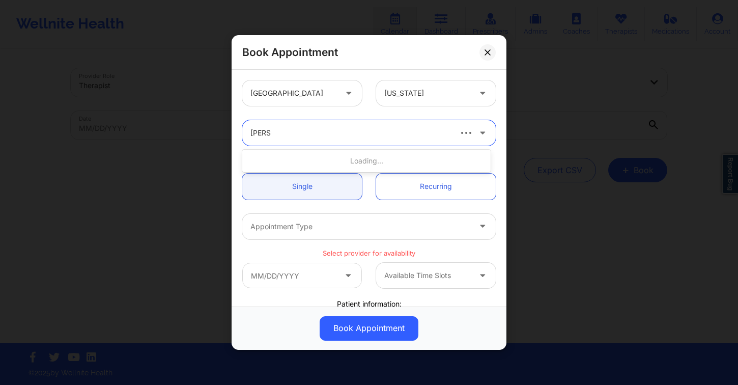
type input "[PERSON_NAME]"
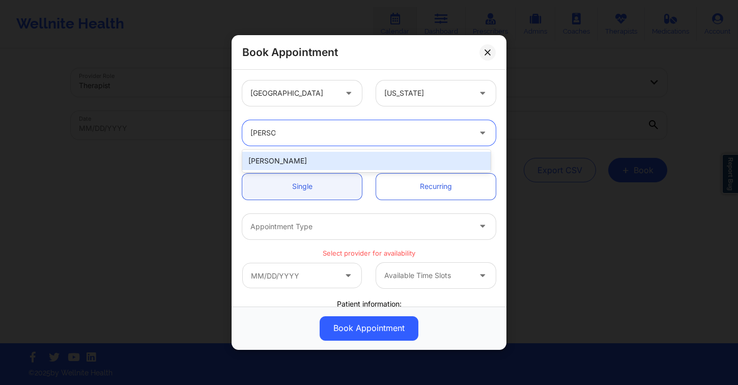
click at [332, 150] on div "[PERSON_NAME]" at bounding box center [366, 161] width 249 height 22
click at [338, 157] on div "[PERSON_NAME]" at bounding box center [366, 161] width 249 height 18
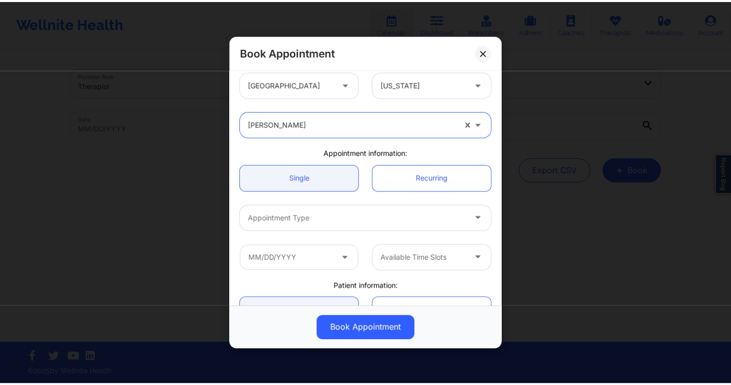
scroll to position [55, 0]
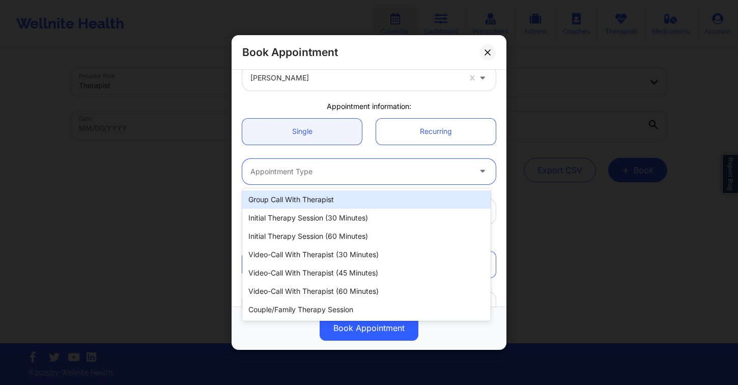
click at [369, 171] on div at bounding box center [361, 172] width 220 height 12
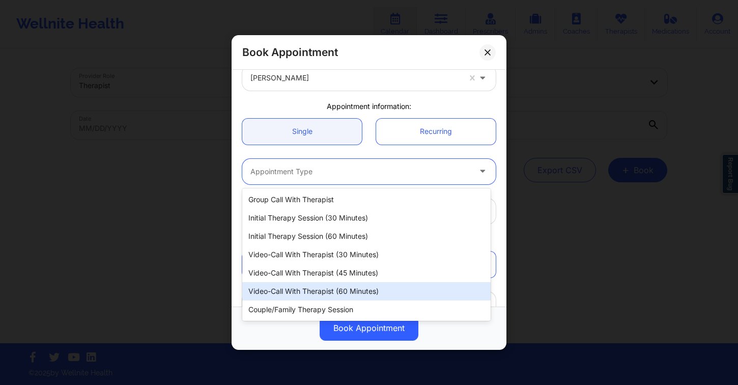
click at [370, 287] on div "Video-Call with Therapist (60 minutes)" at bounding box center [366, 291] width 249 height 18
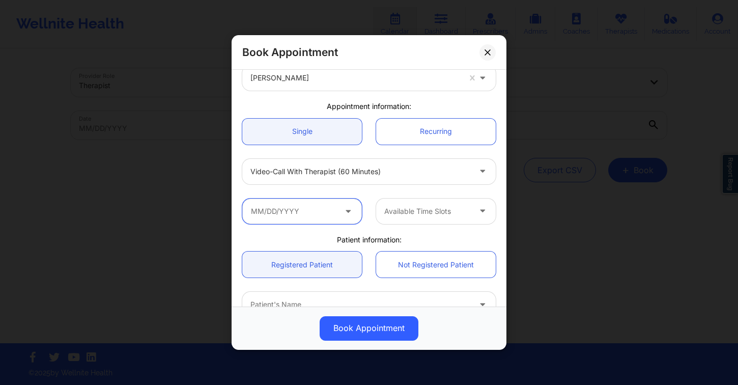
click at [305, 211] on input "text" at bounding box center [302, 211] width 120 height 25
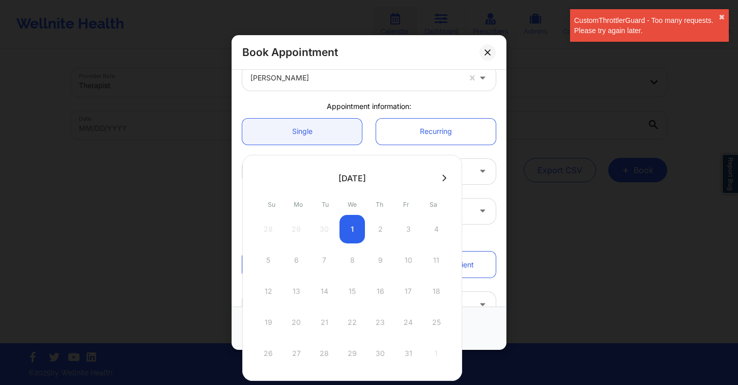
click at [454, 163] on div "[DATE] Su Mo Tu We Th Fr Sa 28 29 30 1 2 3 4 5 6 7 8 9 10 11 12 13 14 15 16 17 …" at bounding box center [352, 268] width 220 height 226
click at [446, 174] on button at bounding box center [445, 178] width 10 height 9
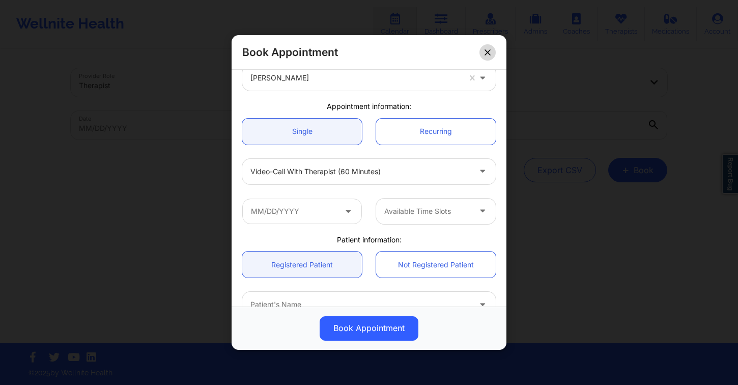
click at [491, 51] on button at bounding box center [488, 52] width 16 height 16
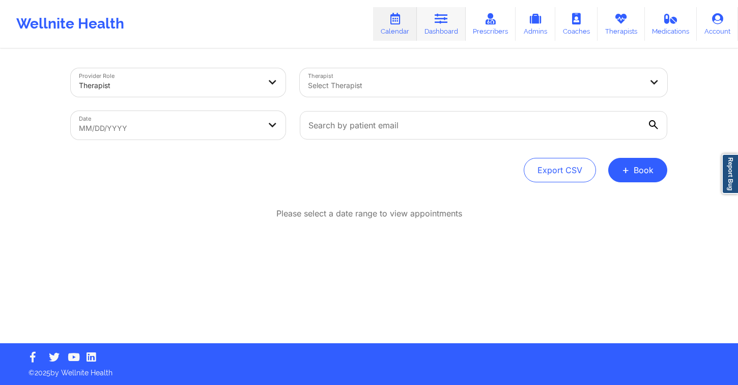
click at [453, 36] on link "Dashboard" at bounding box center [441, 24] width 49 height 34
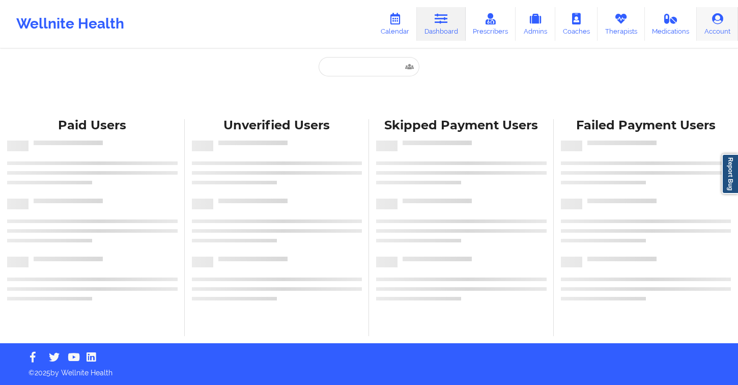
click at [725, 21] on link "Account" at bounding box center [717, 24] width 41 height 34
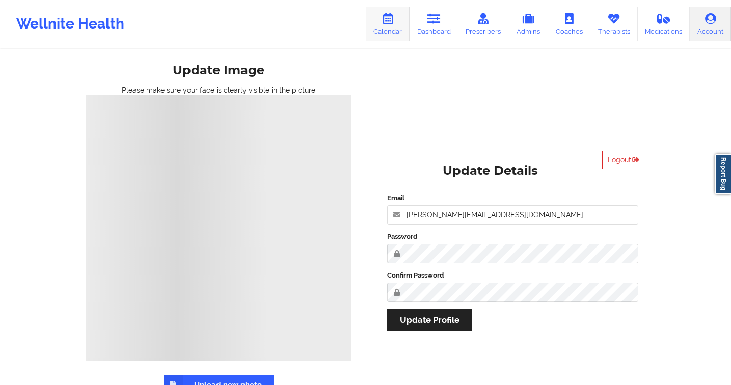
click at [391, 28] on link "Calendar" at bounding box center [388, 24] width 44 height 34
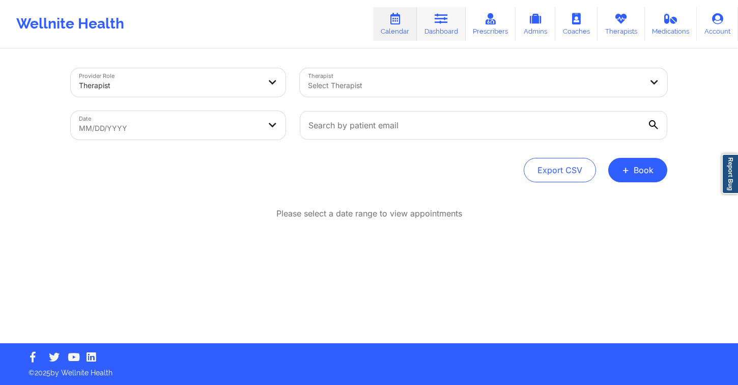
click at [447, 29] on link "Dashboard" at bounding box center [441, 24] width 49 height 34
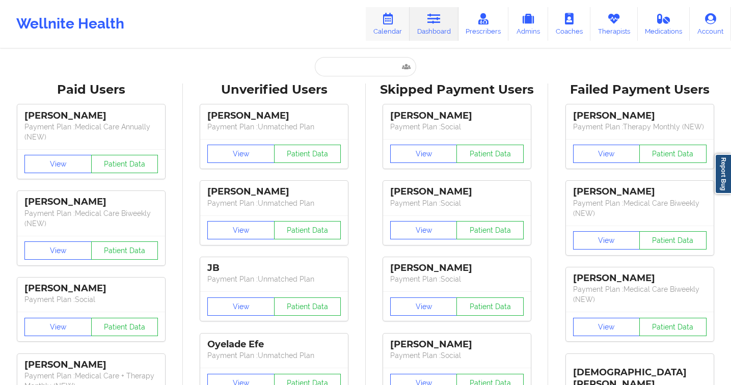
click at [392, 19] on icon at bounding box center [387, 18] width 13 height 11
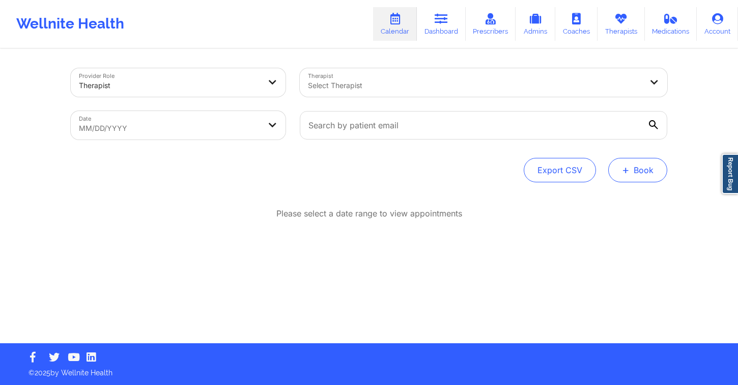
click at [622, 171] on button "+ Book" at bounding box center [638, 170] width 59 height 24
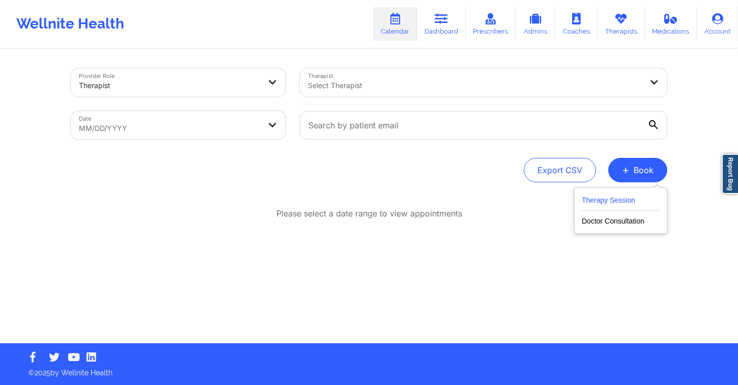
click at [616, 198] on button "Therapy Session" at bounding box center [621, 202] width 78 height 17
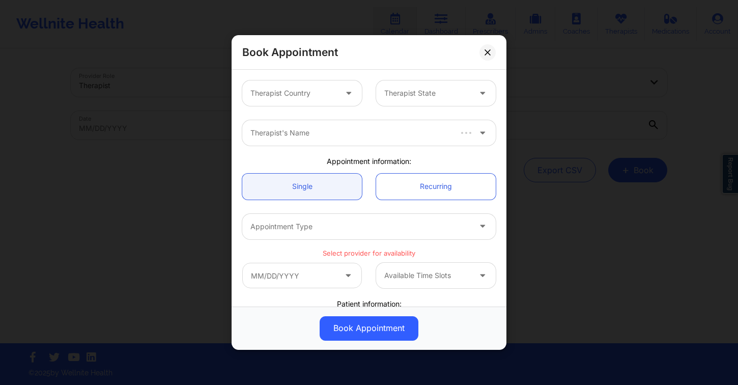
click at [300, 96] on div at bounding box center [294, 93] width 86 height 12
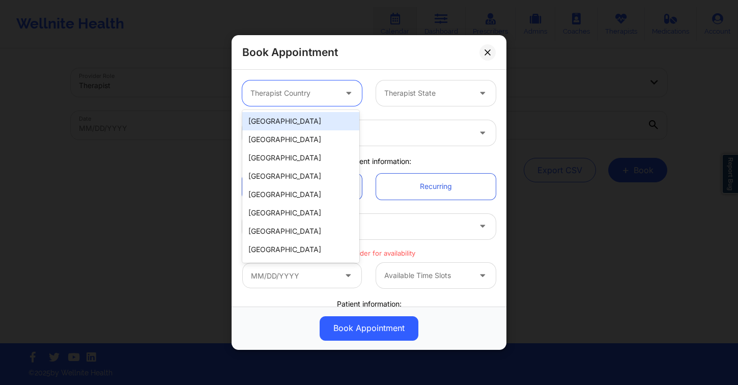
click at [299, 115] on div "[GEOGRAPHIC_DATA]" at bounding box center [300, 121] width 117 height 18
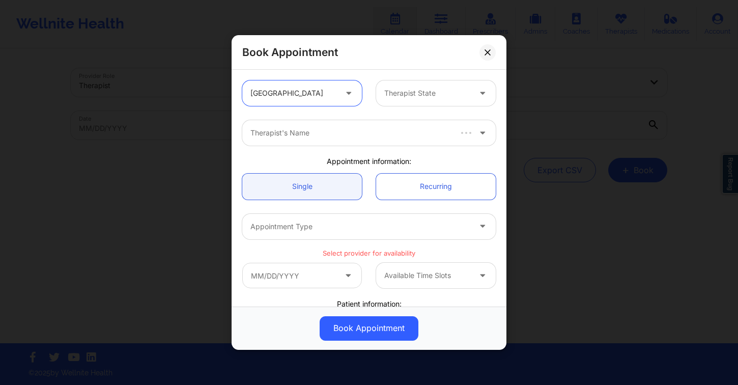
click at [426, 95] on div at bounding box center [427, 93] width 86 height 12
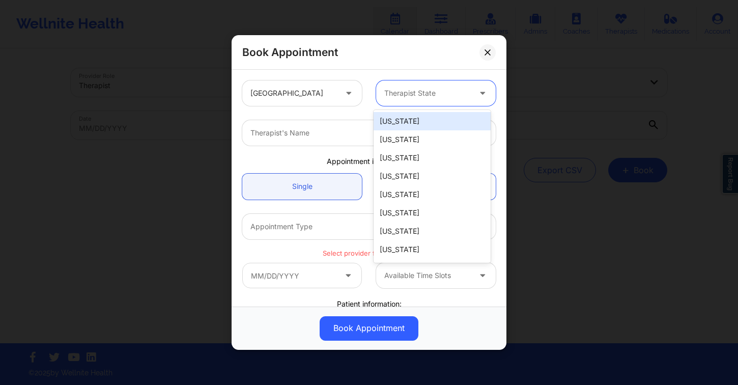
type input "f"
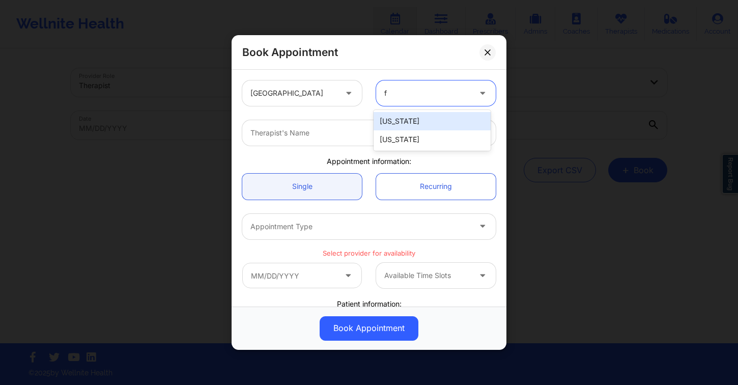
click at [422, 138] on div "[US_STATE]" at bounding box center [432, 139] width 117 height 18
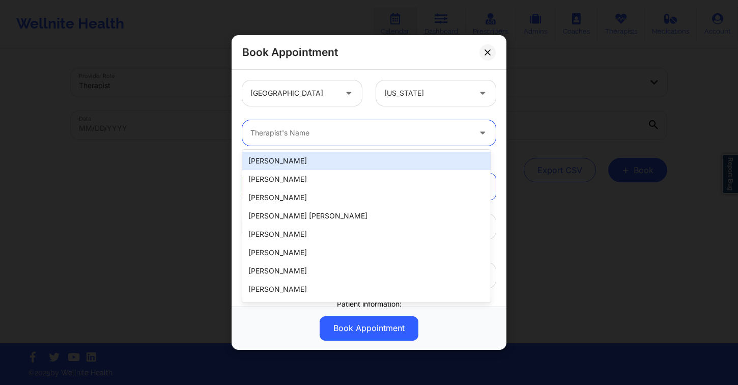
click at [353, 132] on div at bounding box center [361, 133] width 220 height 12
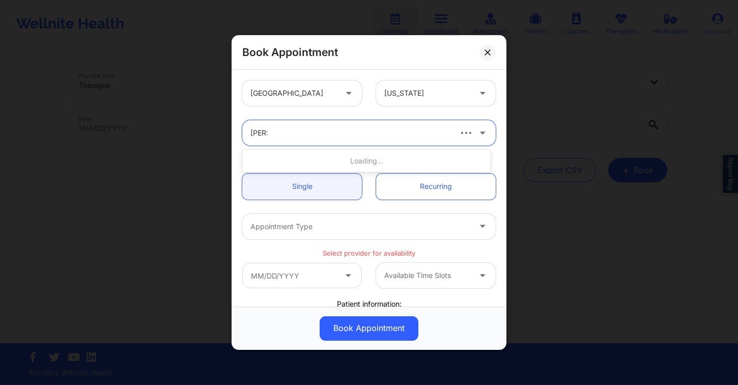
type input "julia e"
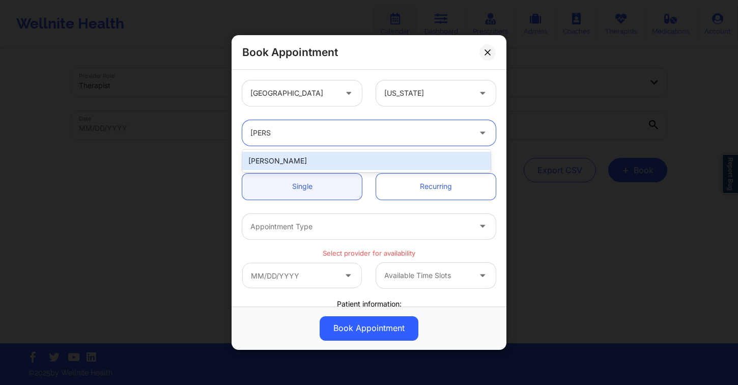
click at [327, 164] on div "[PERSON_NAME]" at bounding box center [366, 161] width 249 height 18
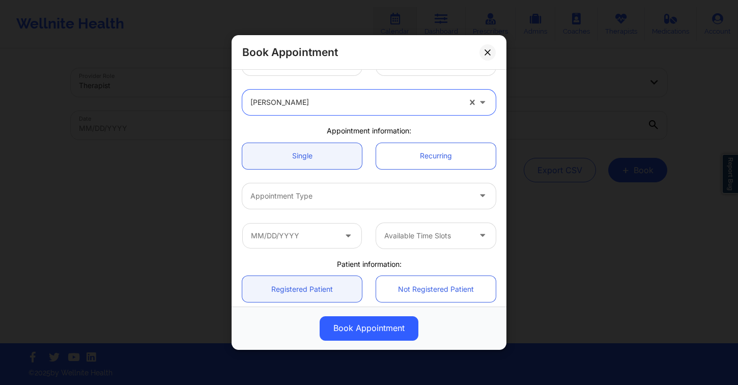
scroll to position [31, 0]
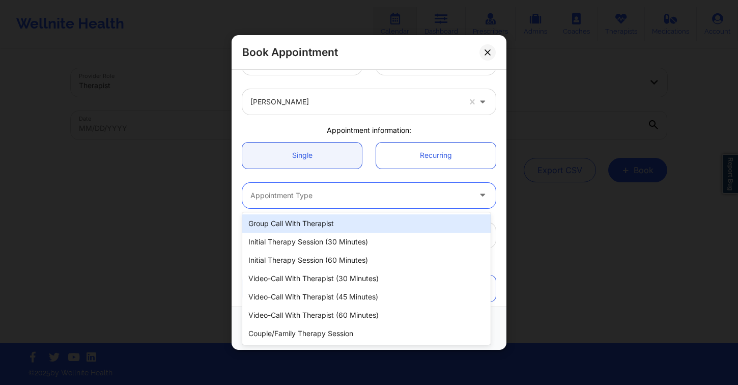
click at [384, 198] on div at bounding box center [361, 195] width 220 height 12
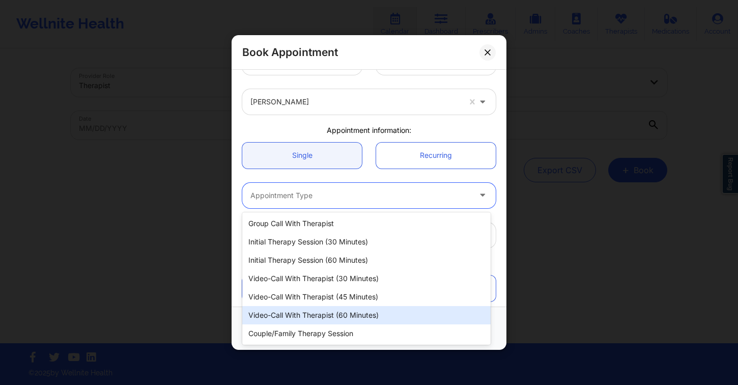
click at [380, 311] on div "Video-Call with Therapist (60 minutes)" at bounding box center [366, 315] width 249 height 18
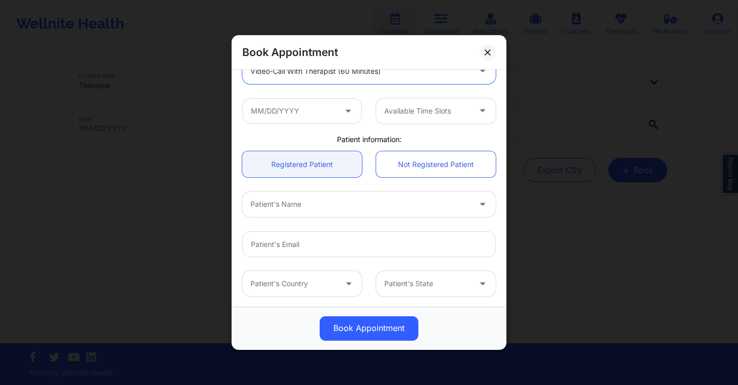
scroll to position [156, 0]
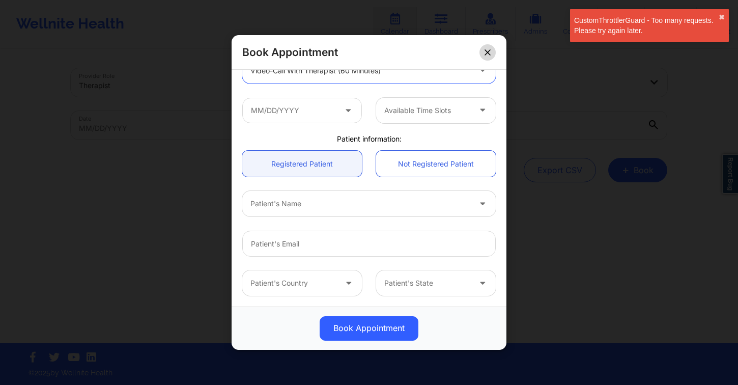
click at [493, 49] on button at bounding box center [488, 52] width 16 height 16
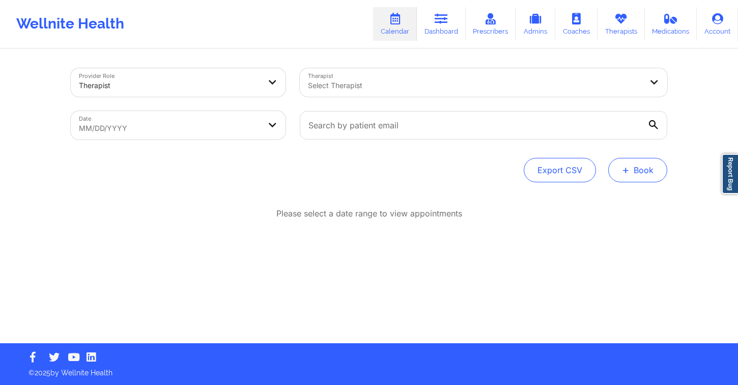
click at [628, 173] on span "+" at bounding box center [626, 170] width 8 height 6
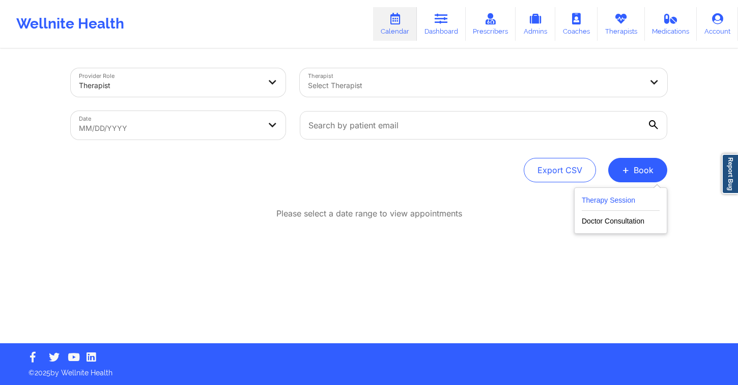
click at [629, 203] on button "Therapy Session" at bounding box center [621, 202] width 78 height 17
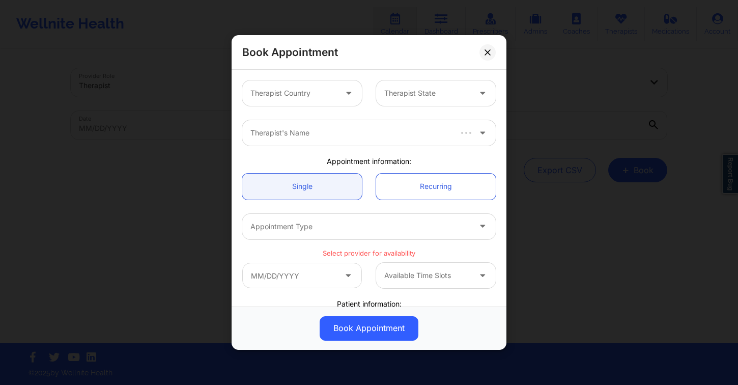
click at [322, 96] on div at bounding box center [294, 93] width 86 height 12
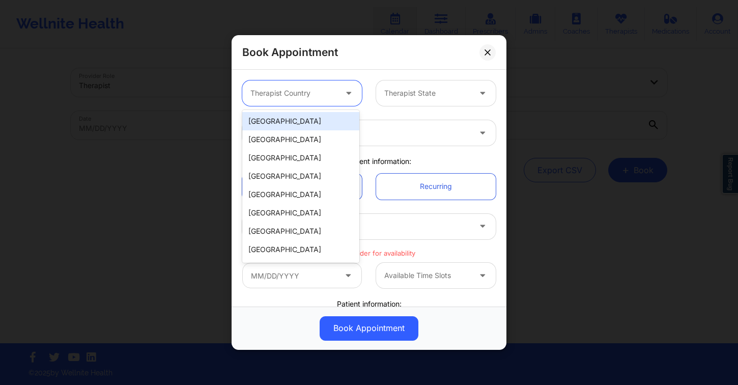
type input "t"
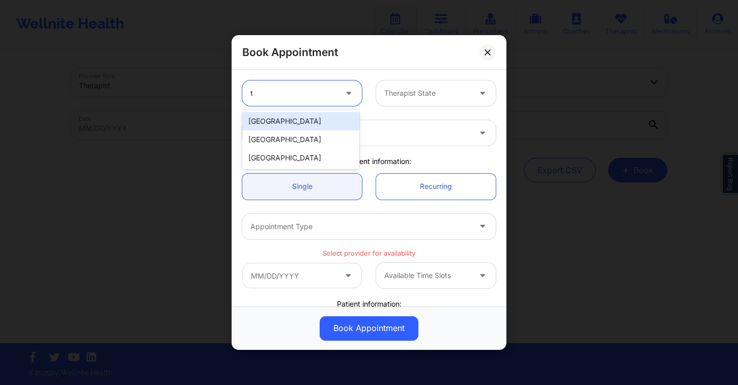
drag, startPoint x: 311, startPoint y: 118, endPoint x: 322, endPoint y: 113, distance: 12.5
click at [311, 118] on div "[GEOGRAPHIC_DATA]" at bounding box center [300, 121] width 117 height 18
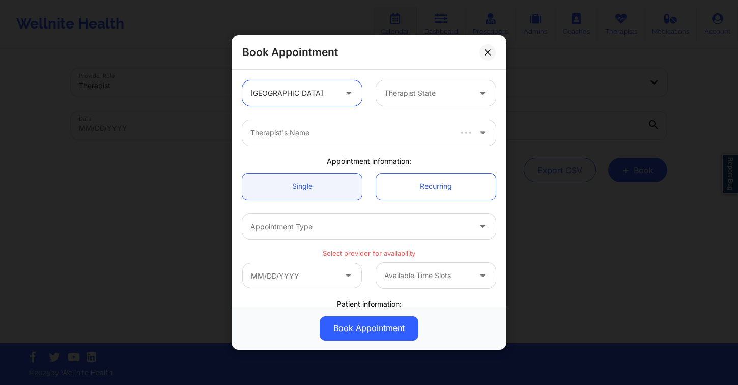
click at [416, 89] on div at bounding box center [427, 93] width 86 height 12
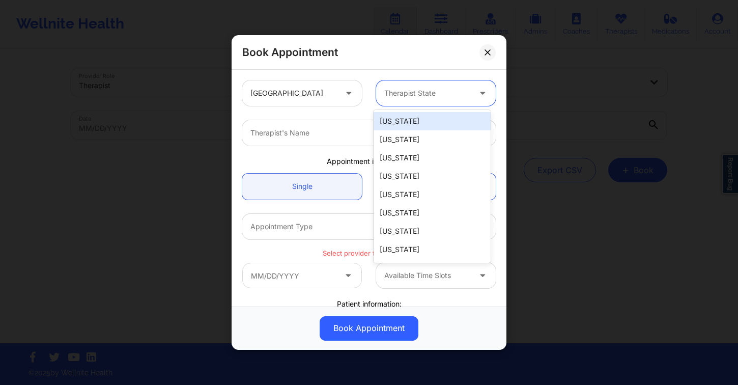
type input "f"
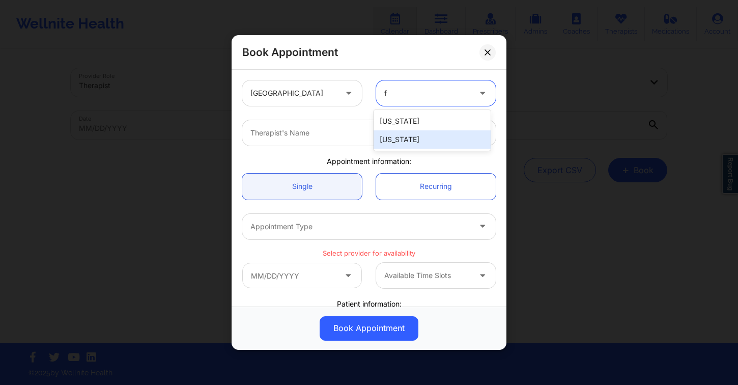
click at [405, 137] on div "[US_STATE]" at bounding box center [432, 139] width 117 height 18
click at [353, 127] on div at bounding box center [361, 133] width 220 height 12
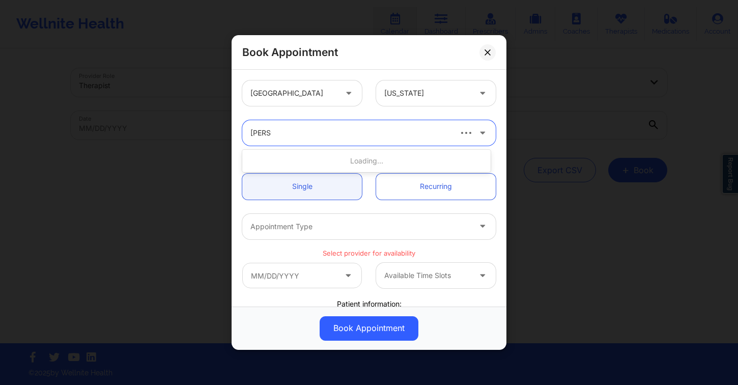
type input "julia eu"
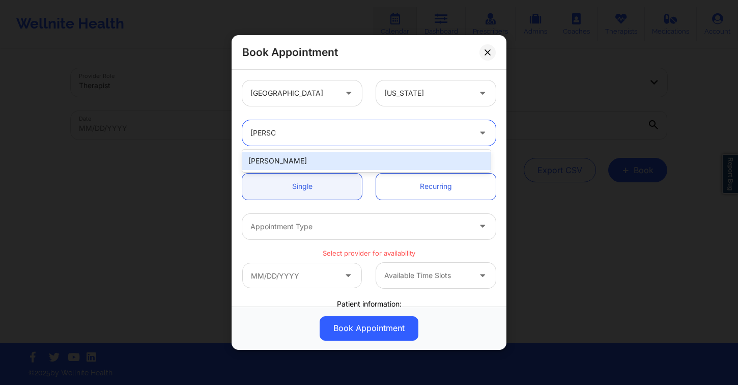
click at [371, 162] on div "[PERSON_NAME]" at bounding box center [366, 161] width 249 height 18
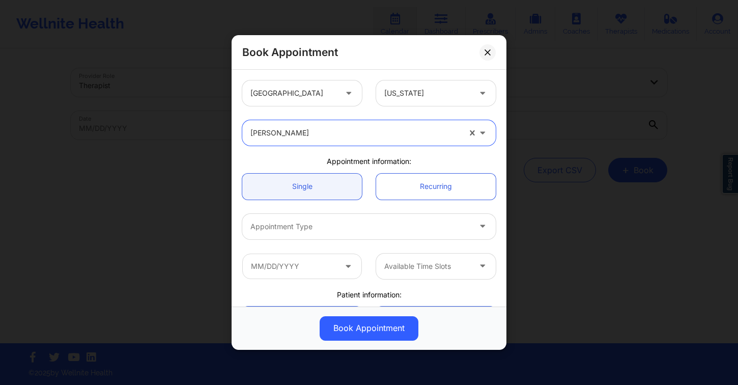
scroll to position [21, 0]
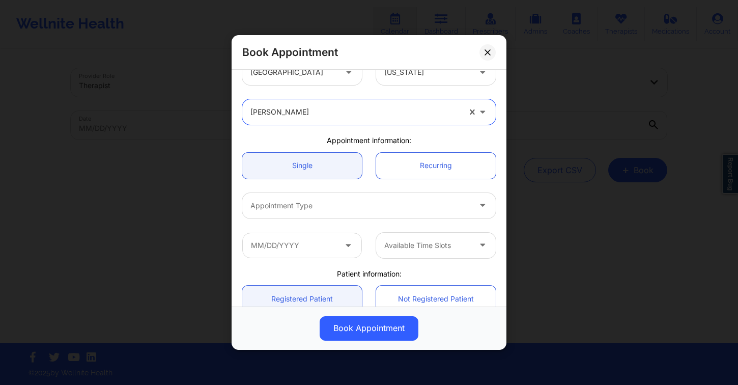
click at [337, 207] on div at bounding box center [361, 206] width 220 height 12
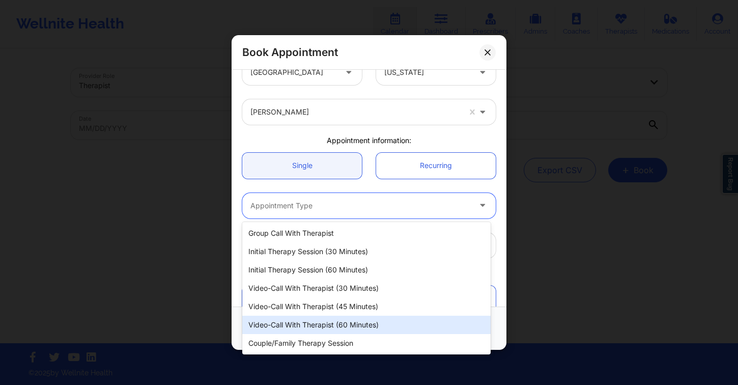
click at [350, 321] on div "Video-Call with Therapist (60 minutes)" at bounding box center [366, 325] width 249 height 18
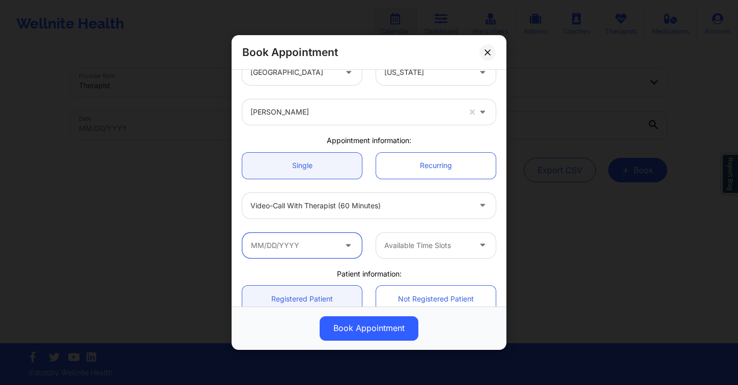
click at [315, 246] on input "text" at bounding box center [302, 245] width 120 height 25
